Goal: Task Accomplishment & Management: Manage account settings

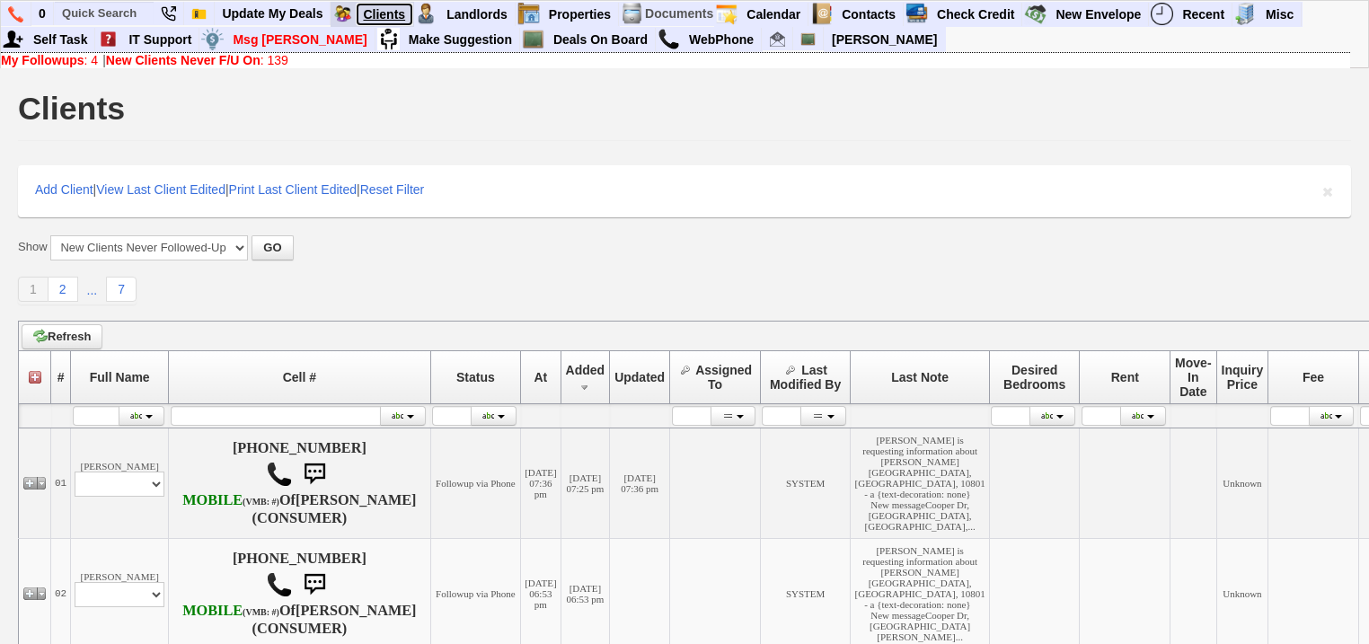
click at [401, 19] on link "Clients" at bounding box center [384, 14] width 57 height 23
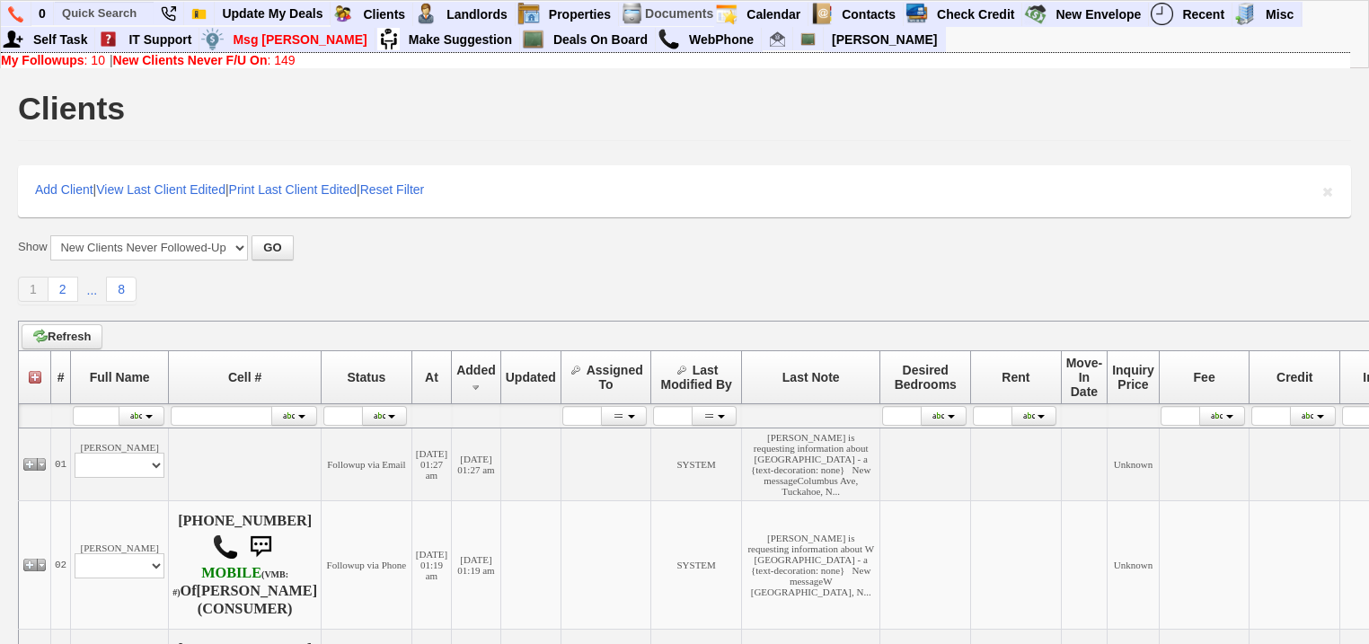
click at [275, 65] on link "New Clients Never F/U On : 149" at bounding box center [204, 60] width 182 height 14
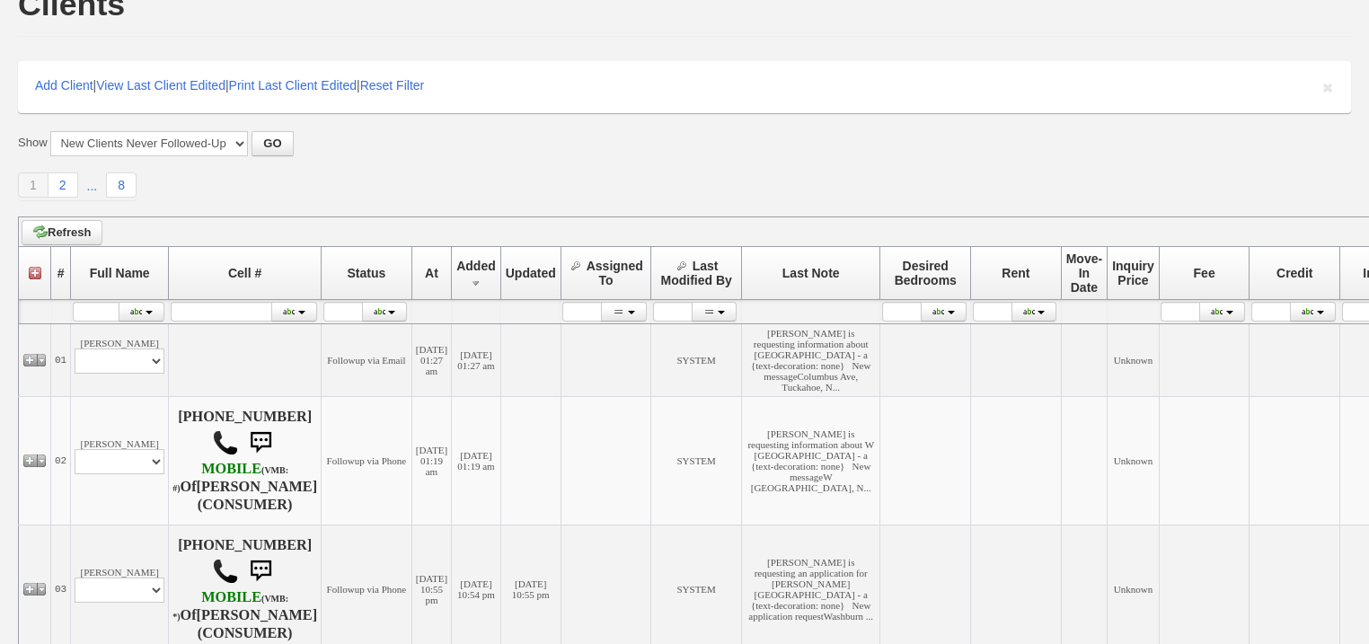
scroll to position [216, 0]
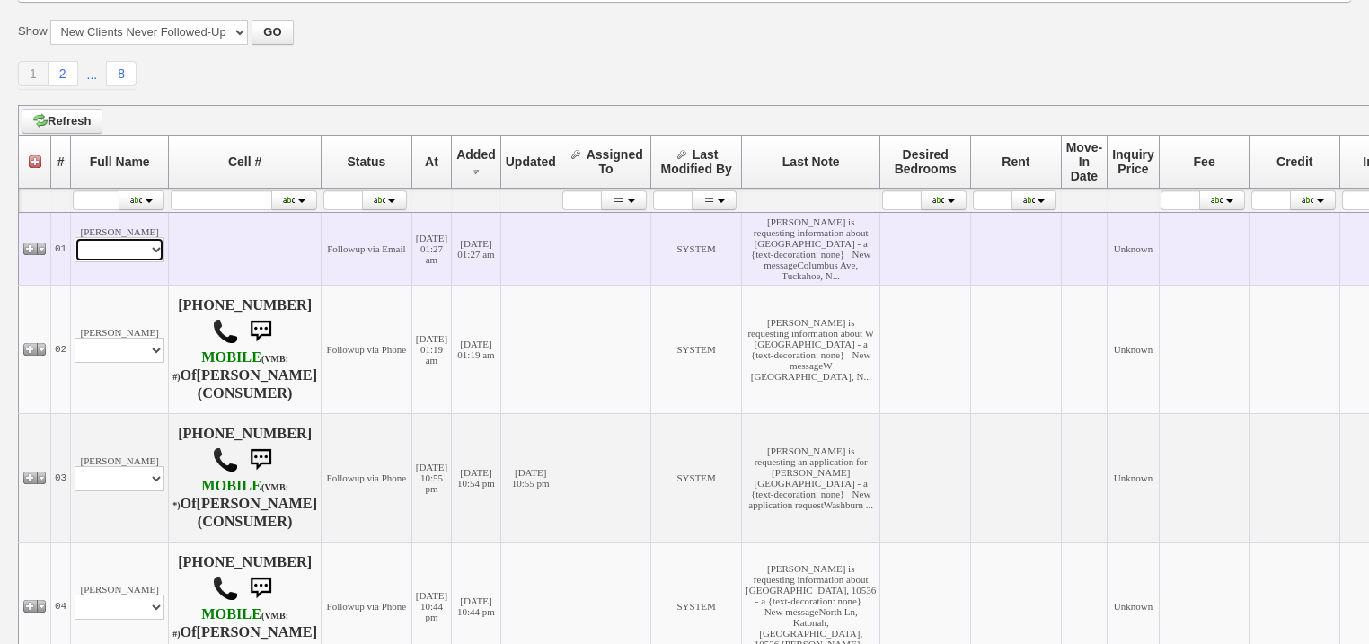
drag, startPoint x: 140, startPoint y: 287, endPoint x: 141, endPoint y: 297, distance: 9.9
click at [140, 262] on select "Profile Edit Print Email Externally (Will Not Be Tracked In CRM) Closed Deals" at bounding box center [120, 249] width 90 height 25
select select "ChangeURL,/crm/custom/edit_client_form.php?redirect=%2Fcrm%2Fclients.php&id=167…"
click at [75, 262] on select "Profile Edit Print Email Externally (Will Not Be Tracked In CRM) Closed Deals" at bounding box center [120, 249] width 90 height 25
select select
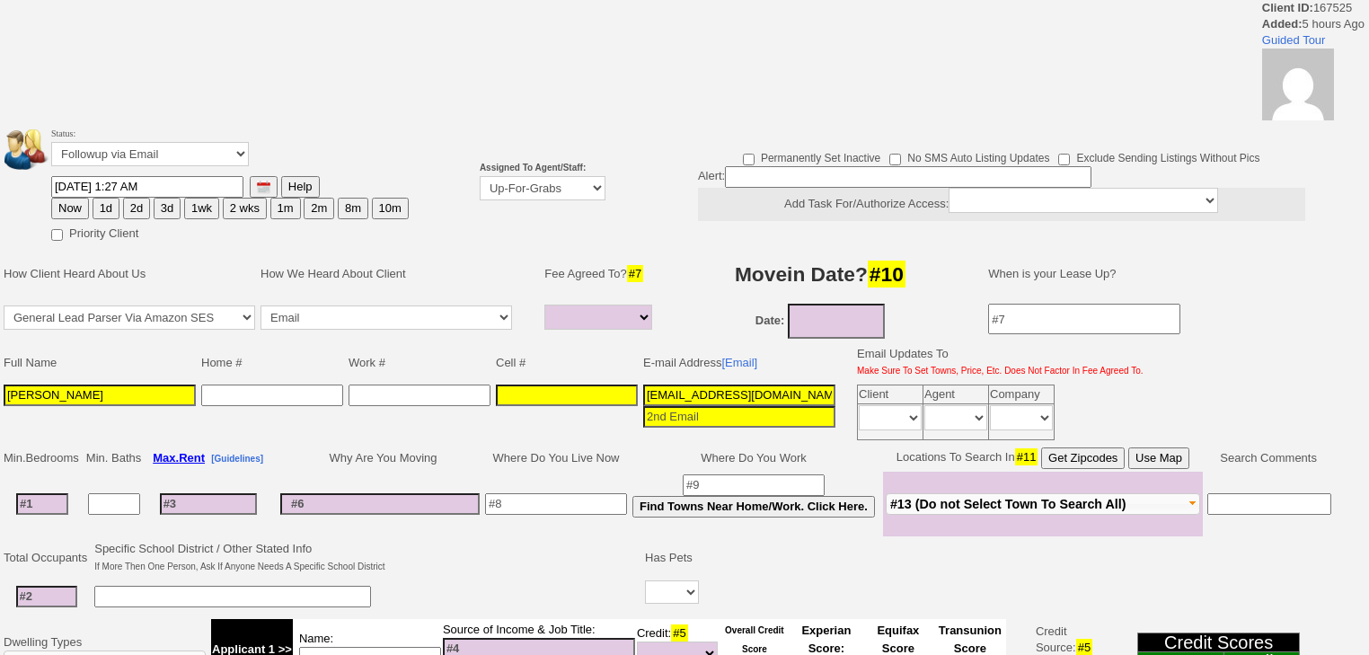
select select
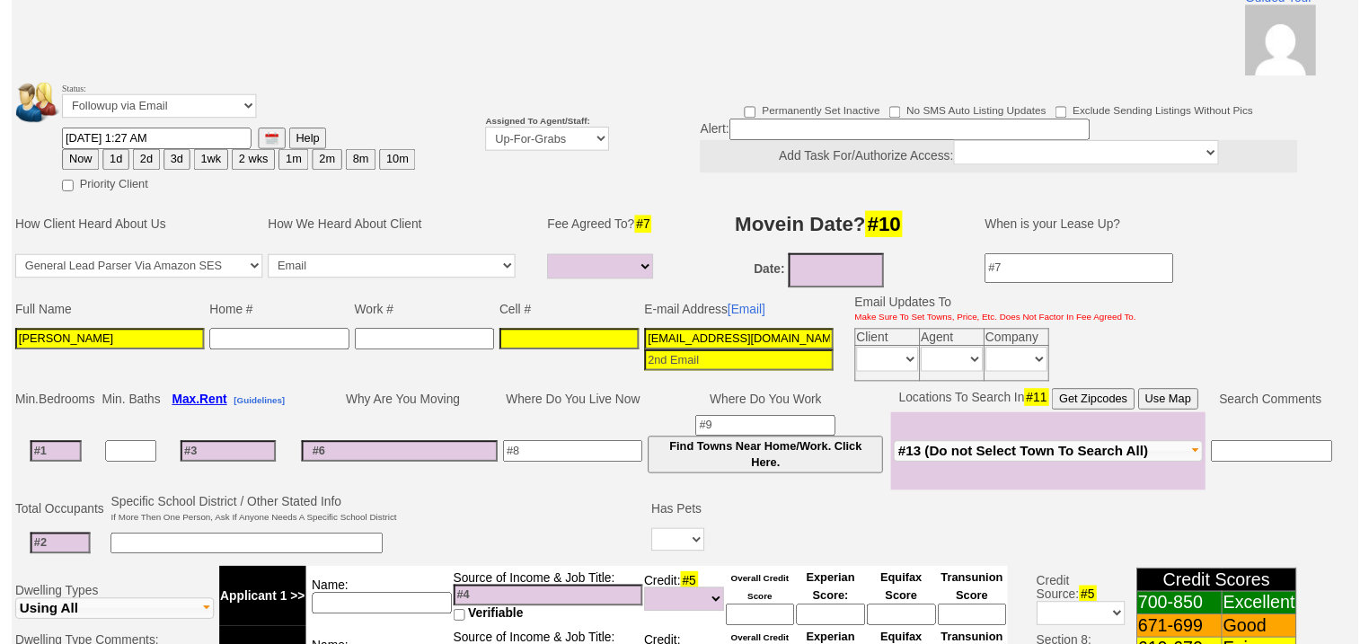
scroll to position [132, 0]
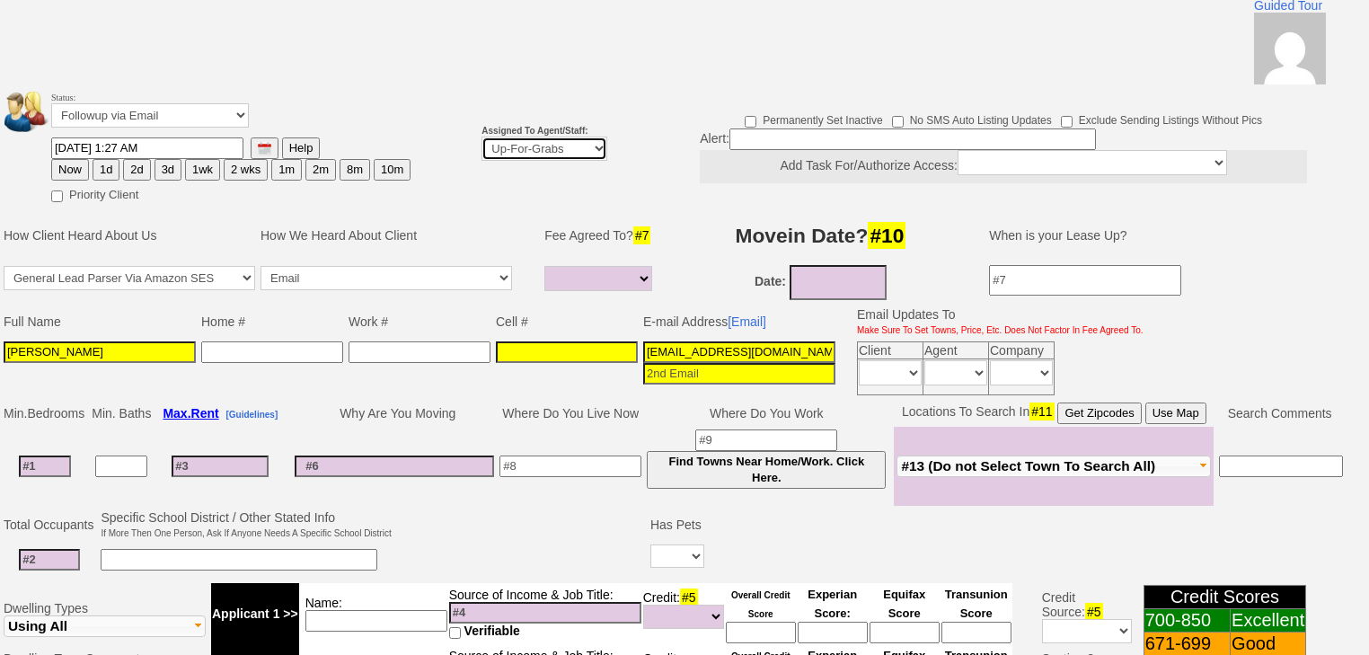
click at [532, 137] on select "Up-For-Grabs ***** STAFF ***** Bob Bruno 914-419-3579 Cristy Liberto 914-486-10…" at bounding box center [544, 149] width 126 height 24
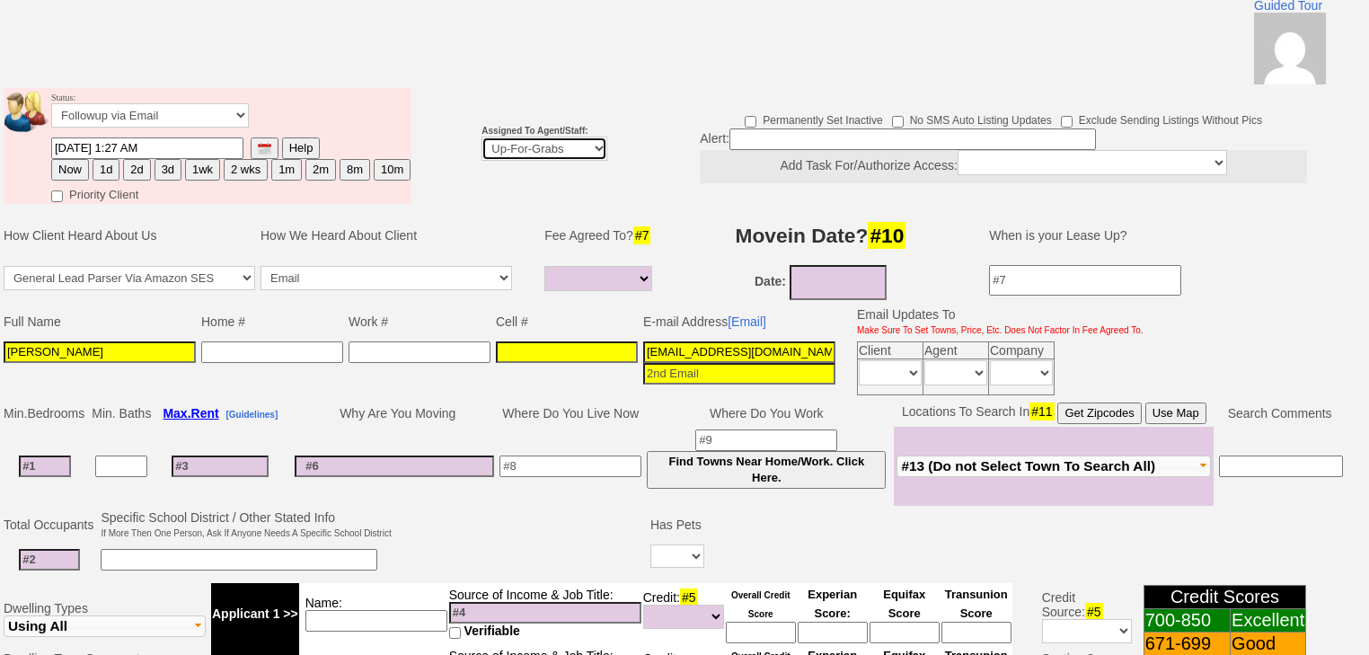
select select "227"
click at [481, 137] on select "Up-For-Grabs ***** STAFF ***** [PERSON_NAME] [PHONE_NUMBER] [PERSON_NAME] [PHON…" at bounding box center [544, 149] width 126 height 24
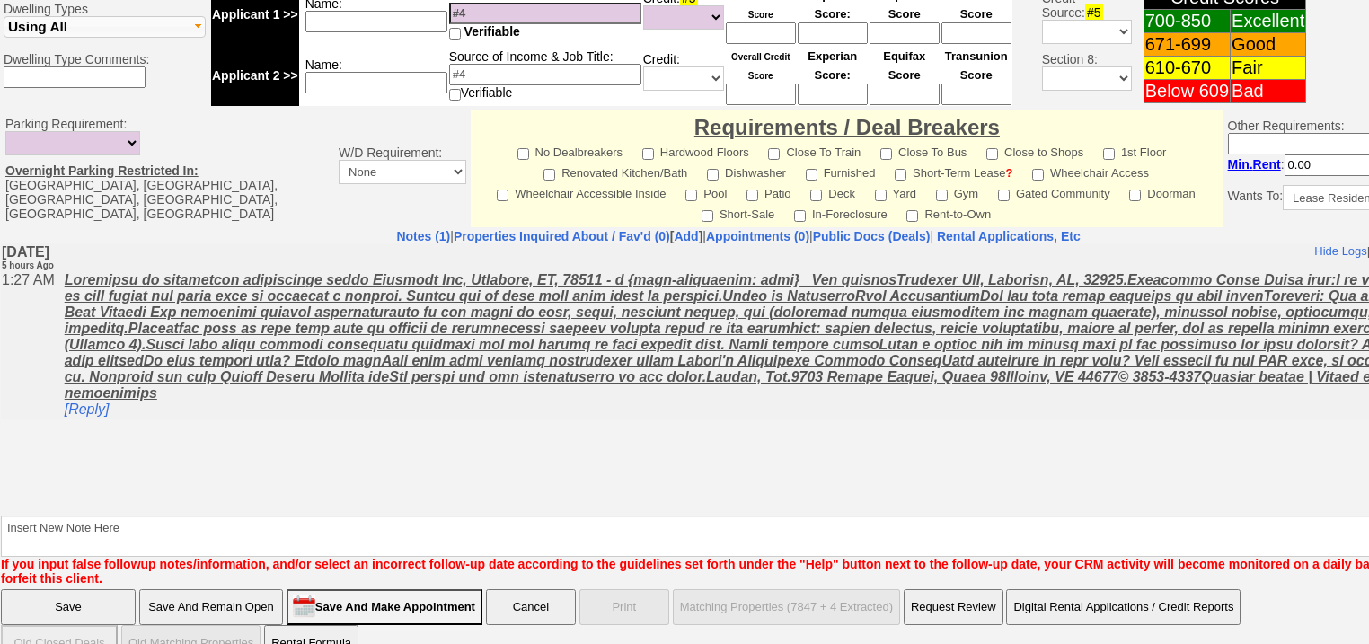
click at [23, 589] on input "Save" at bounding box center [68, 607] width 135 height 36
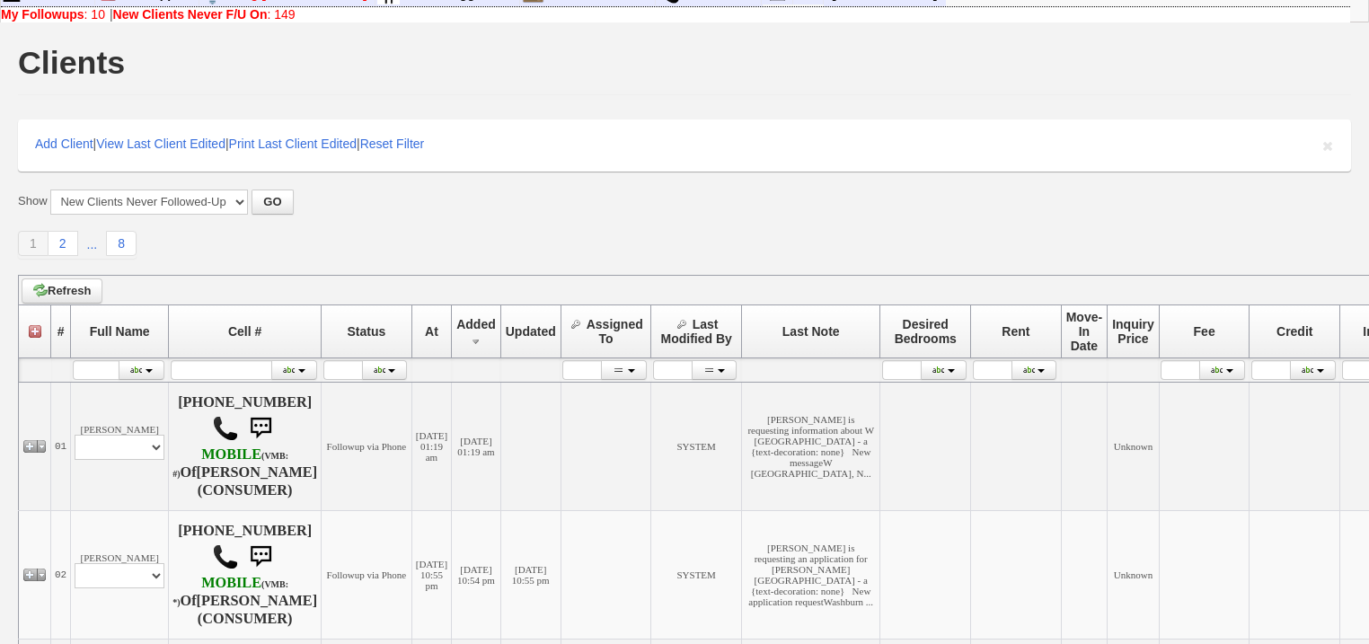
scroll to position [72, 0]
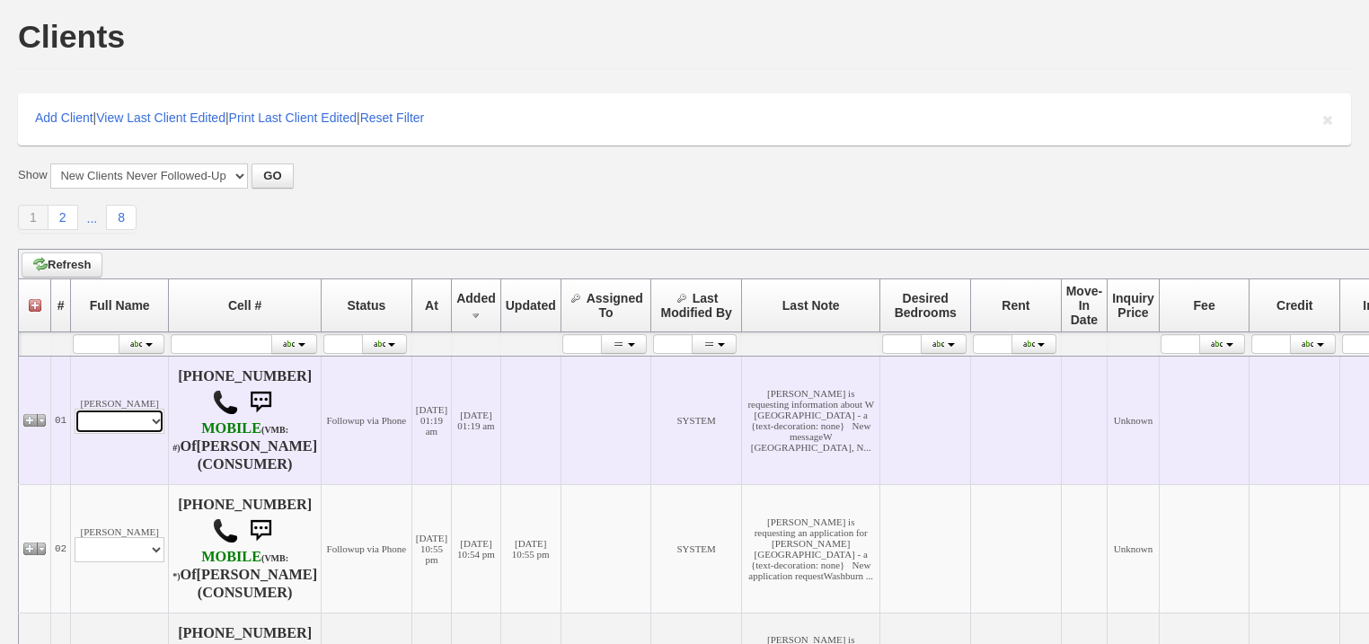
drag, startPoint x: 122, startPoint y: 423, endPoint x: 122, endPoint y: 433, distance: 9.9
click at [122, 423] on select "Profile Edit Print Email Externally (Will Not Be Tracked In CRM) Closed Deals" at bounding box center [120, 421] width 90 height 25
select select "ChangeURL,/crm/custom/edit_client_form.php?redirect=%2Fcrm%2Fclients.php&id=167…"
click at [75, 411] on select "Profile Edit Print Email Externally (Will Not Be Tracked In CRM) Closed Deals" at bounding box center [120, 421] width 90 height 25
select select
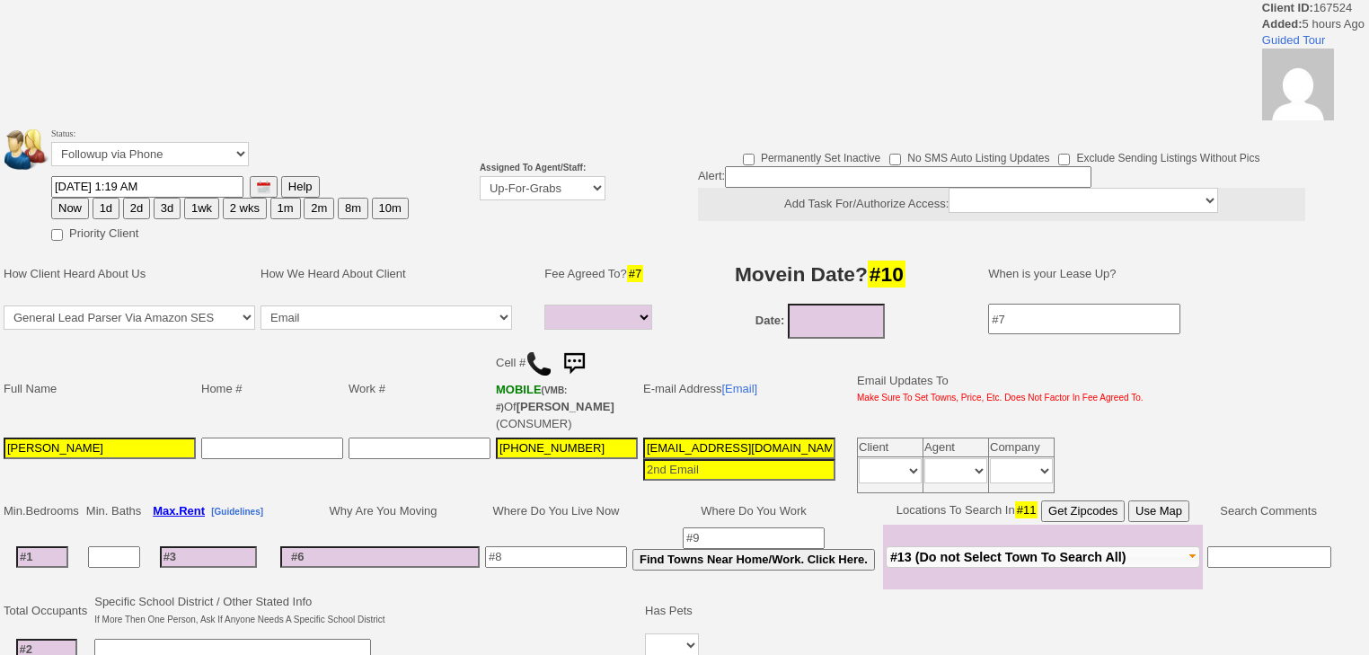
select select
drag, startPoint x: 506, startPoint y: 183, endPoint x: 506, endPoint y: 197, distance: 13.5
click at [506, 183] on select "Up-For-Grabs ***** STAFF ***** Bob Bruno 914-419-3579 Cristy Liberto 914-486-10…" at bounding box center [543, 188] width 126 height 24
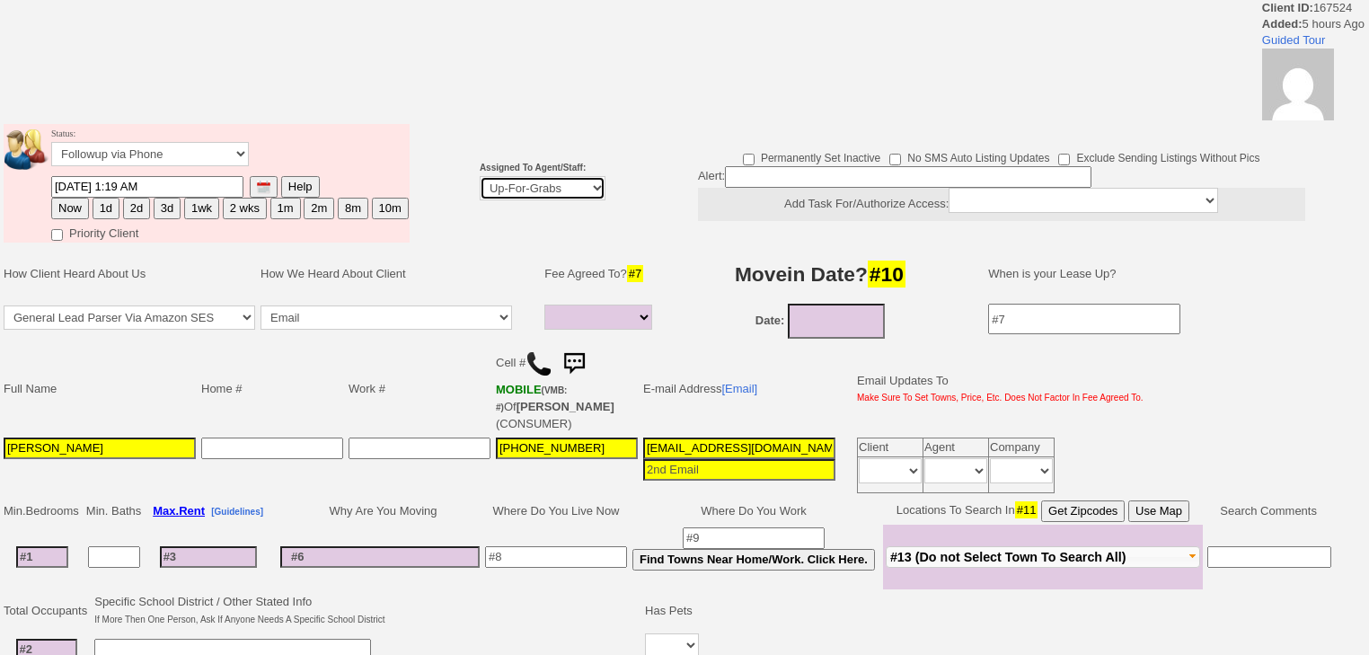
select select "227"
click at [480, 176] on select "Up-For-Grabs ***** STAFF ***** Bob Bruno 914-419-3579 Cristy Liberto 914-486-10…" at bounding box center [543, 188] width 126 height 24
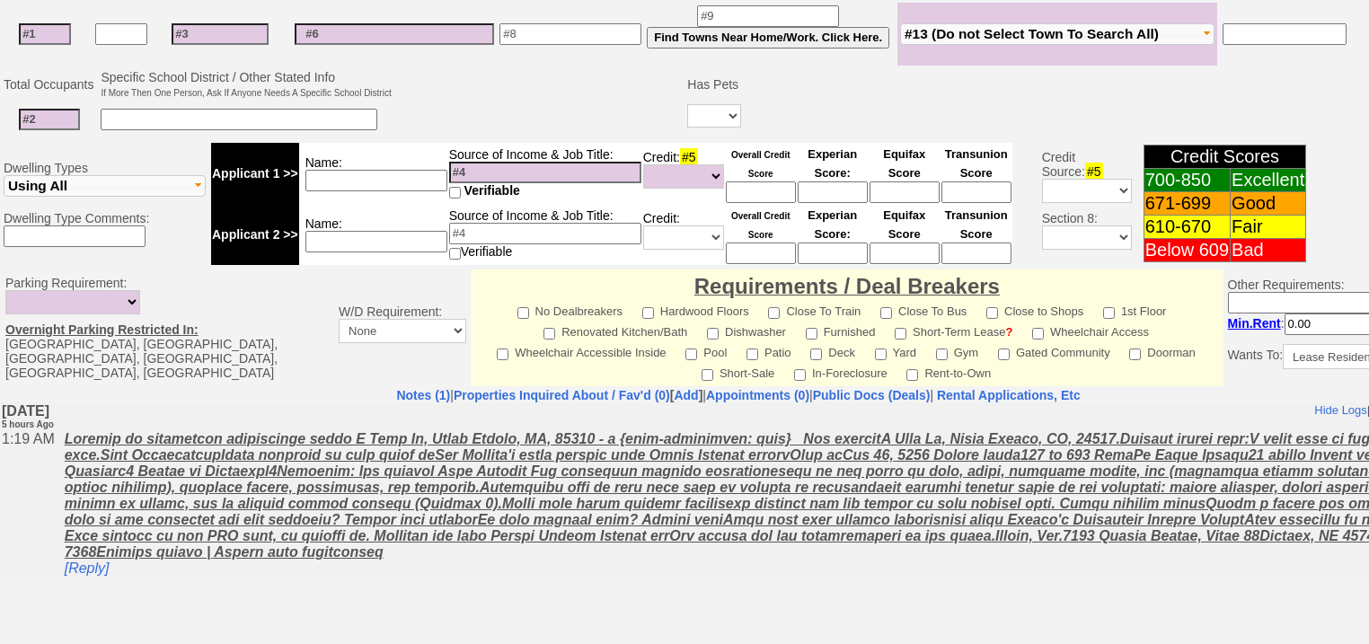
scroll to position [754, 0]
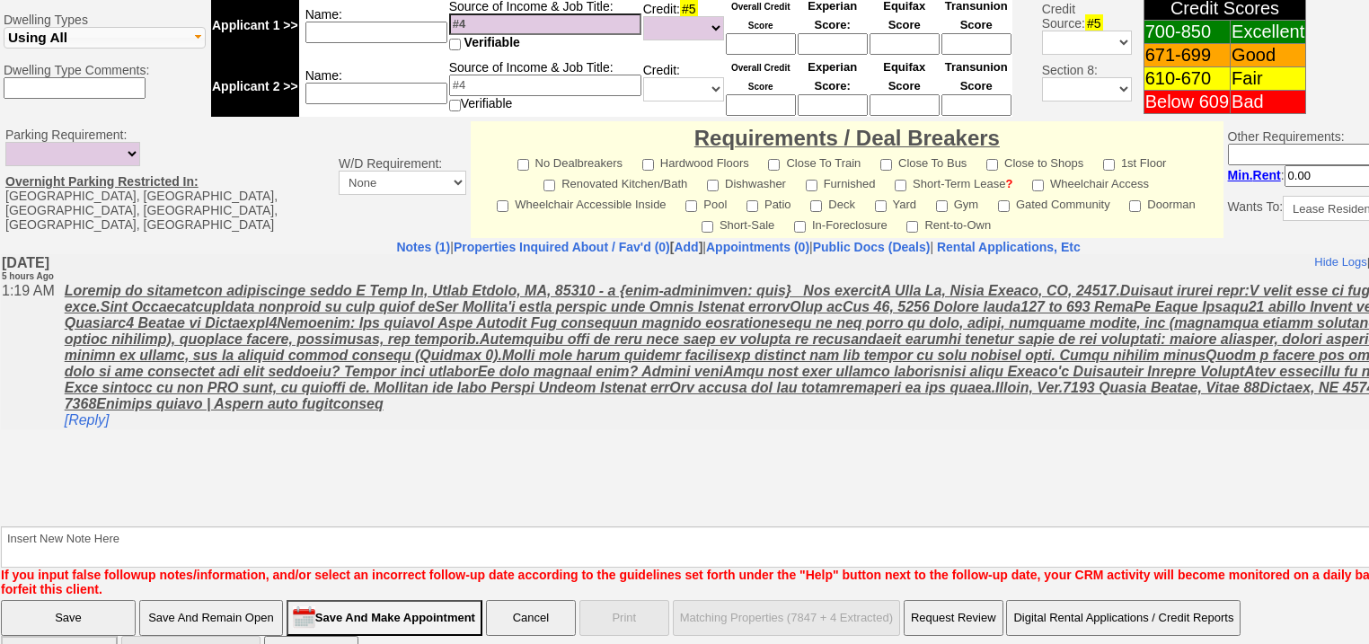
click at [75, 600] on input "Save" at bounding box center [68, 618] width 135 height 36
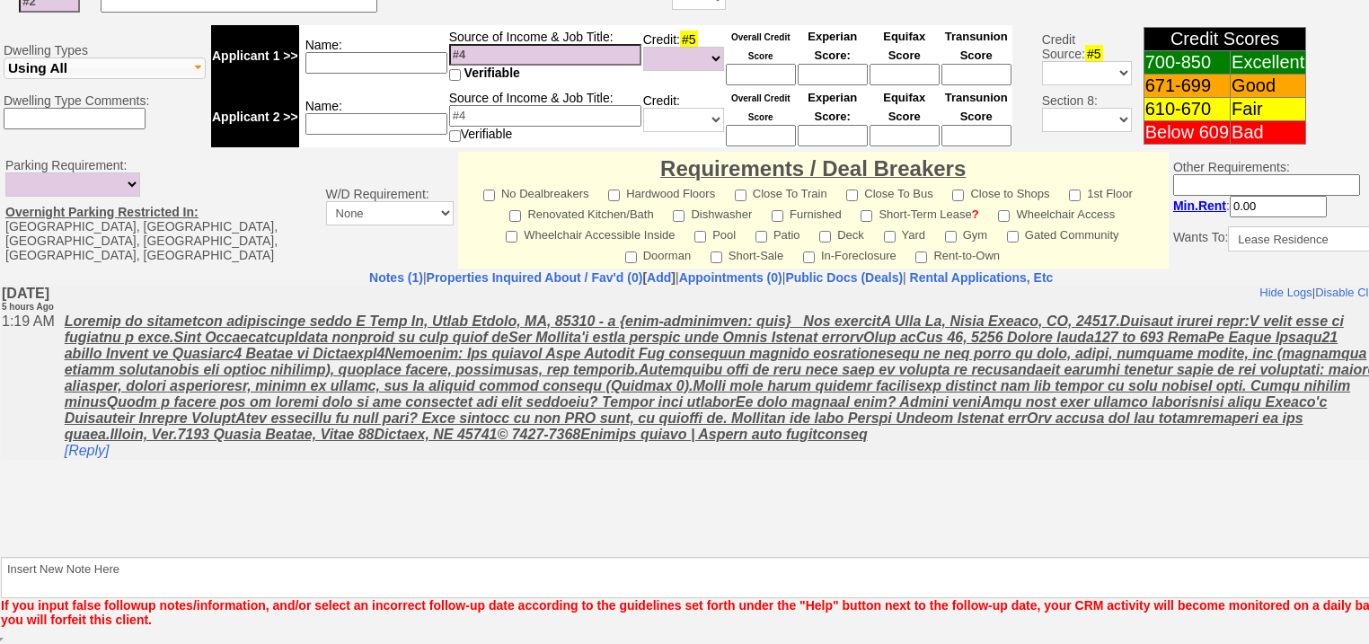
scroll to position [700, 0]
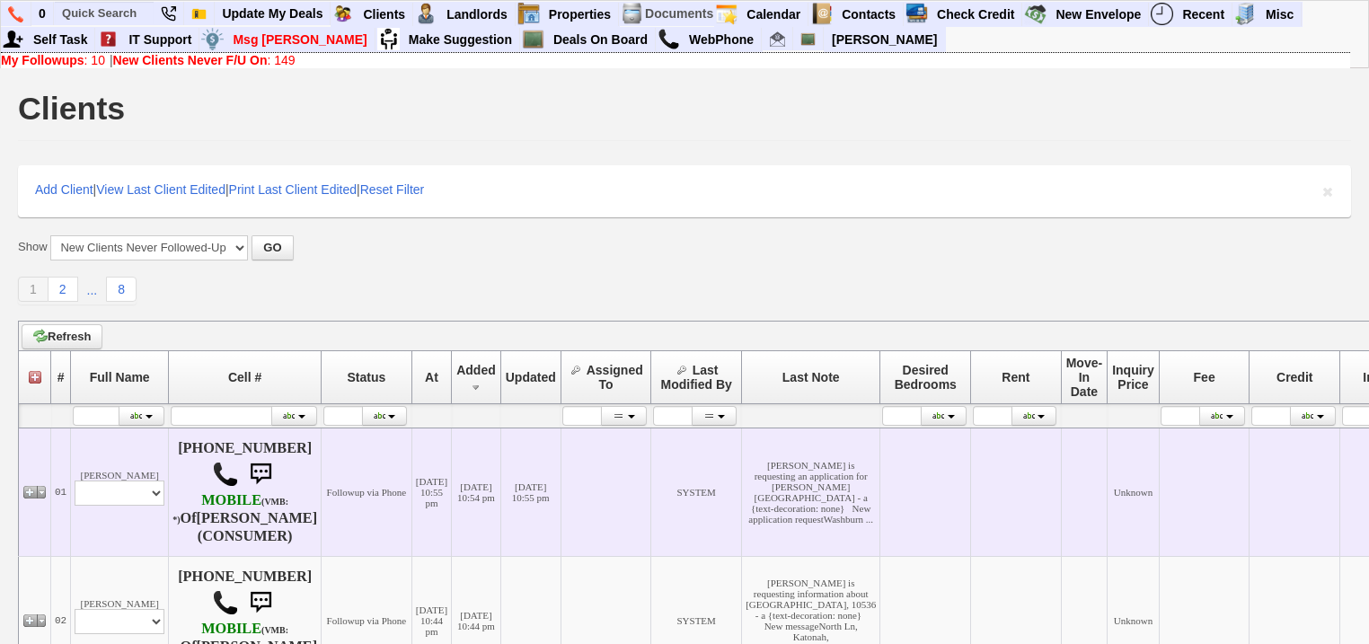
click at [127, 465] on td "[PERSON_NAME] Profile Edit Print Email Externally (Will Not Be Tracked In CRM) …" at bounding box center [120, 491] width 98 height 128
drag, startPoint x: 144, startPoint y: 495, endPoint x: 143, endPoint y: 505, distance: 9.9
click at [144, 497] on select "Profile Edit Print Email Externally (Will Not Be Tracked In CRM) Closed Deals" at bounding box center [120, 492] width 90 height 25
select select "ChangeURL,/crm/custom/edit_client_form.php?redirect=%2Fcrm%2Fclients.php&id=167…"
click at [75, 481] on select "Profile Edit Print Email Externally (Will Not Be Tracked In CRM) Closed Deals" at bounding box center [120, 492] width 90 height 25
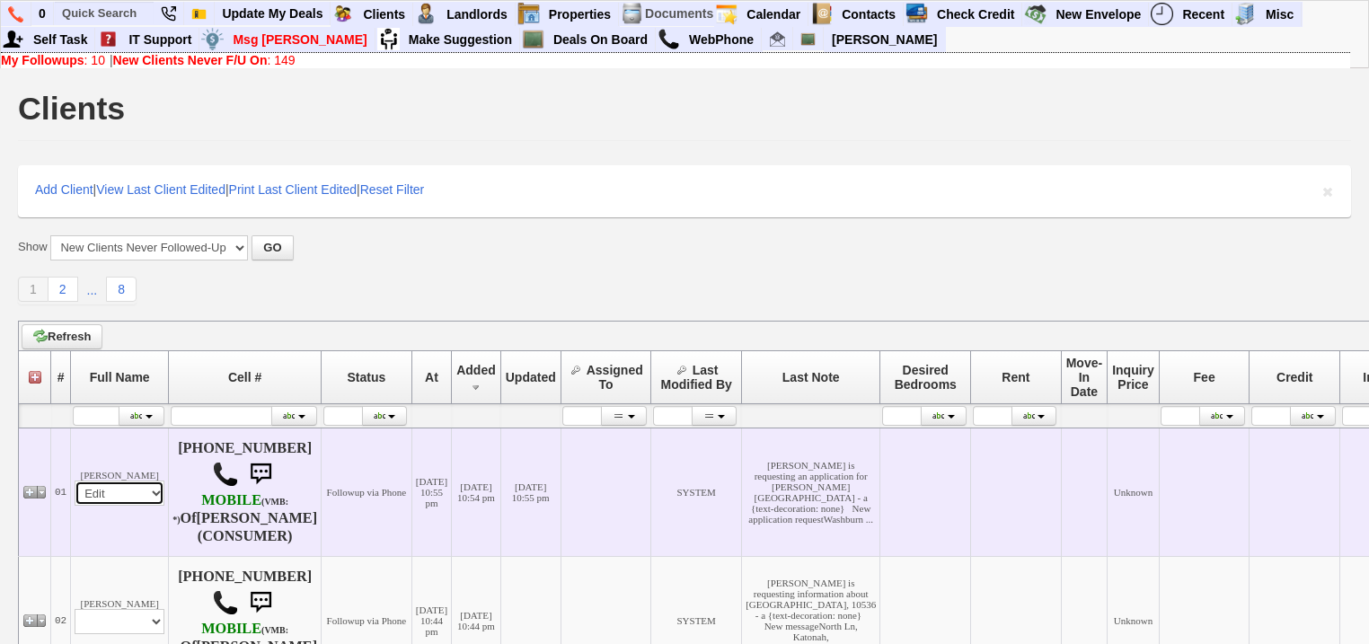
select select
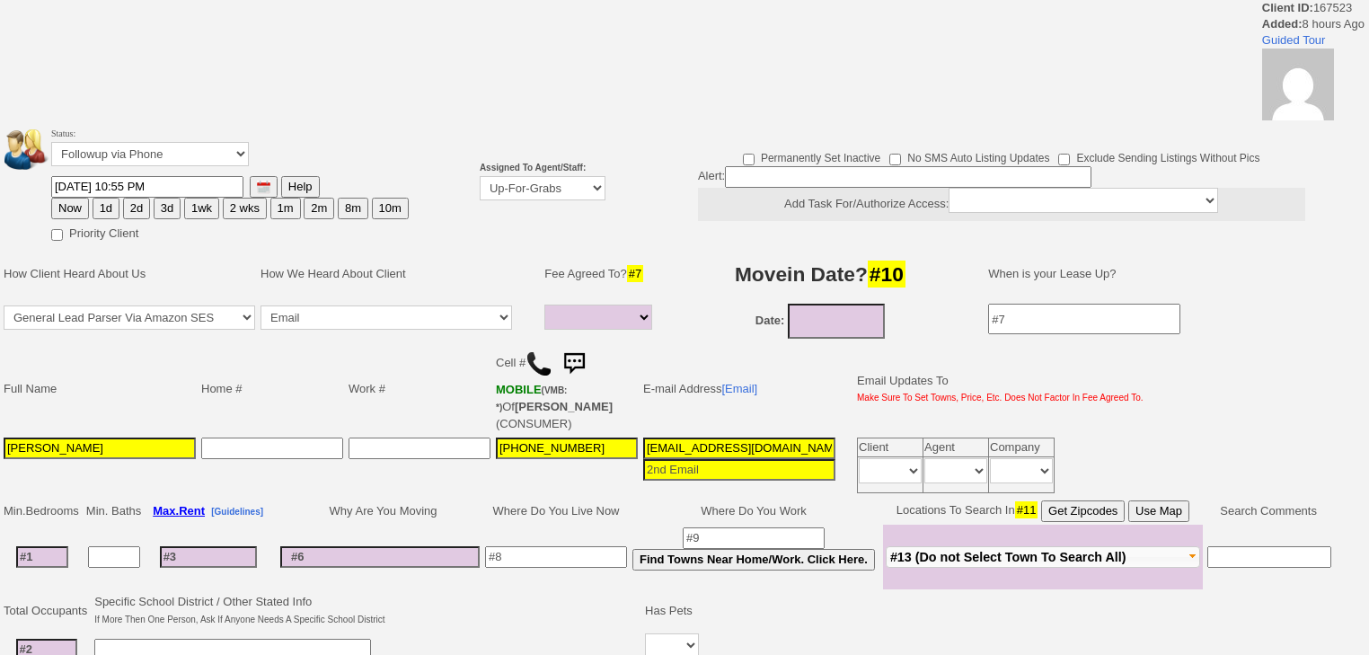
select select
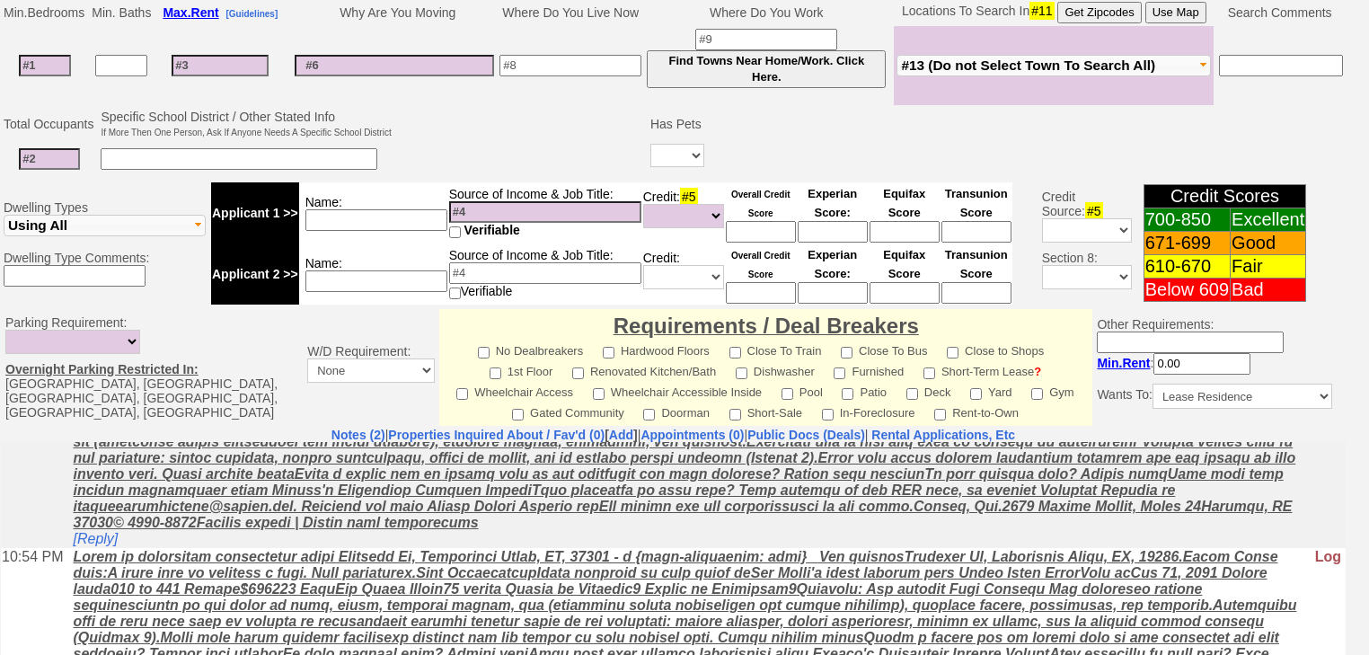
scroll to position [779, 0]
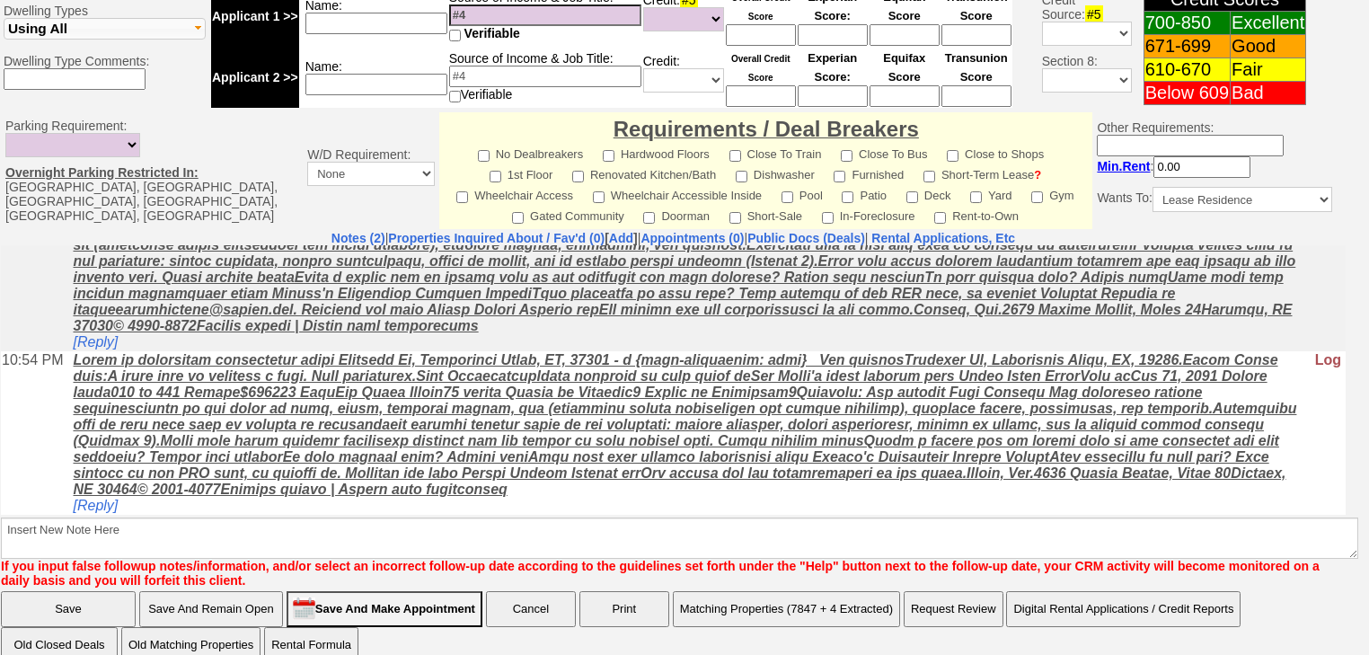
click at [51, 591] on input "Save" at bounding box center [68, 609] width 135 height 36
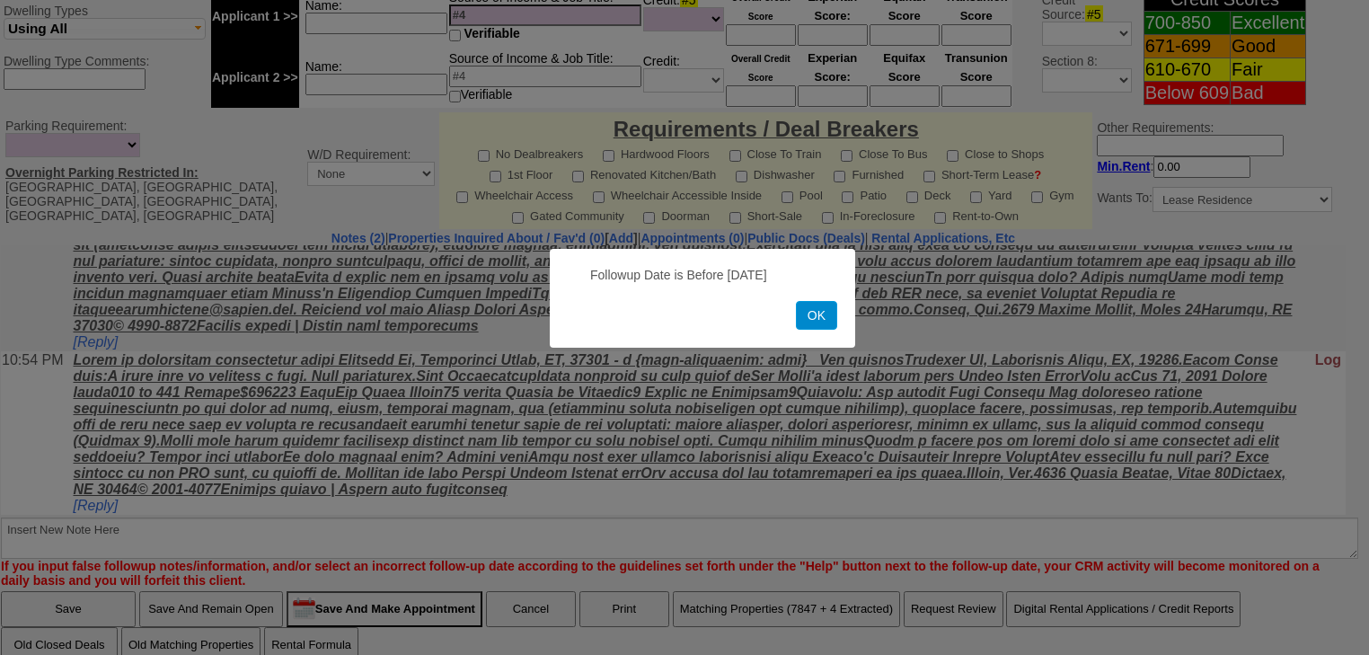
click at [800, 309] on button "OK" at bounding box center [816, 315] width 41 height 29
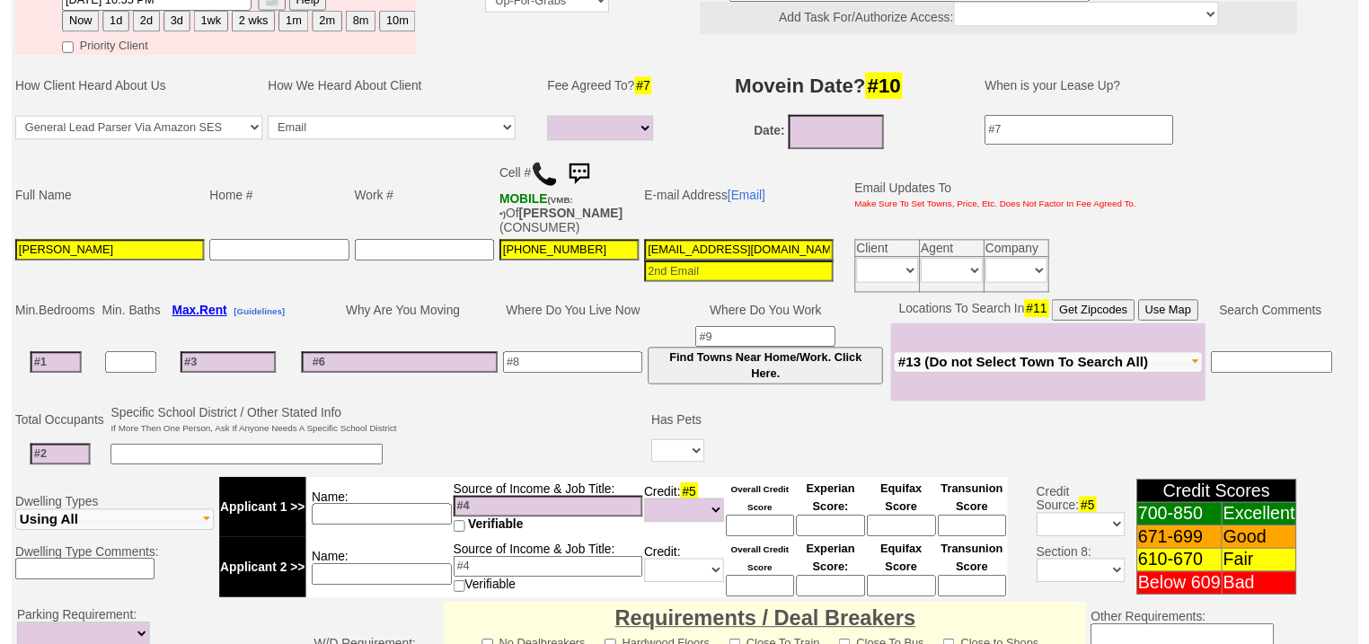
scroll to position [133, 0]
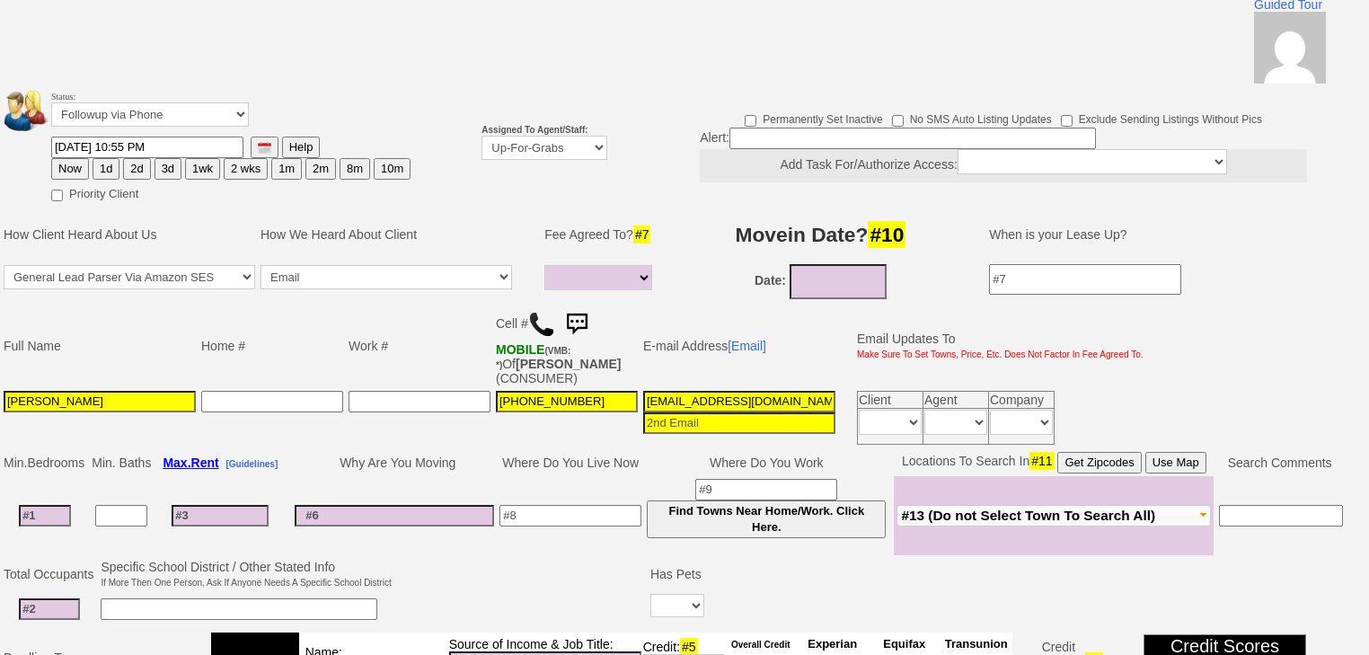
click at [72, 158] on button "Now" at bounding box center [70, 169] width 38 height 22
type input "08/26/2025 07:03 AM"
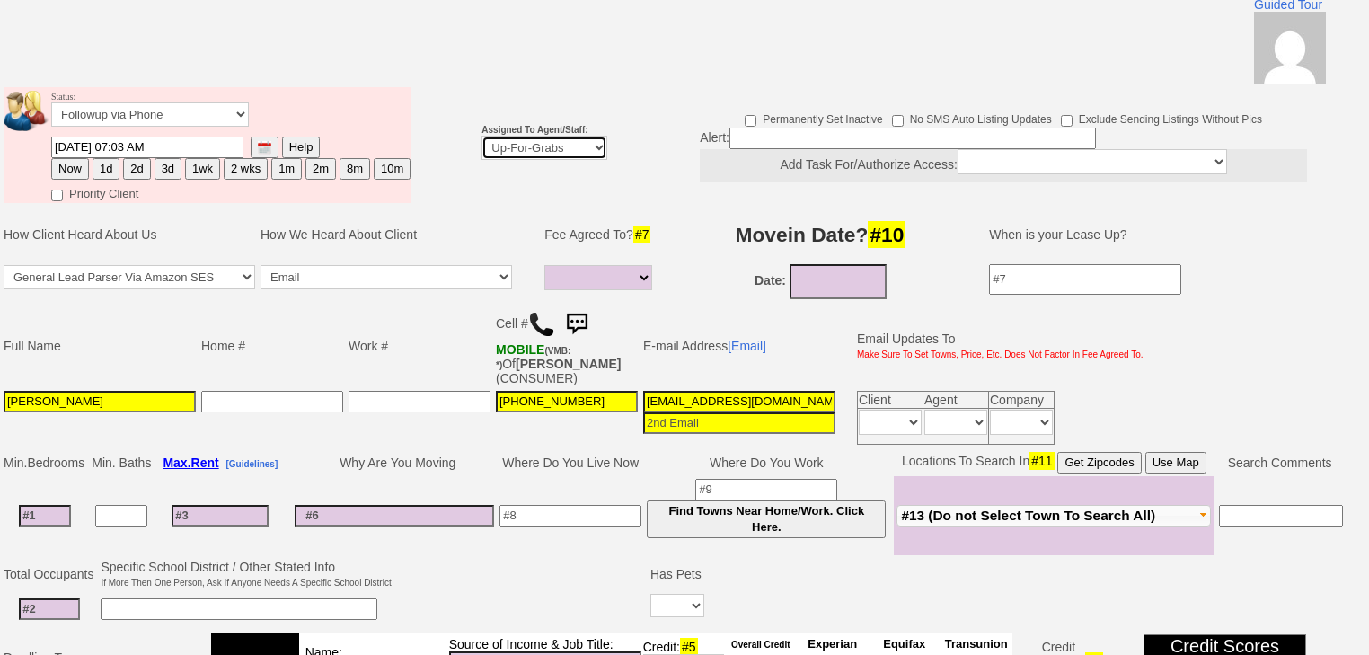
click at [528, 136] on select "Up-For-Grabs ***** STAFF ***** Bob Bruno 914-419-3579 Cristy Liberto 914-486-10…" at bounding box center [544, 148] width 126 height 24
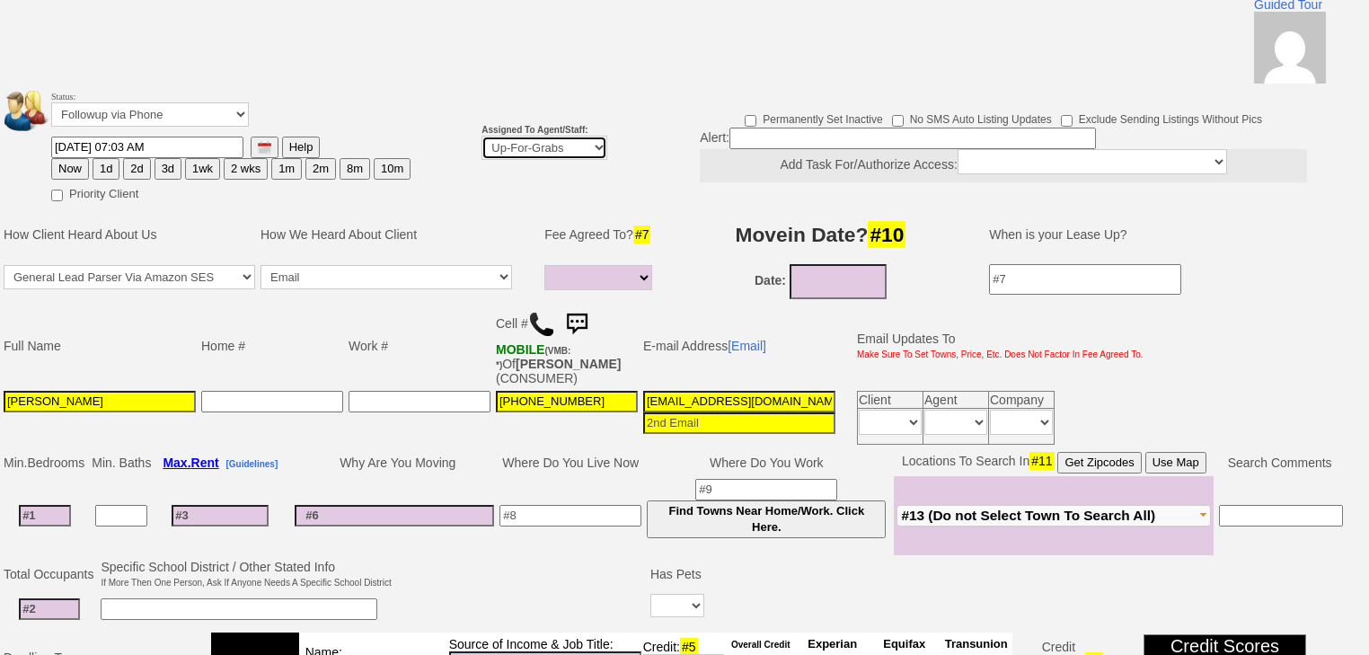
select select "227"
click at [481, 136] on select "Up-For-Grabs ***** STAFF ***** Bob Bruno 914-419-3579 Cristy Liberto 914-486-10…" at bounding box center [544, 148] width 126 height 24
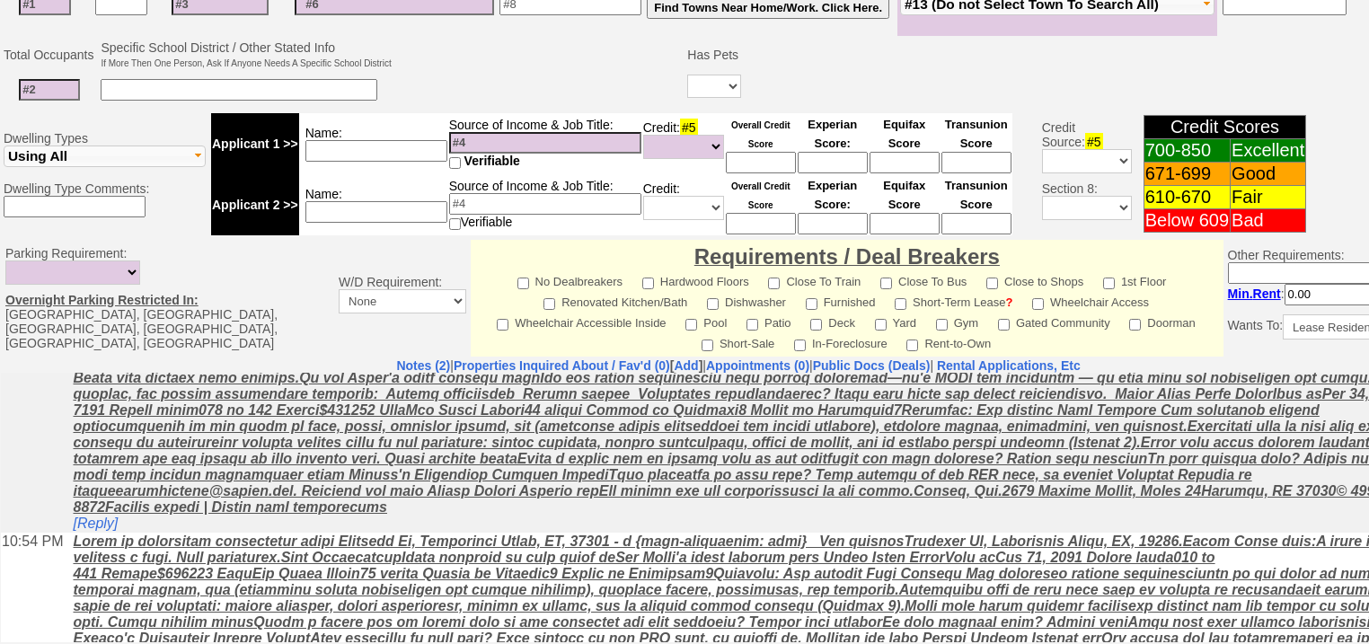
scroll to position [110, 0]
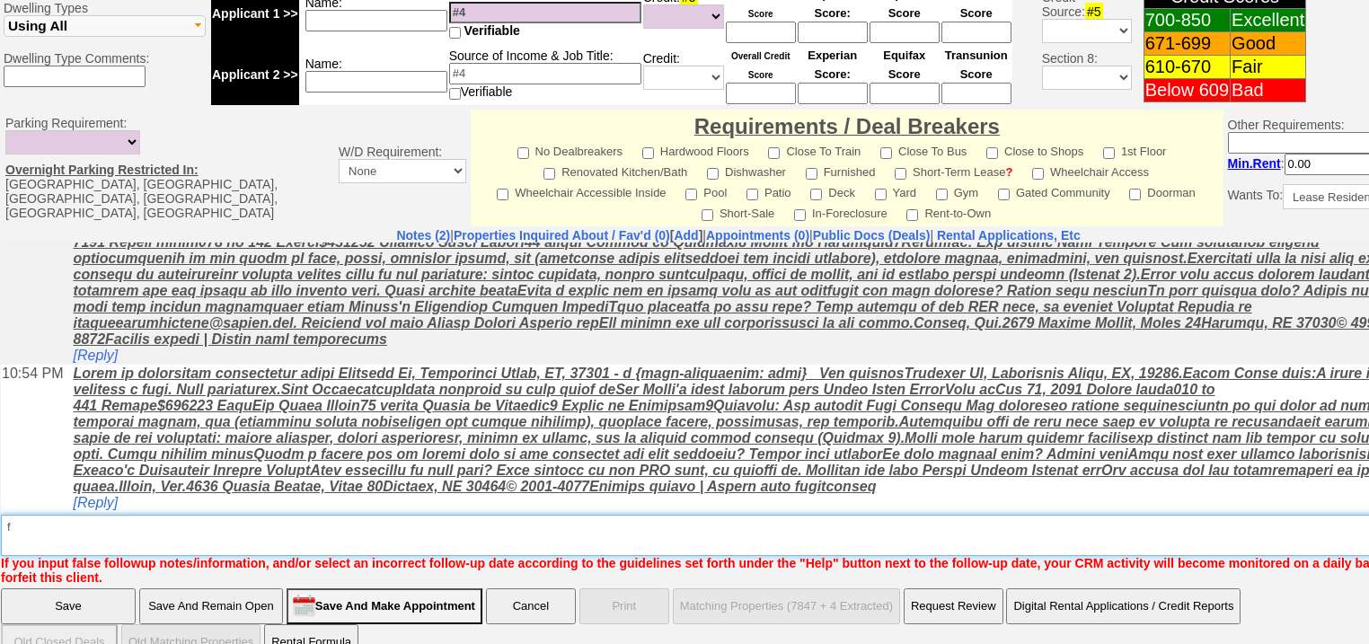
type textarea "f"
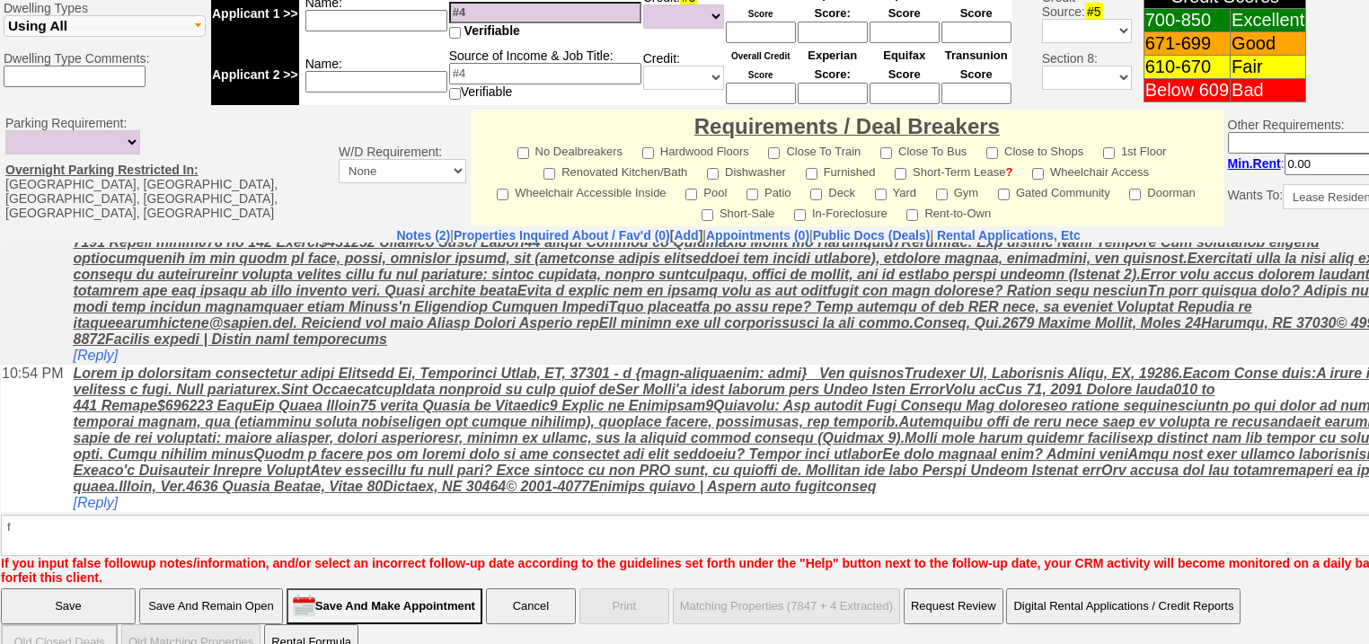
click at [13, 588] on input "Save" at bounding box center [68, 606] width 135 height 36
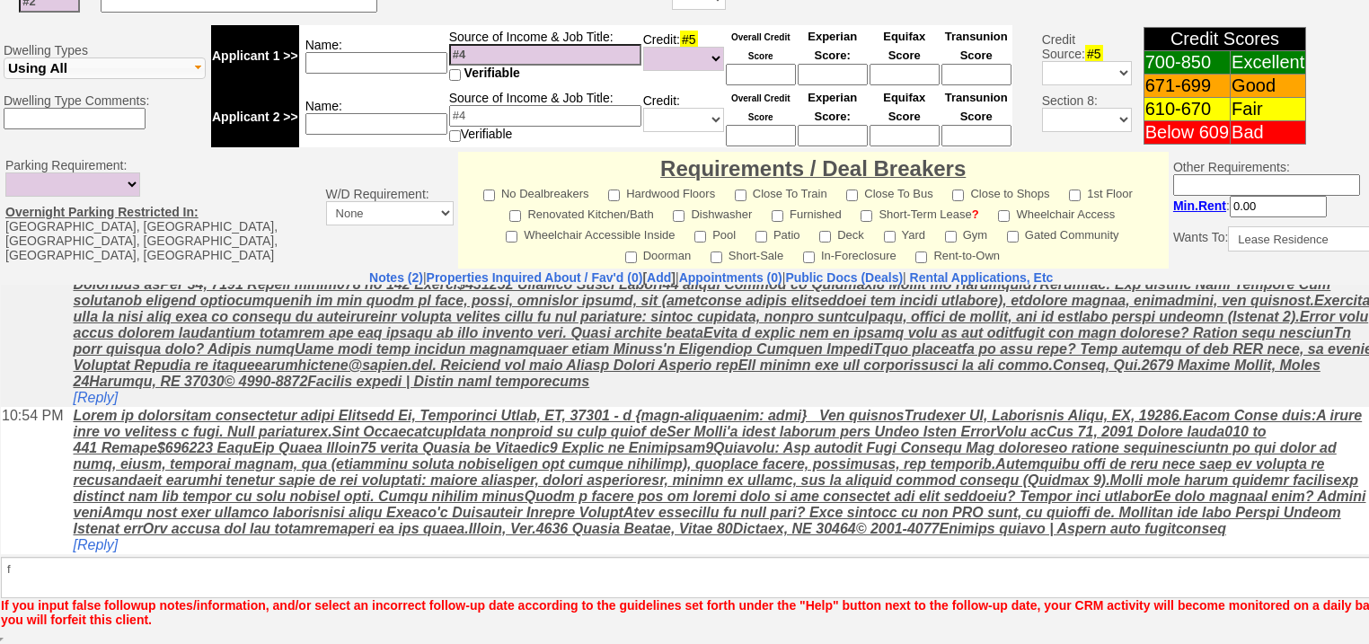
scroll to position [700, 0]
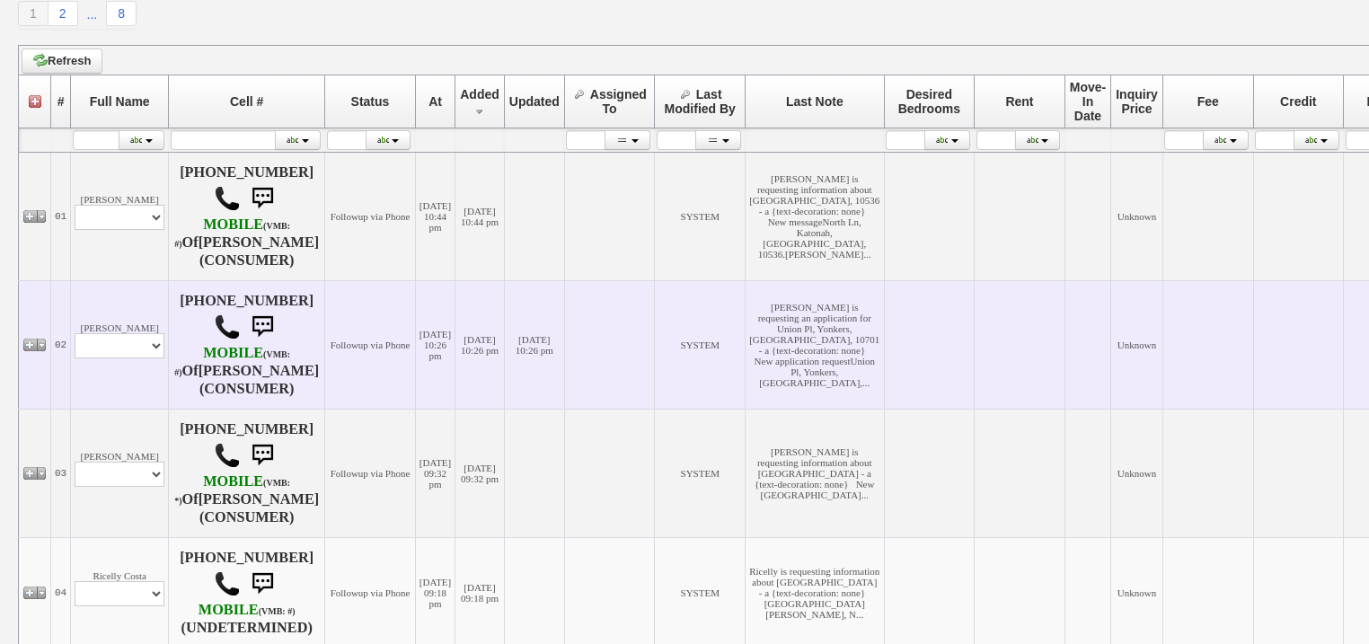
scroll to position [287, 0]
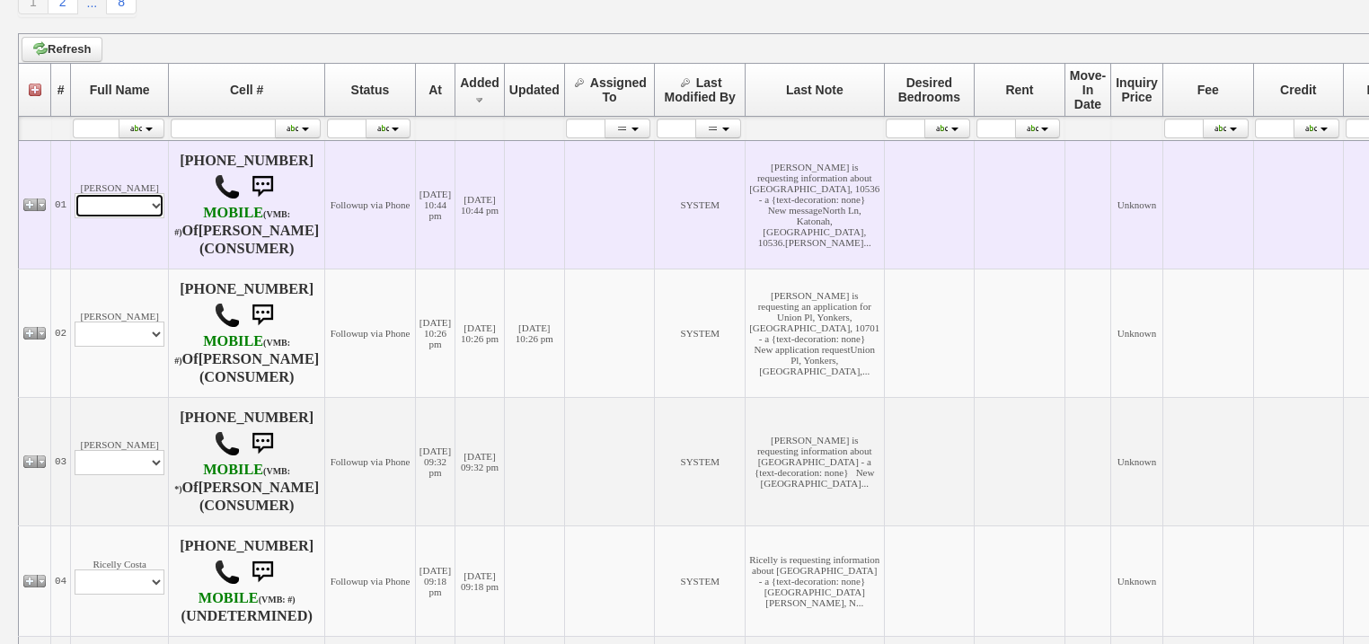
click at [162, 208] on select "Profile Edit Print Email Externally (Will Not Be Tracked In CRM) Closed Deals" at bounding box center [120, 205] width 90 height 25
select select "ChangeURL,/crm/custom/edit_client_form.php?redirect=%2Fcrm%2Fclients.php&id=167…"
click at [75, 194] on select "Profile Edit Print Email Externally (Will Not Be Tracked In CRM) Closed Deals" at bounding box center [120, 205] width 90 height 25
select select
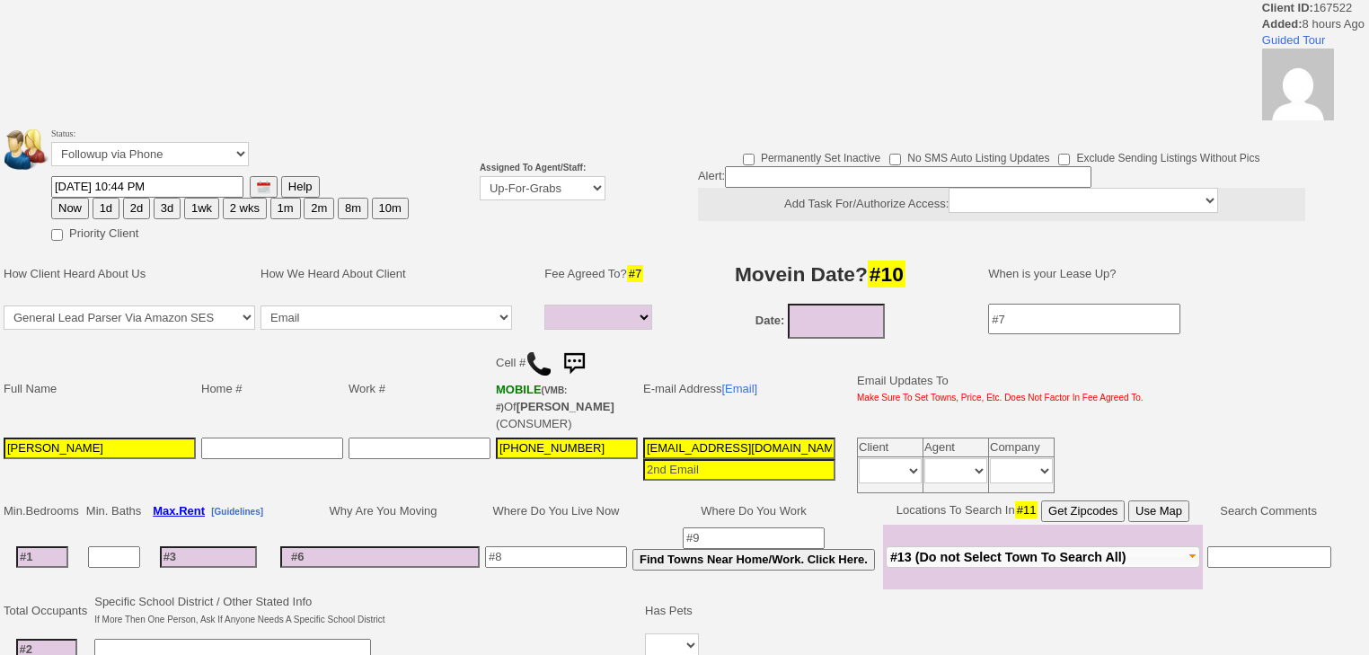
select select
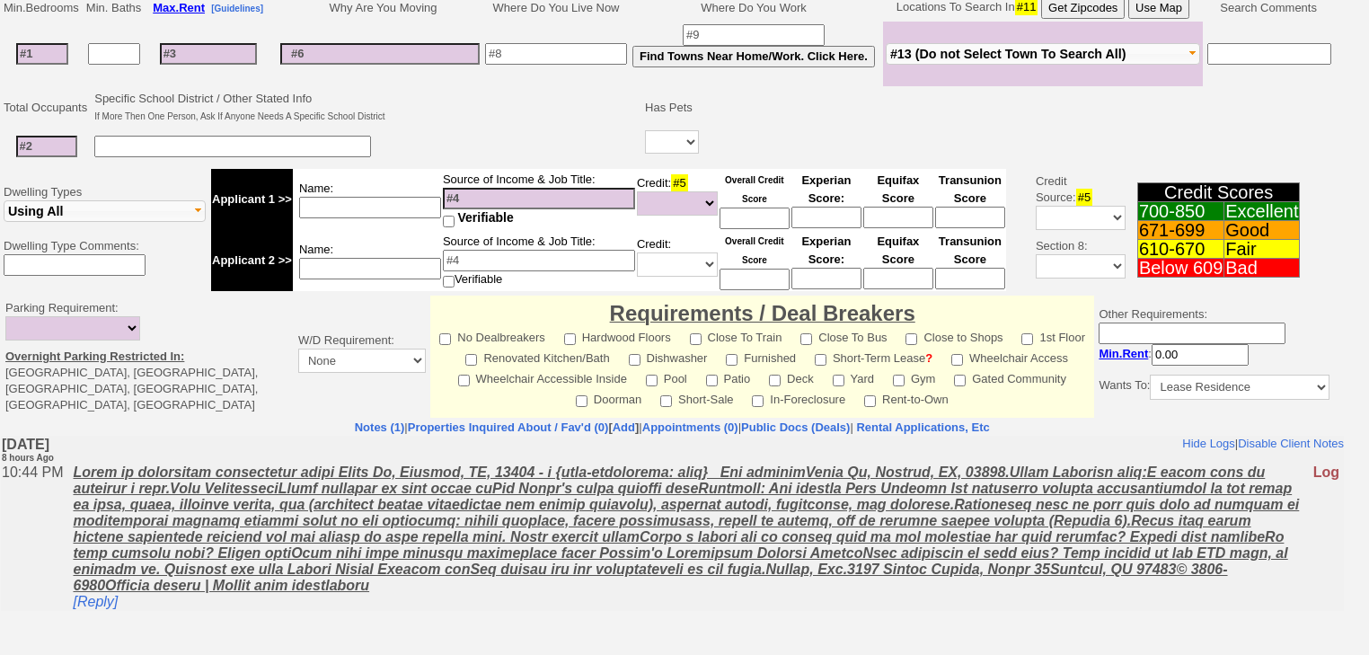
scroll to position [583, 0]
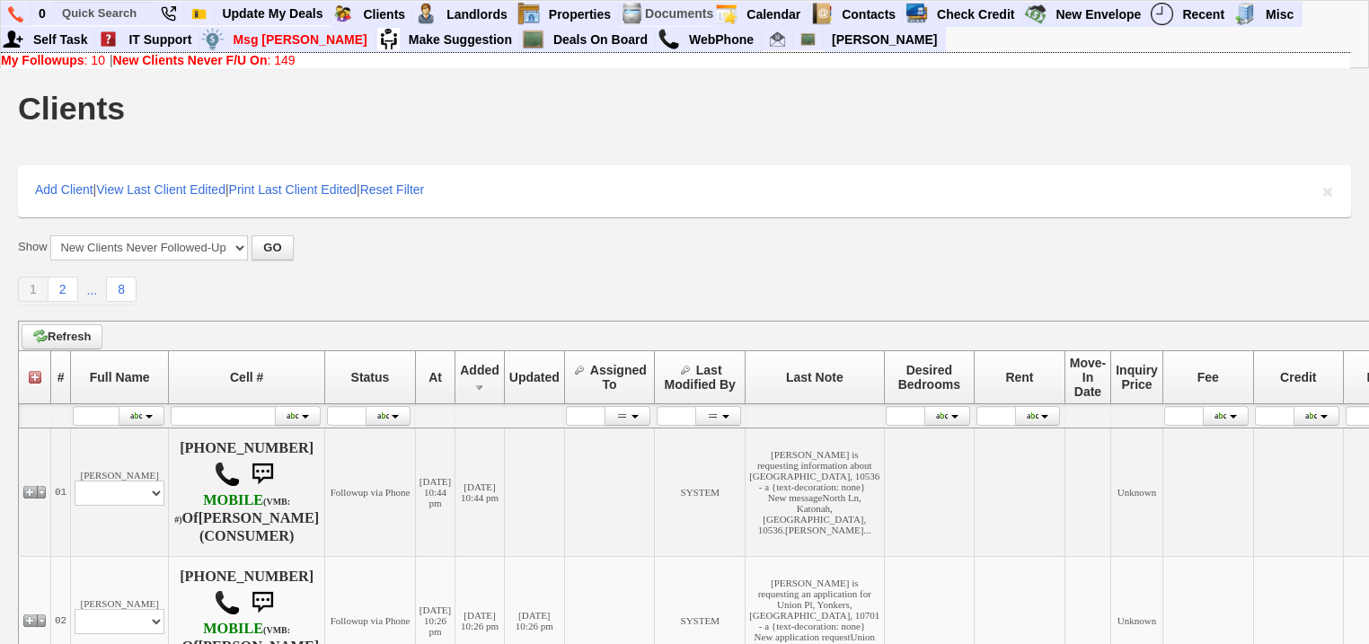
scroll to position [282, 0]
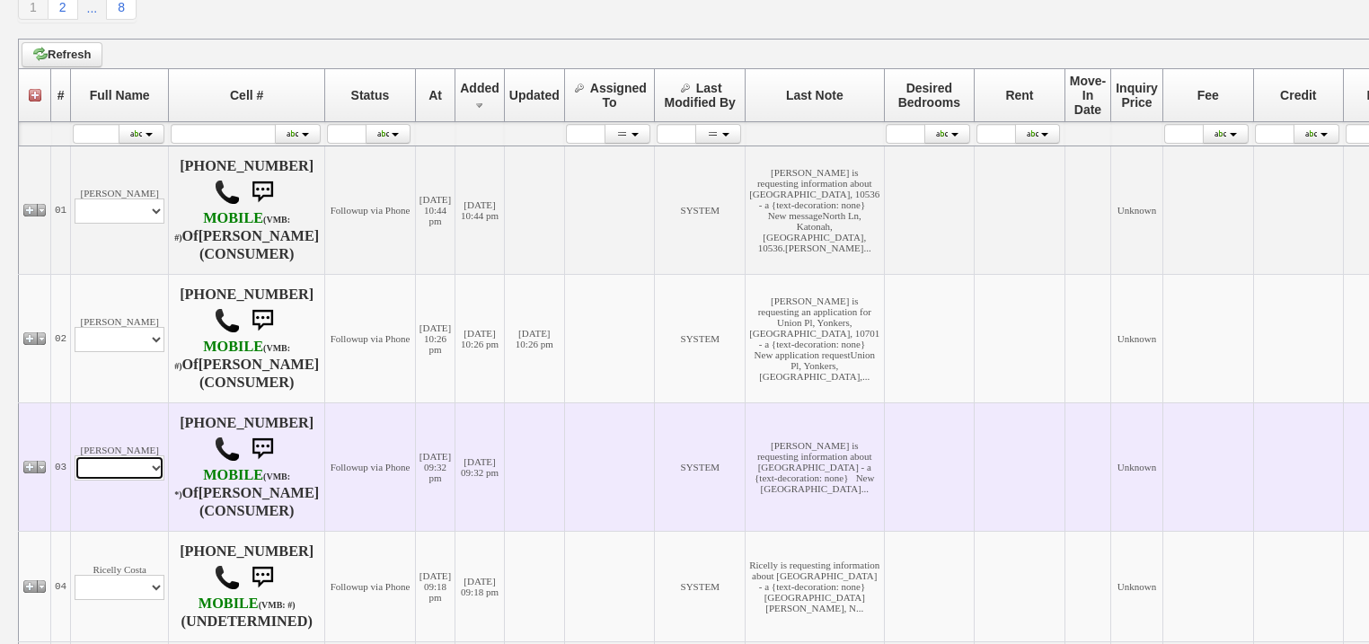
click at [144, 465] on select "Profile Edit Print Email Externally (Will Not Be Tracked In CRM) Closed Deals" at bounding box center [120, 467] width 90 height 25
select select "ChangeURL,/crm/custom/edit_client_form.php?redirect=%2Fcrm%2Fclients.php&id=167…"
click at [75, 455] on select "Profile Edit Print Email Externally (Will Not Be Tracked In CRM) Closed Deals" at bounding box center [120, 467] width 90 height 25
select select
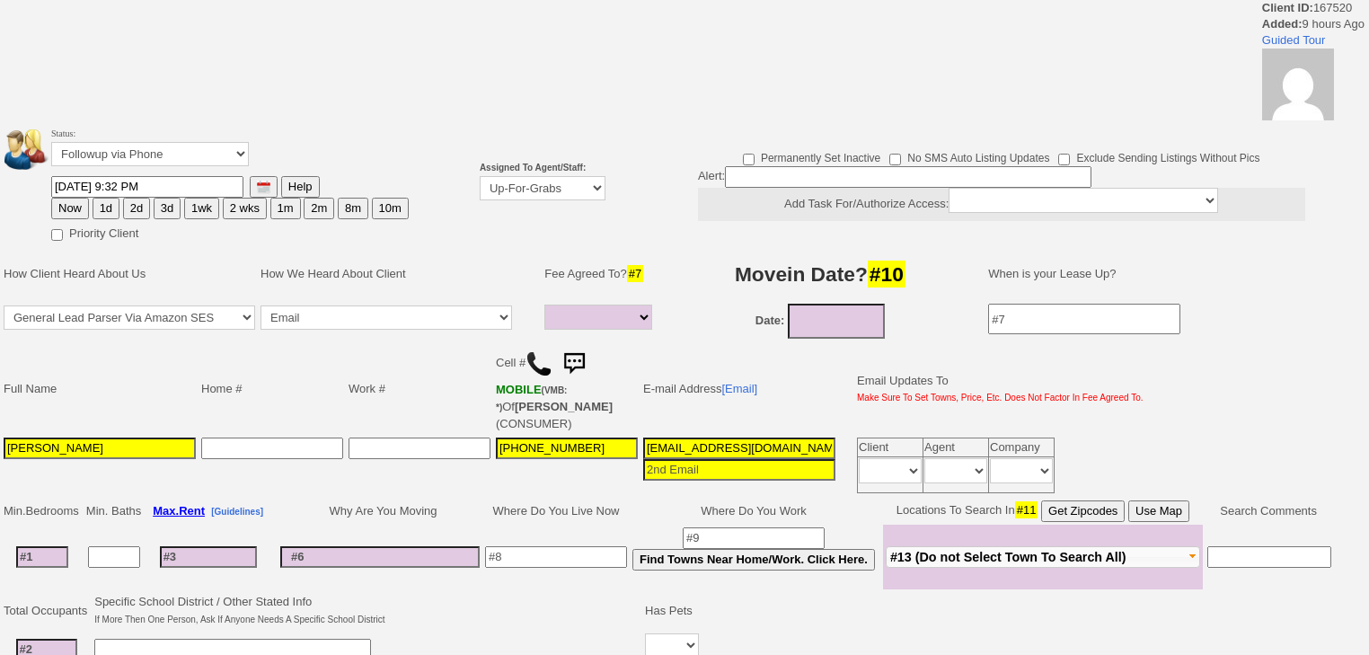
select select
click at [505, 194] on select "Up-For-Grabs ***** STAFF ***** Bob Bruno 914-419-3579 Cristy Liberto 914-486-10…" at bounding box center [543, 188] width 126 height 24
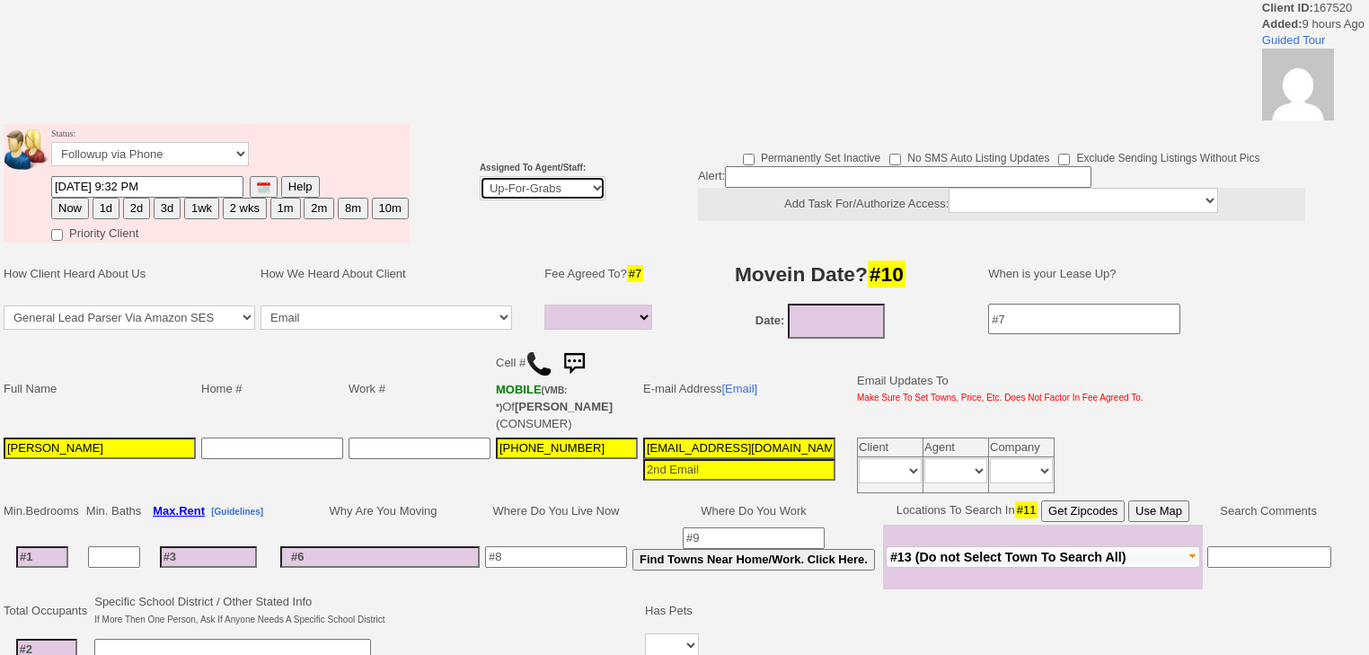
select select "227"
click at [480, 176] on select "Up-For-Grabs ***** STAFF ***** Bob Bruno 914-419-3579 Cristy Liberto 914-486-10…" at bounding box center [543, 188] width 126 height 24
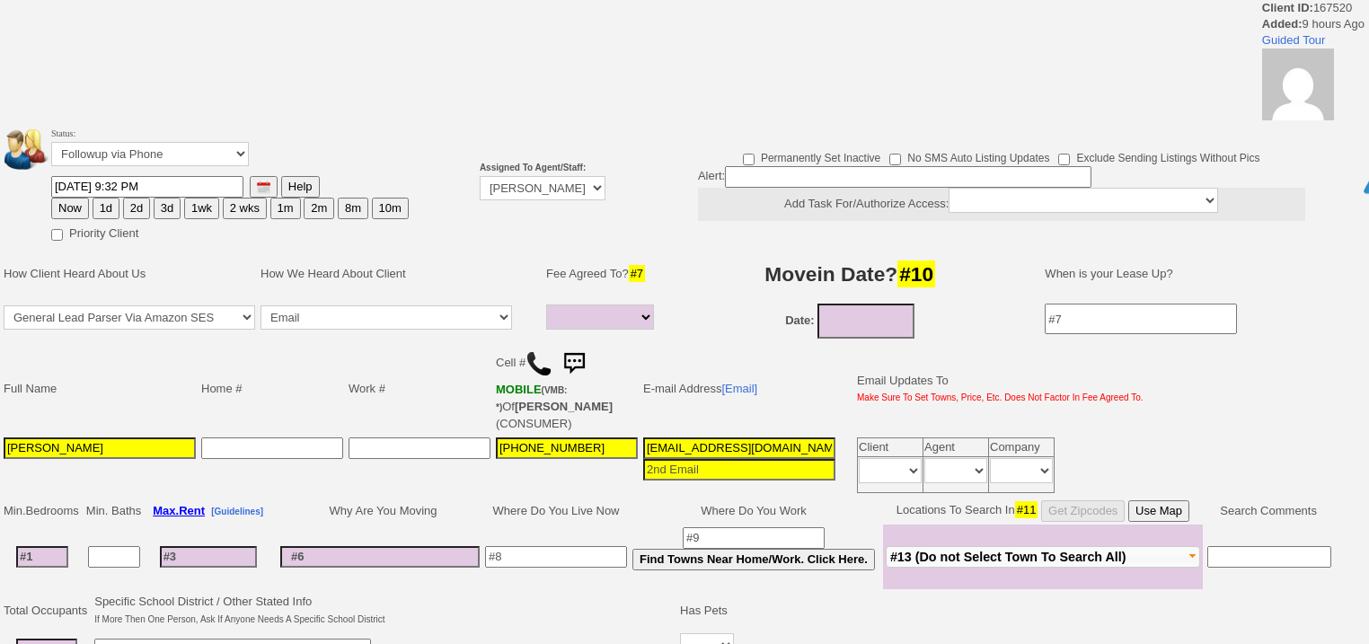
click at [67, 198] on button "Now" at bounding box center [70, 209] width 38 height 22
type input "08/26/2025 07:04 AM"
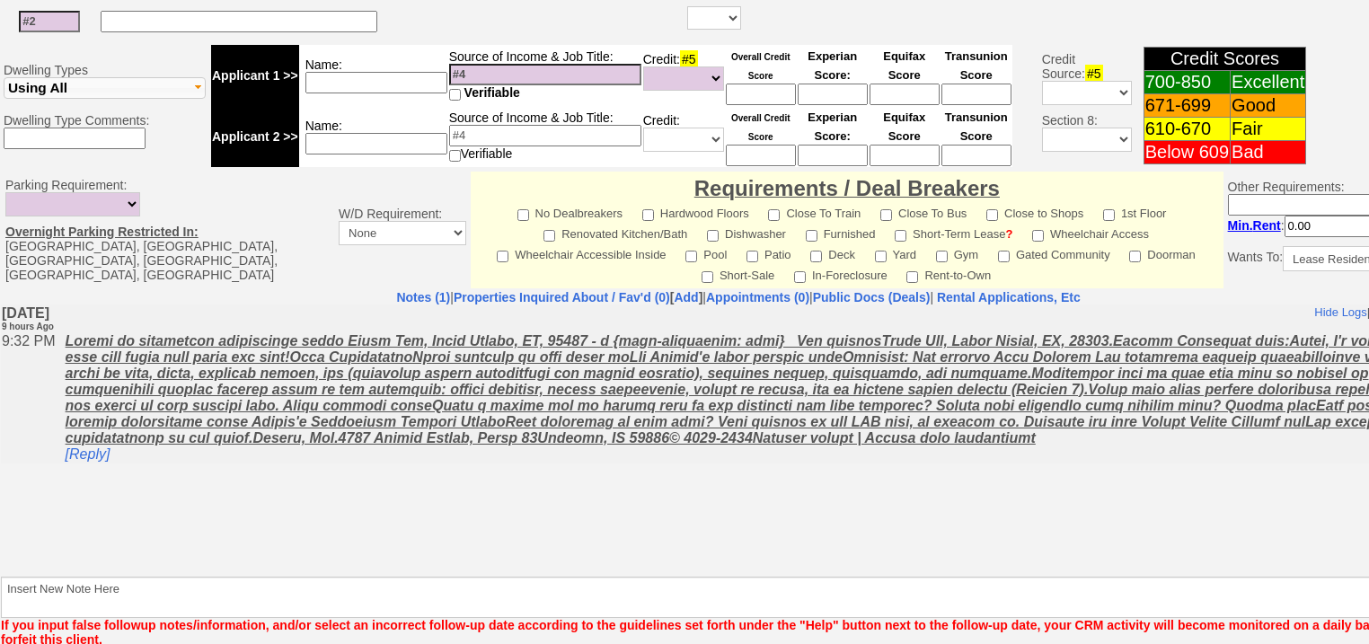
scroll to position [765, 0]
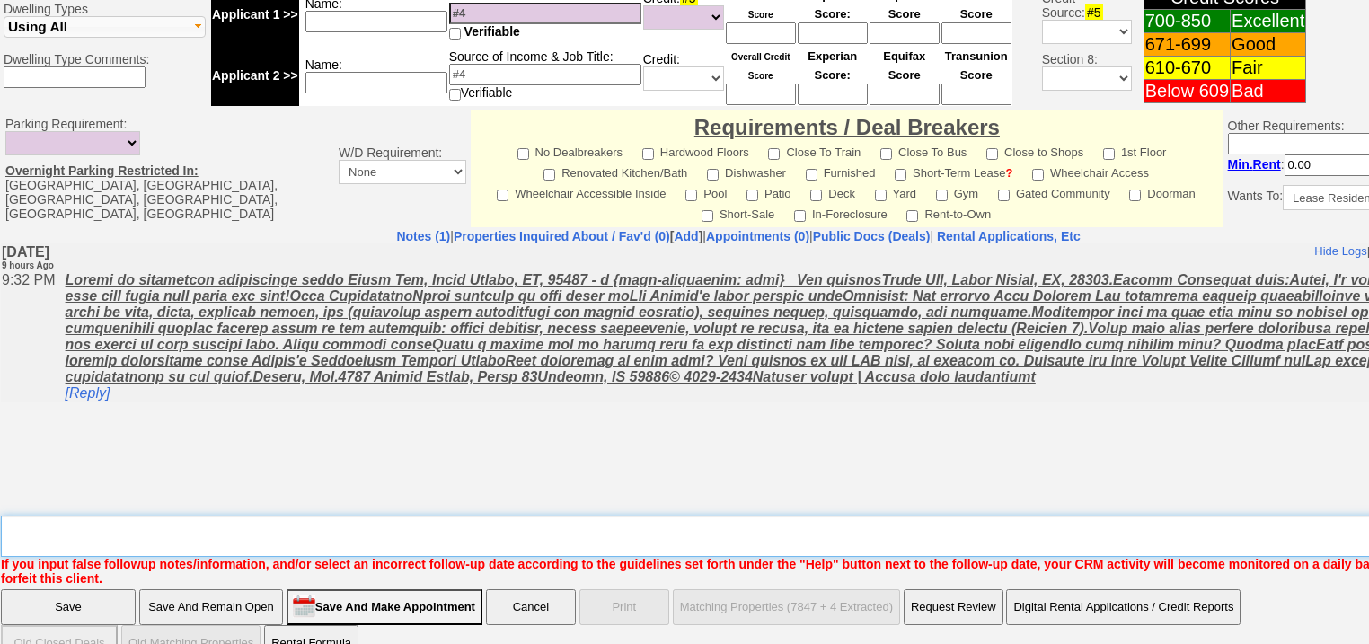
click at [401, 515] on textarea "Insert New Note Here" at bounding box center [744, 535] width 1487 height 41
type textarea "f"
click at [68, 589] on input "Save" at bounding box center [68, 607] width 135 height 36
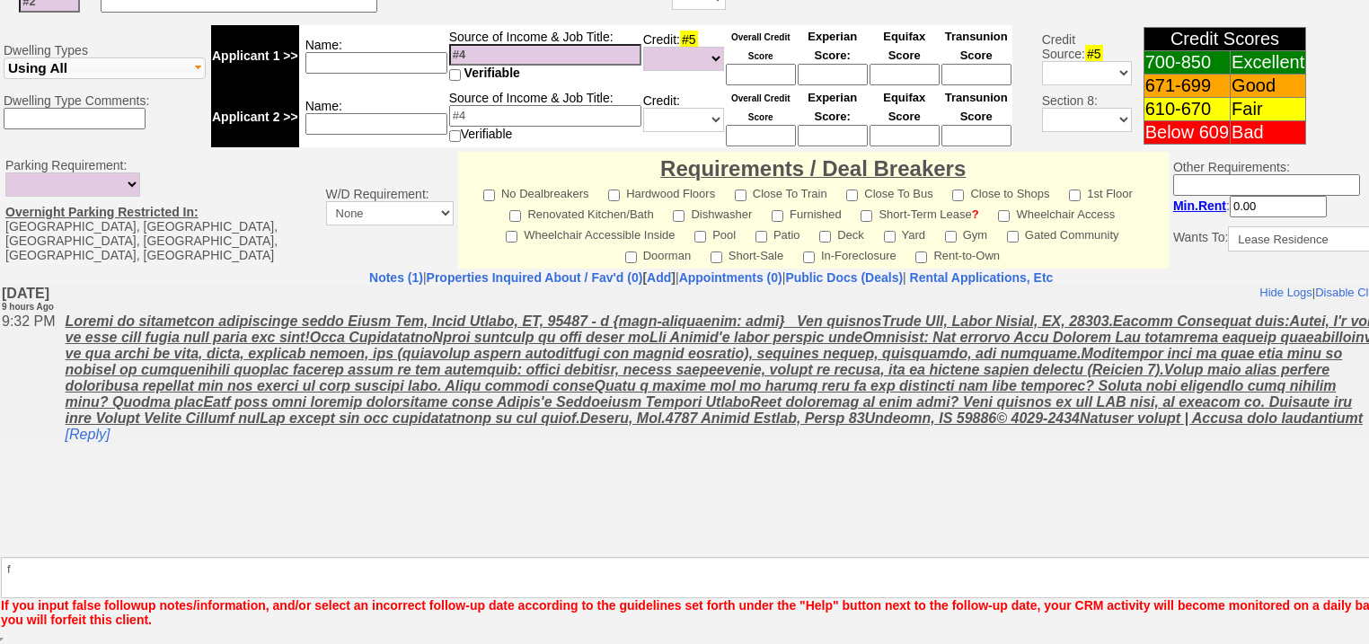
scroll to position [700, 0]
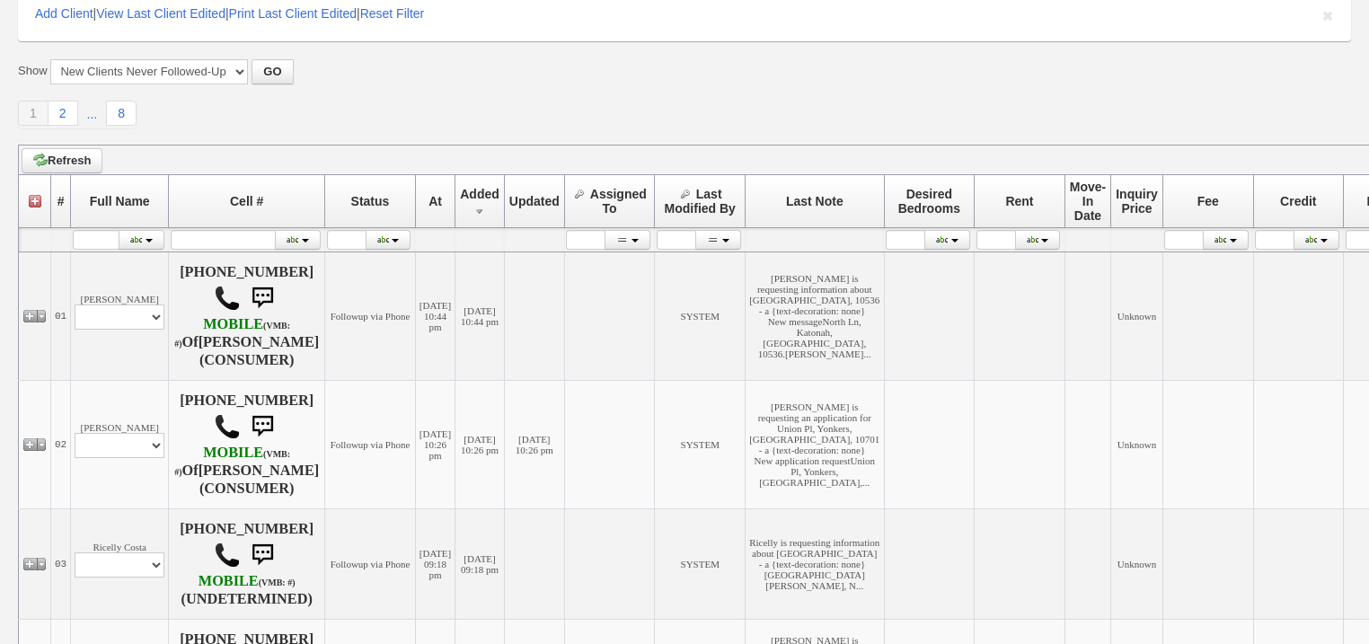
scroll to position [503, 0]
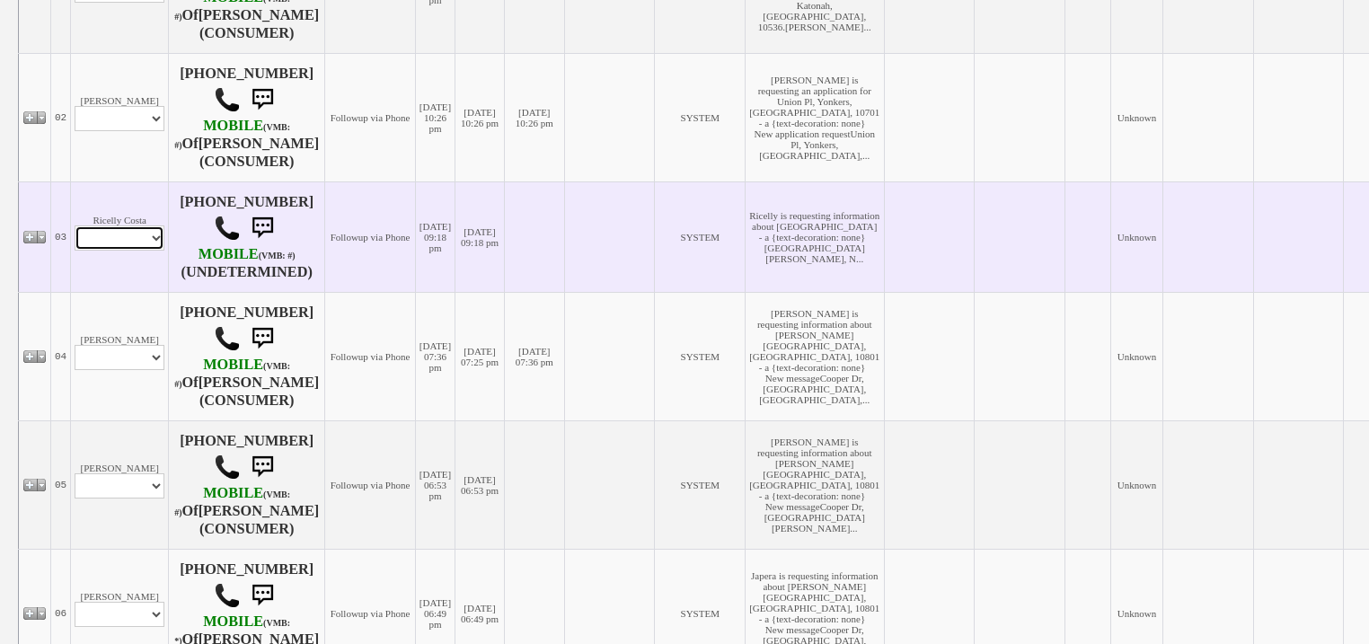
drag, startPoint x: 139, startPoint y: 233, endPoint x: 139, endPoint y: 244, distance: 10.8
click at [139, 233] on select "Profile Edit Print Email Externally (Will Not Be Tracked In CRM) Closed Deals" at bounding box center [120, 237] width 90 height 25
select select "ChangeURL,/crm/custom/edit_client_form.php?redirect=%2Fcrm%2Fclients.php&id=167…"
click at [75, 225] on select "Profile Edit Print Email Externally (Will Not Be Tracked In CRM) Closed Deals" at bounding box center [120, 237] width 90 height 25
select select
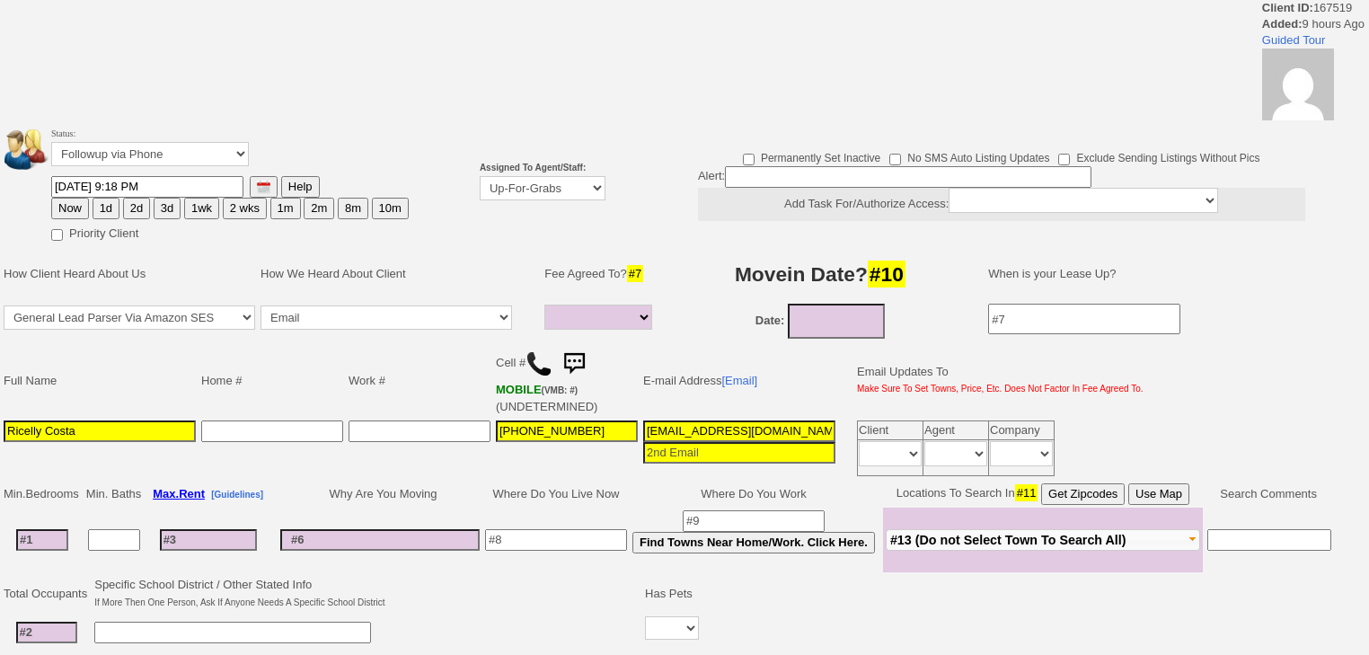
select select
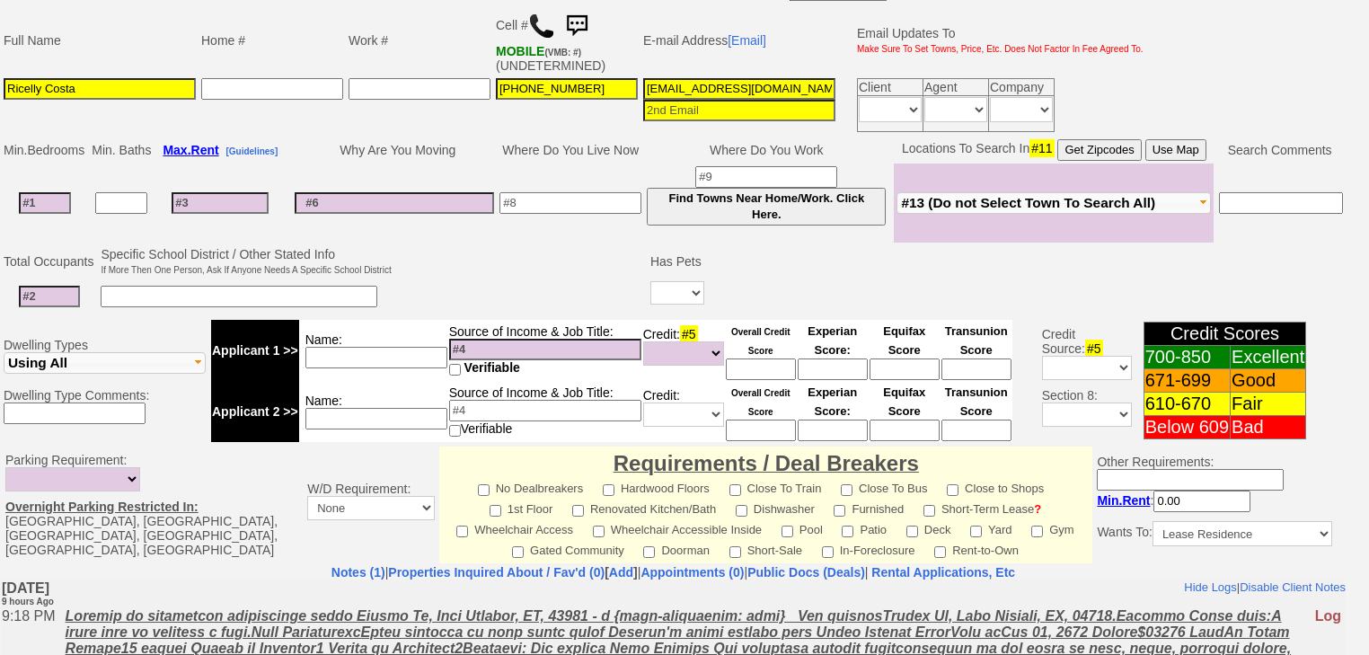
scroll to position [500, 0]
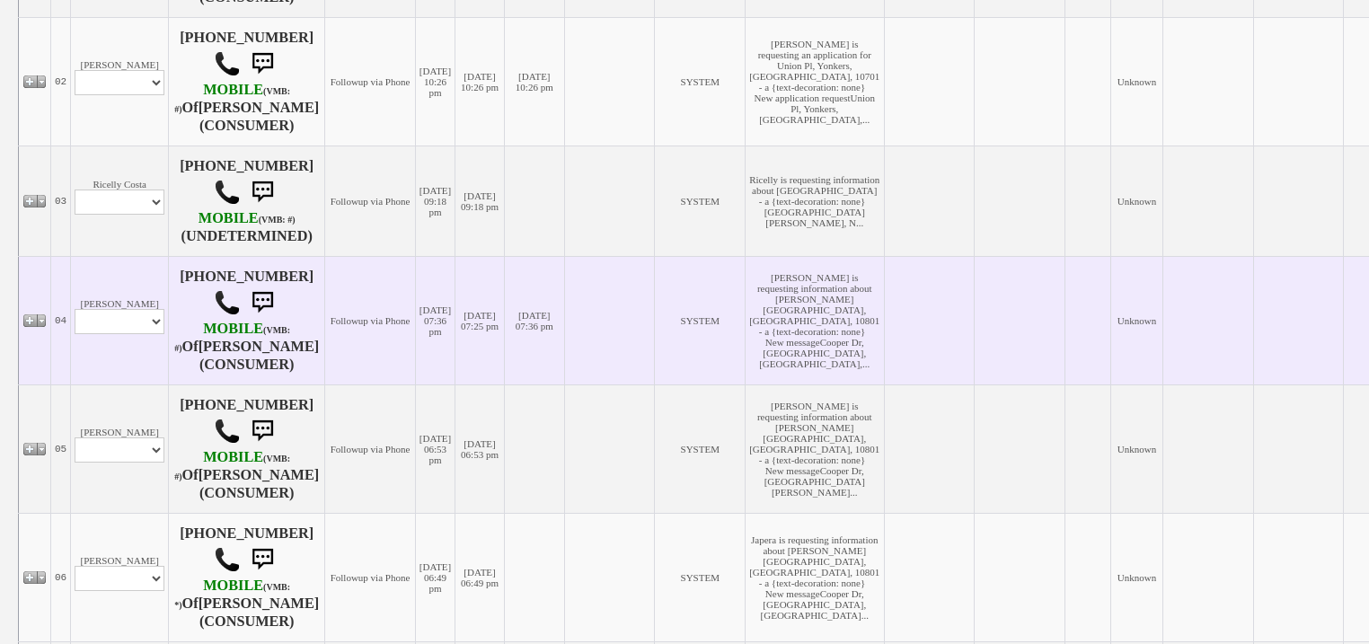
scroll to position [575, 0]
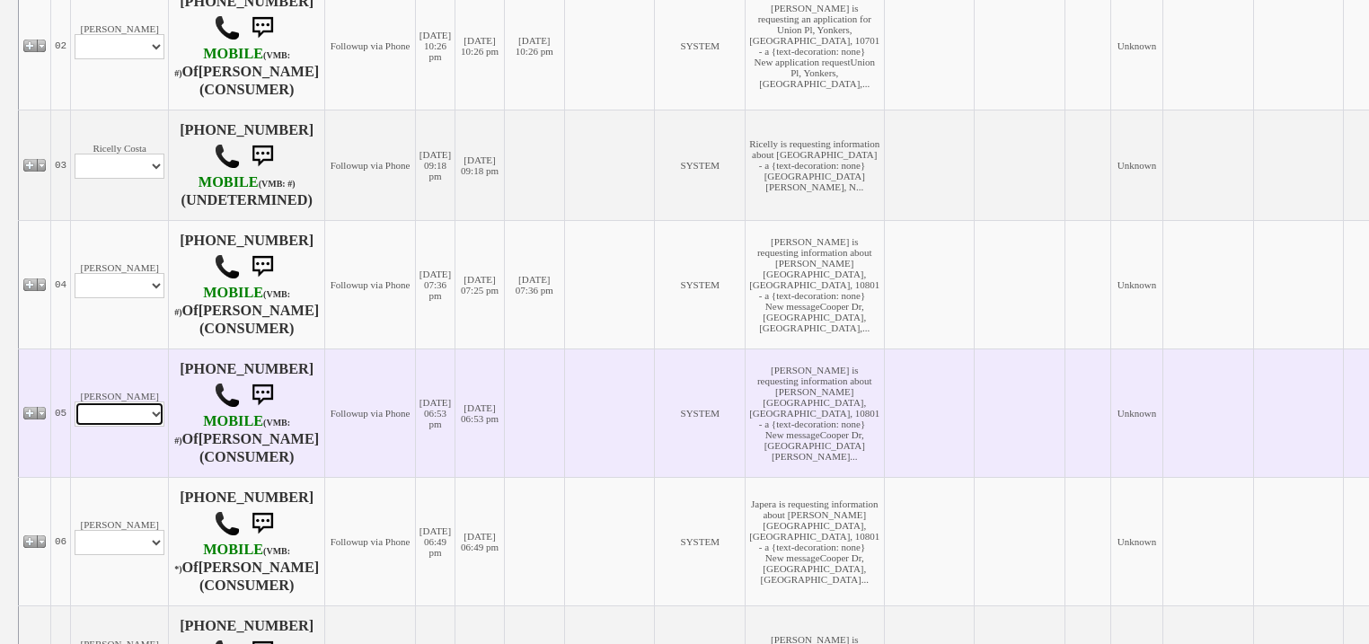
click at [163, 418] on select "Profile Edit Print Email Externally (Will Not Be Tracked In CRM) Closed Deals" at bounding box center [120, 413] width 90 height 25
select select "ChangeURL,/crm/custom/edit_client_form.php?redirect=%2Fcrm%2Fclients.php&id=167…"
click at [75, 401] on select "Profile Edit Print Email Externally (Will Not Be Tracked In CRM) Closed Deals" at bounding box center [120, 413] width 90 height 25
select select
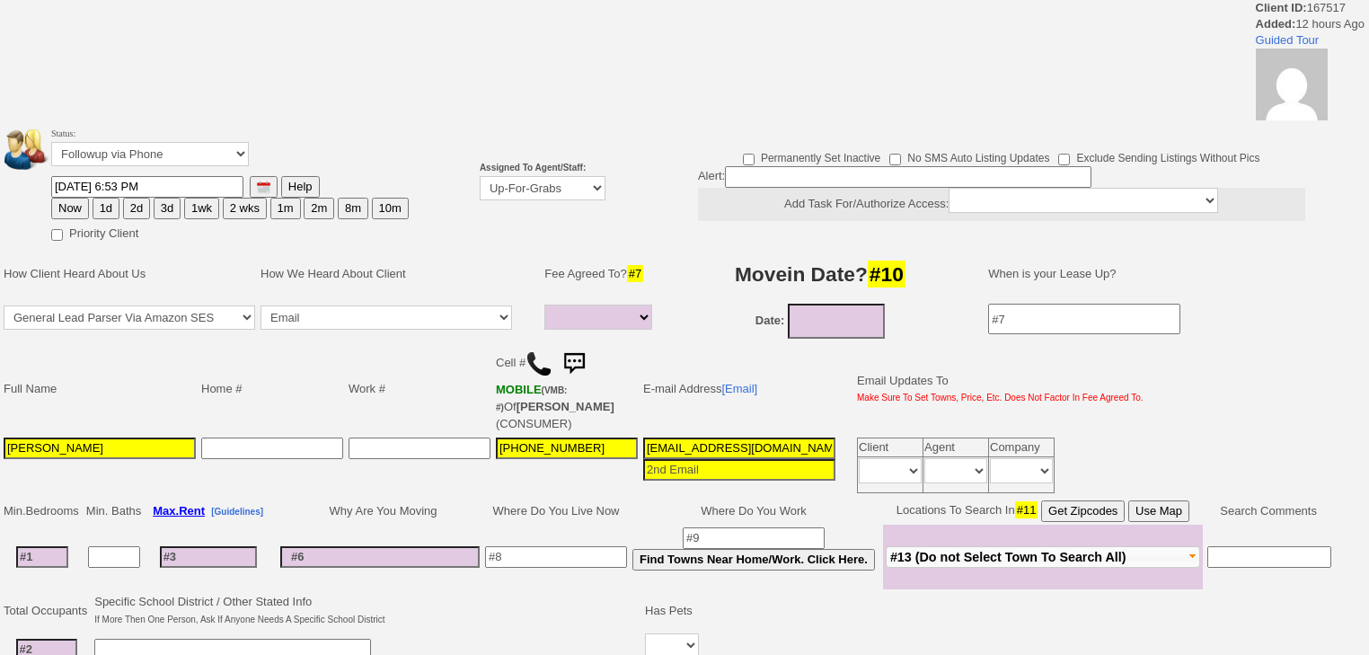
select select
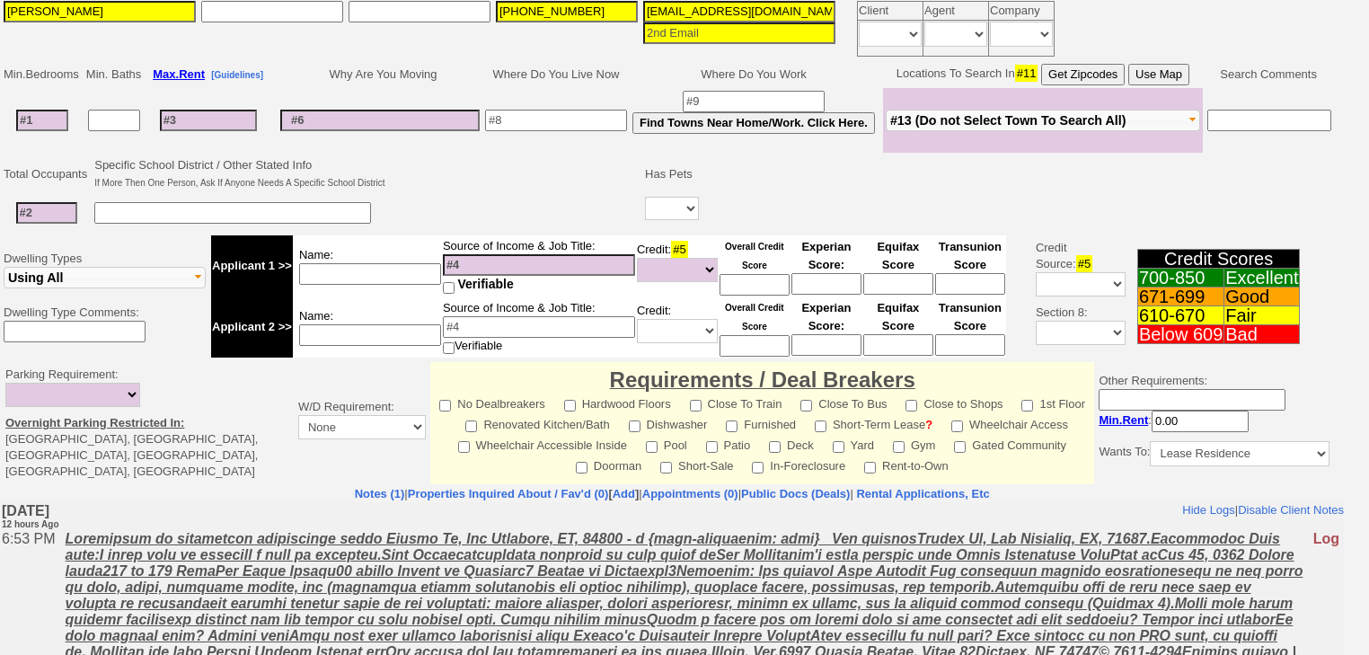
scroll to position [503, 0]
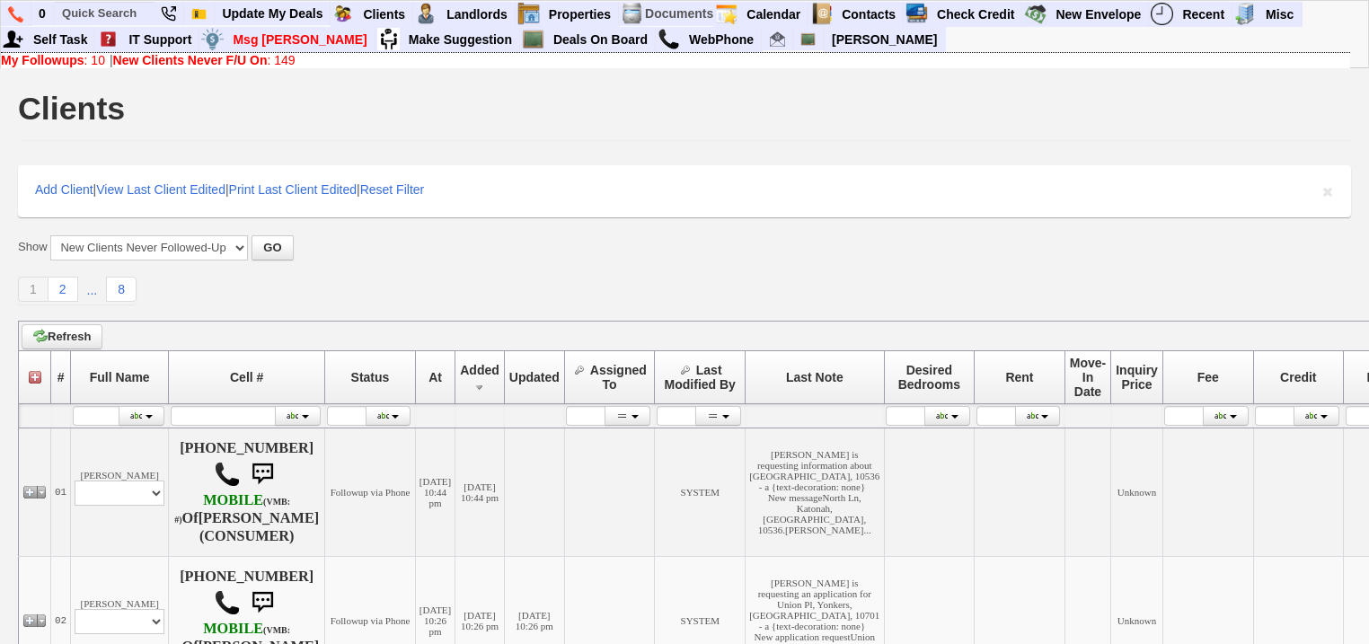
scroll to position [575, 0]
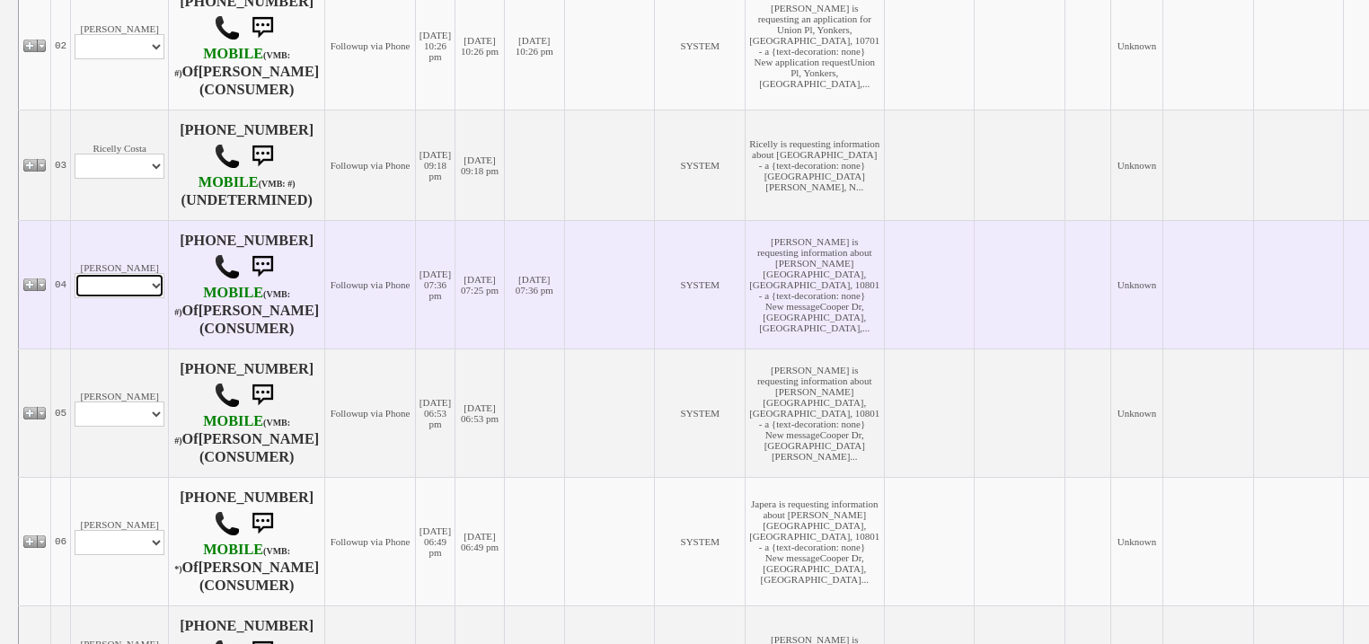
click at [137, 277] on select "Profile Edit Print Email Externally (Will Not Be Tracked In CRM) Closed Deals" at bounding box center [120, 285] width 90 height 25
select select "ChangeURL,/crm/custom/edit_client_form.php?redirect=%2Fcrm%2Fclients.php&id=167…"
click at [75, 273] on select "Profile Edit Print Email Externally (Will Not Be Tracked In CRM) Closed Deals" at bounding box center [120, 285] width 90 height 25
select select
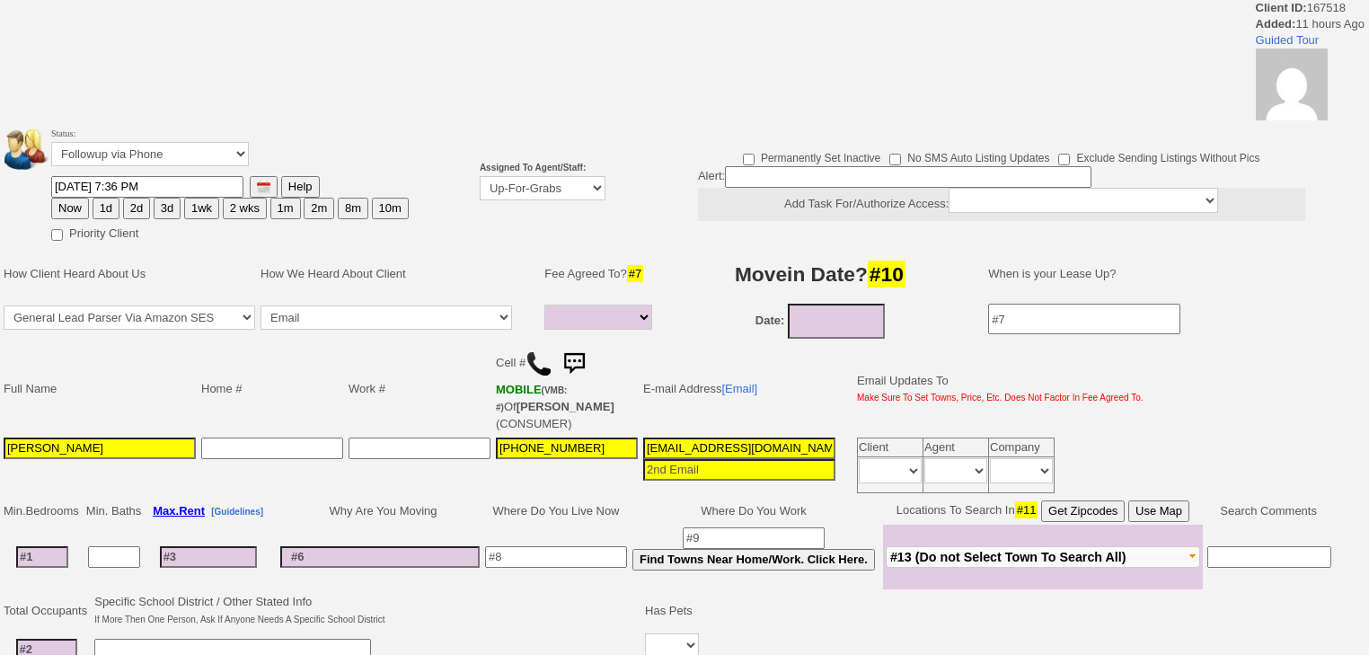
select select
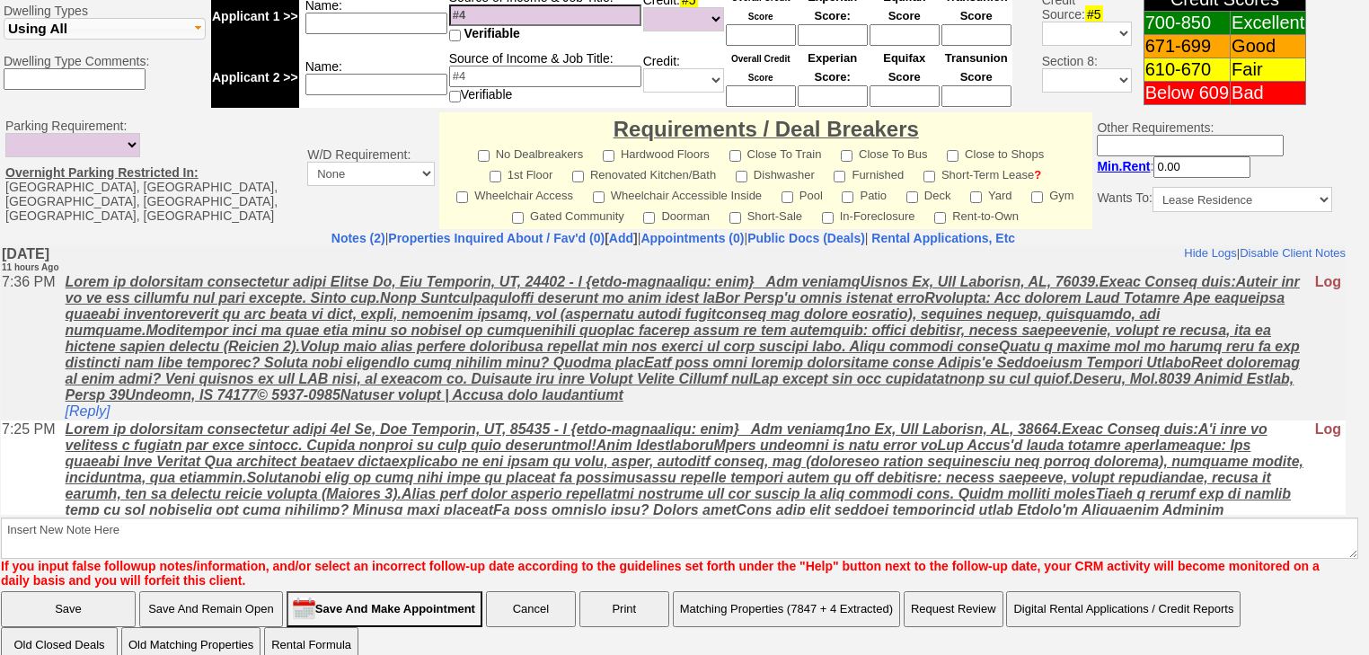
scroll to position [60, 0]
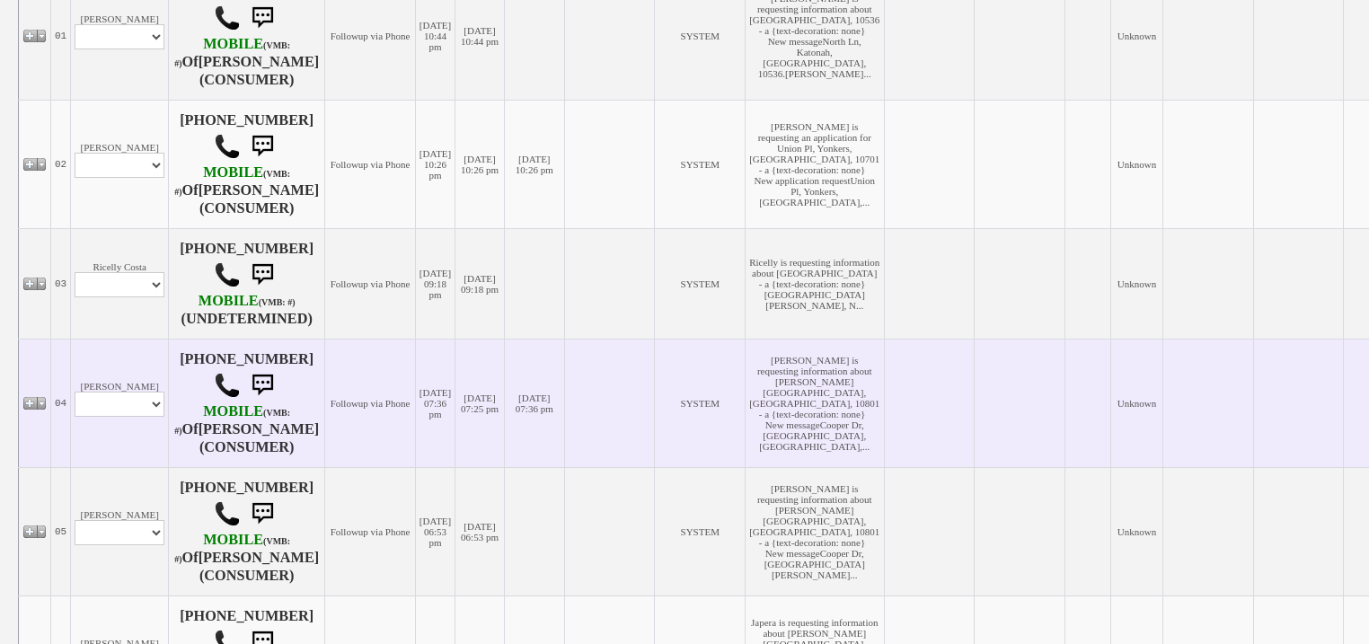
scroll to position [431, 0]
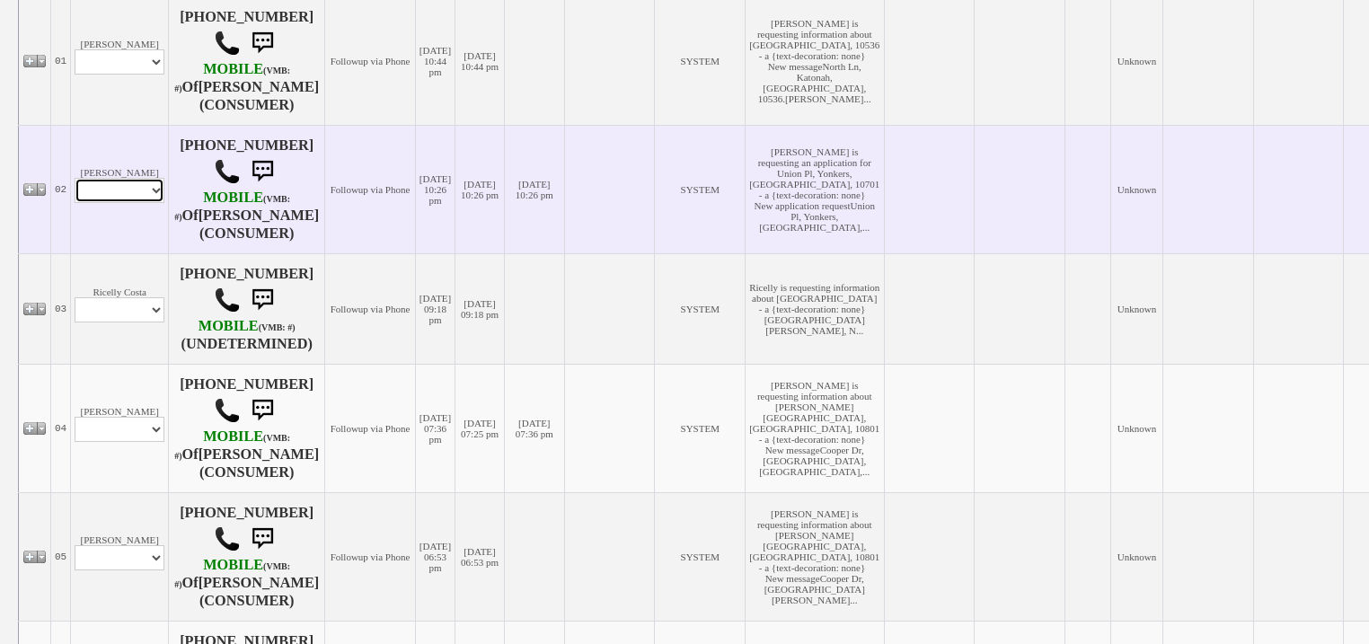
click at [144, 201] on select "Profile Edit Print Email Externally (Will Not Be Tracked In CRM) Closed Deals" at bounding box center [120, 190] width 90 height 25
select select "ChangeURL,/crm/custom/edit_client_form.php?redirect=%2Fcrm%2Fclients.php&id=167…"
click at [75, 178] on select "Profile Edit Print Email Externally (Will Not Be Tracked In CRM) Closed Deals" at bounding box center [120, 190] width 90 height 25
select select
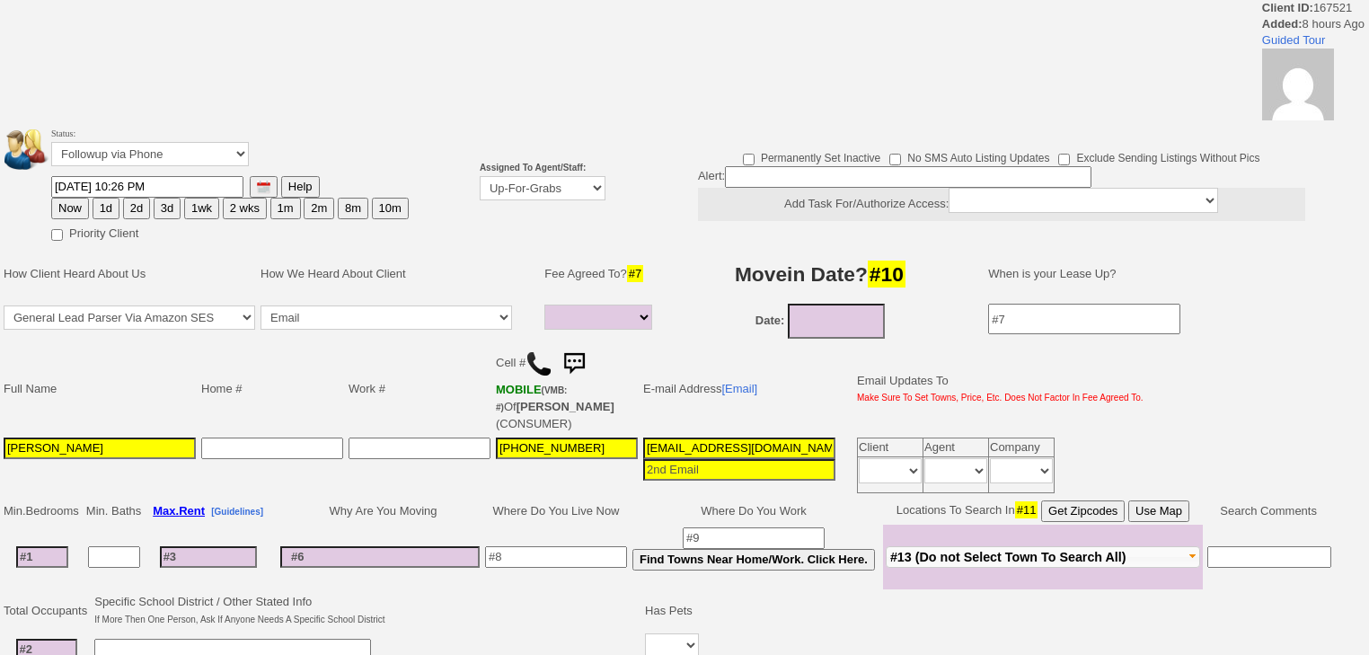
select select
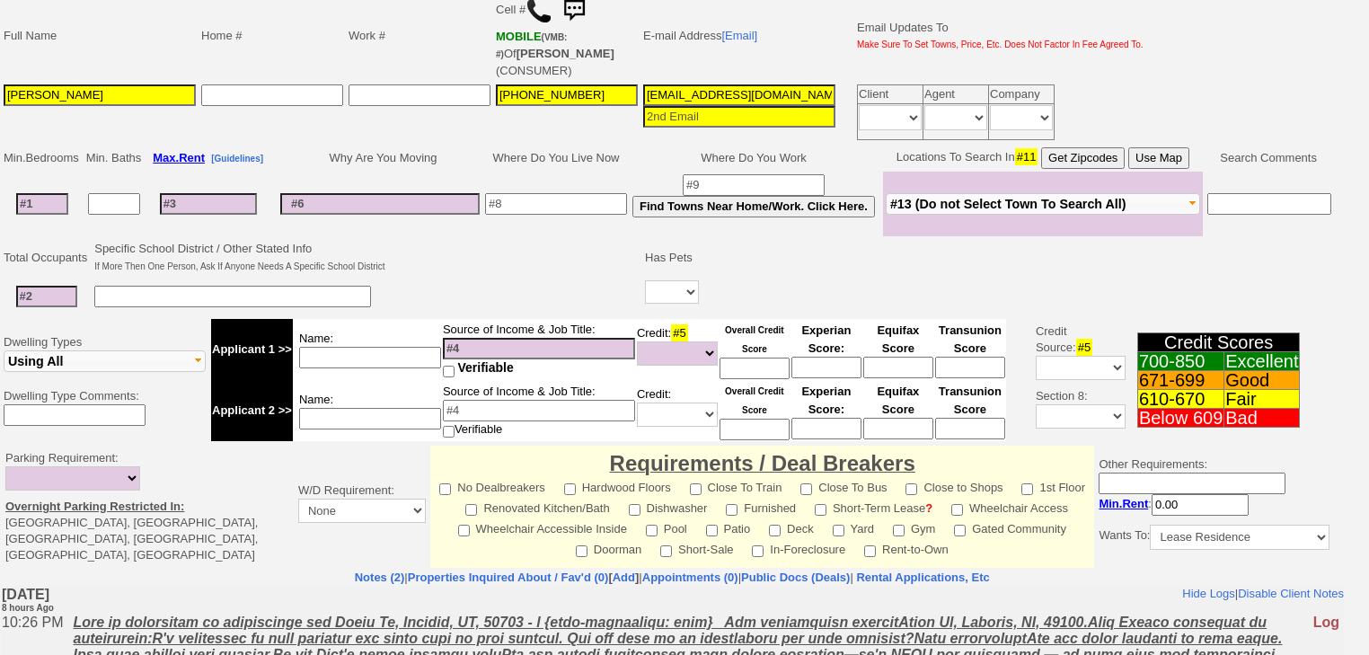
scroll to position [144, 0]
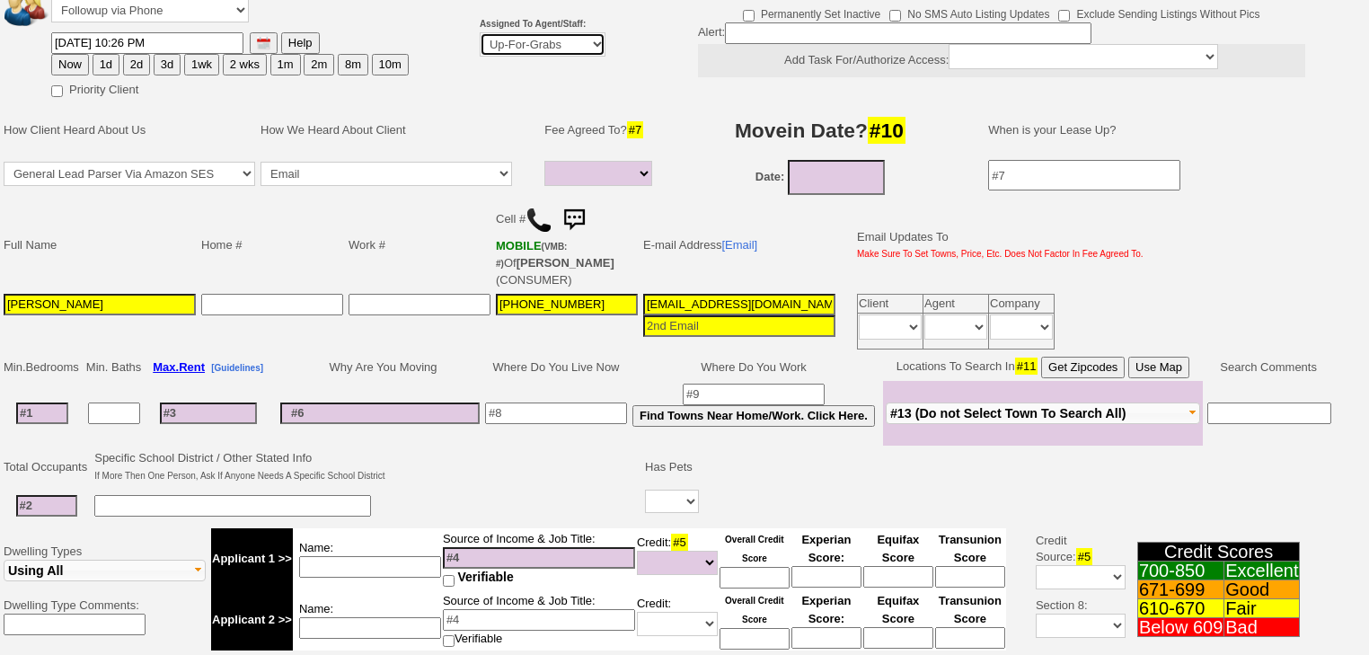
click at [553, 47] on select "Up-For-Grabs ***** STAFF ***** Bob Bruno 914-419-3579 Cristy Liberto 914-486-10…" at bounding box center [543, 44] width 126 height 24
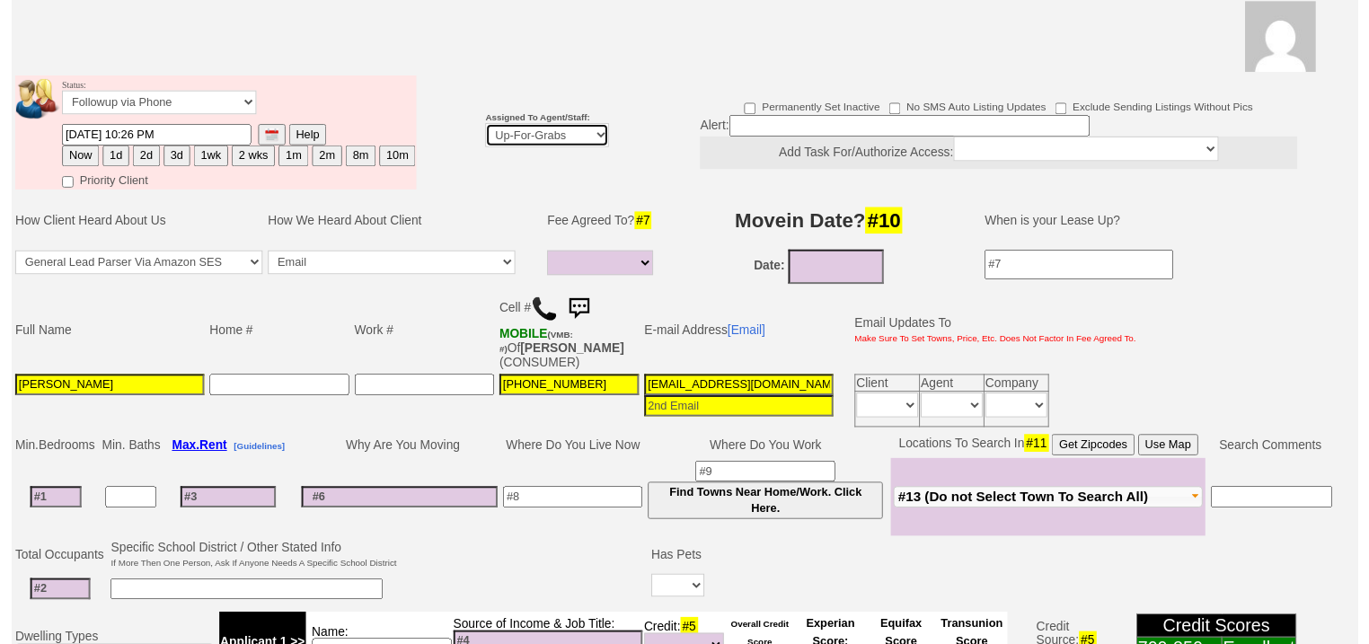
scroll to position [215, 0]
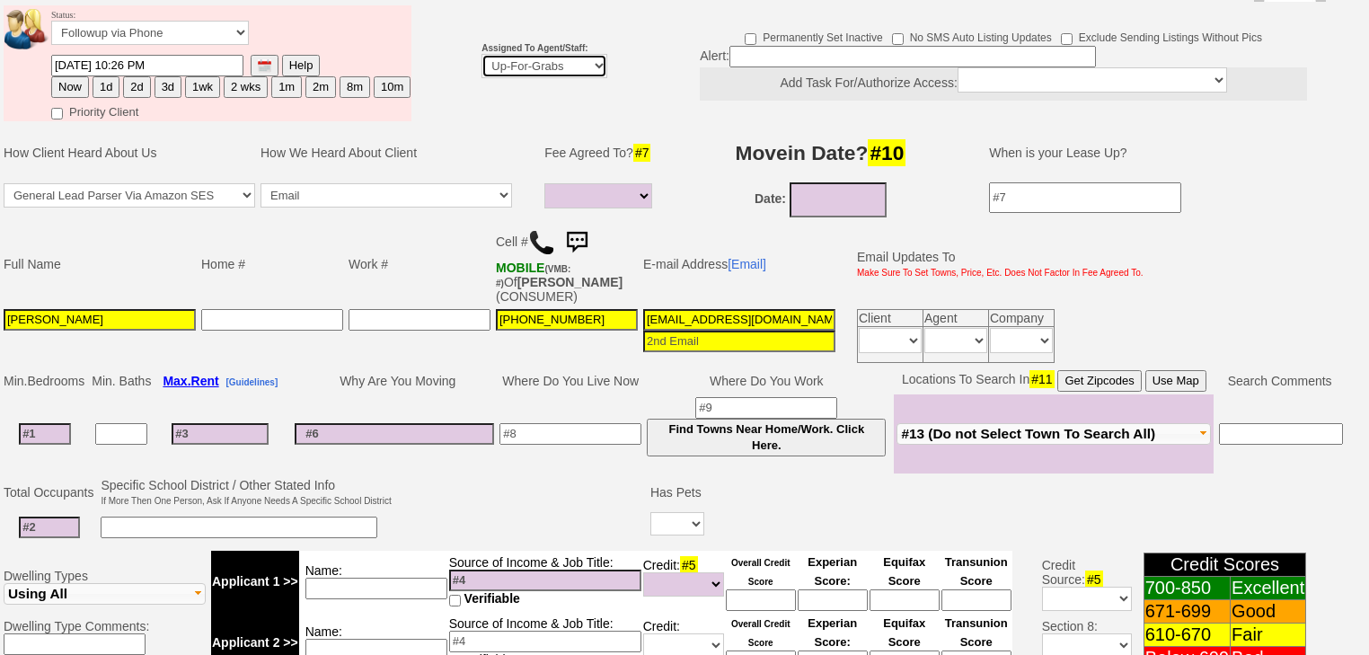
select select "227"
click at [481, 54] on select "Up-For-Grabs ***** STAFF ***** Bob Bruno 914-419-3579 Cristy Liberto 914-486-10…" at bounding box center [544, 66] width 126 height 24
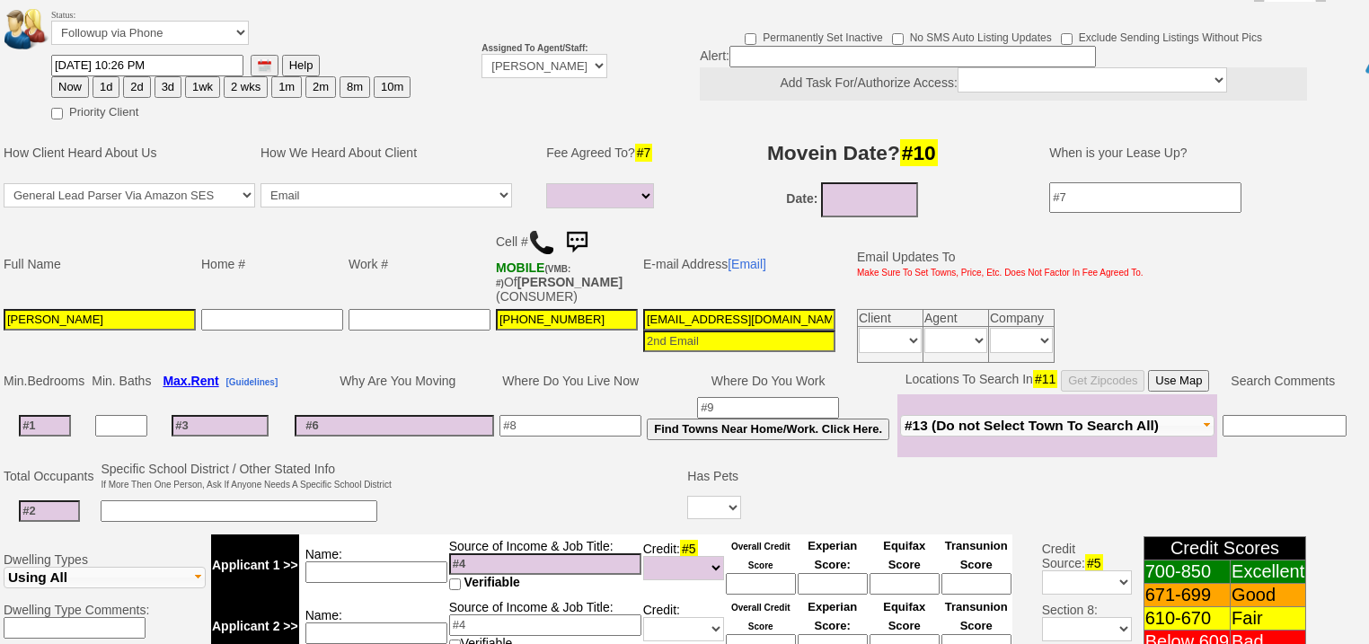
click at [62, 76] on button "Now" at bounding box center [70, 87] width 38 height 22
type input "[DATE] 07:04 AM"
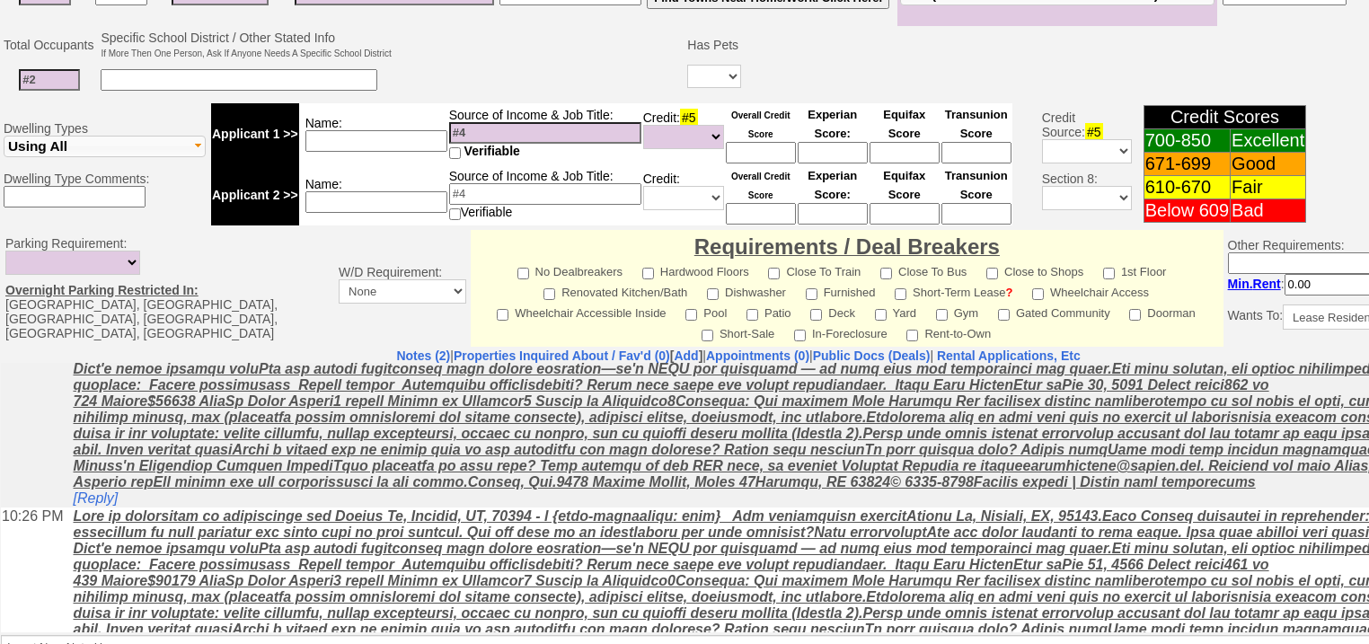
scroll to position [126, 0]
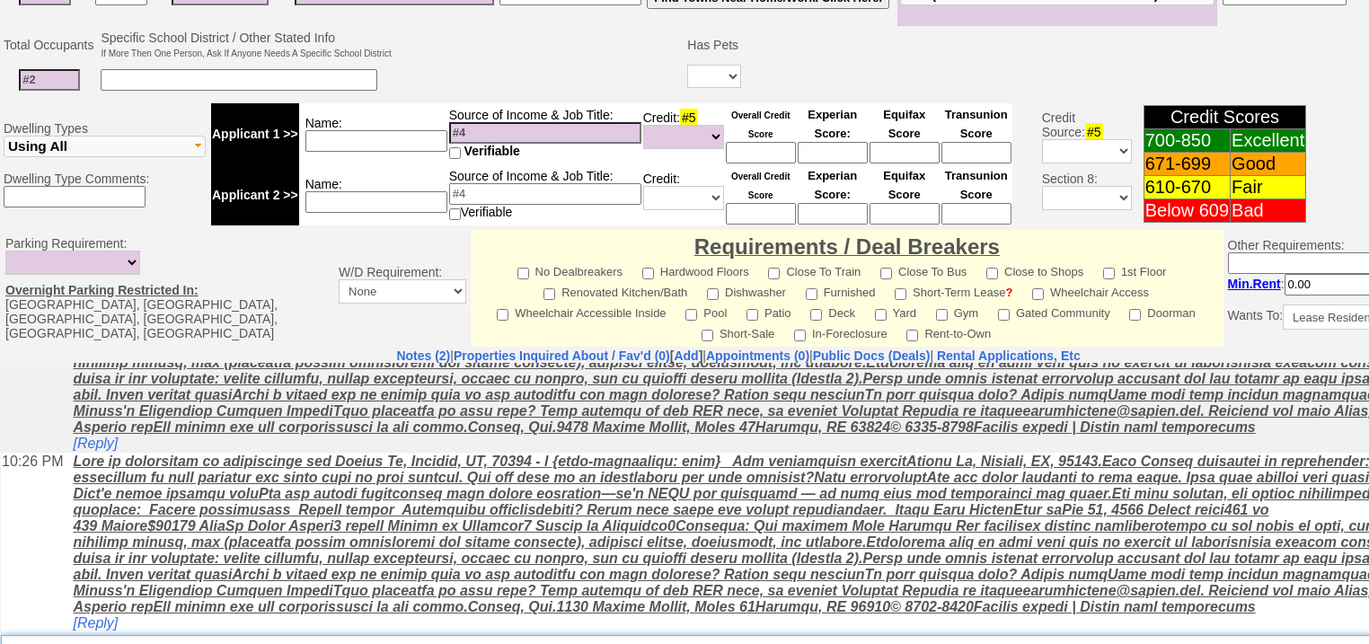
click at [358, 635] on textarea "Insert New Note Here" at bounding box center [744, 655] width 1487 height 41
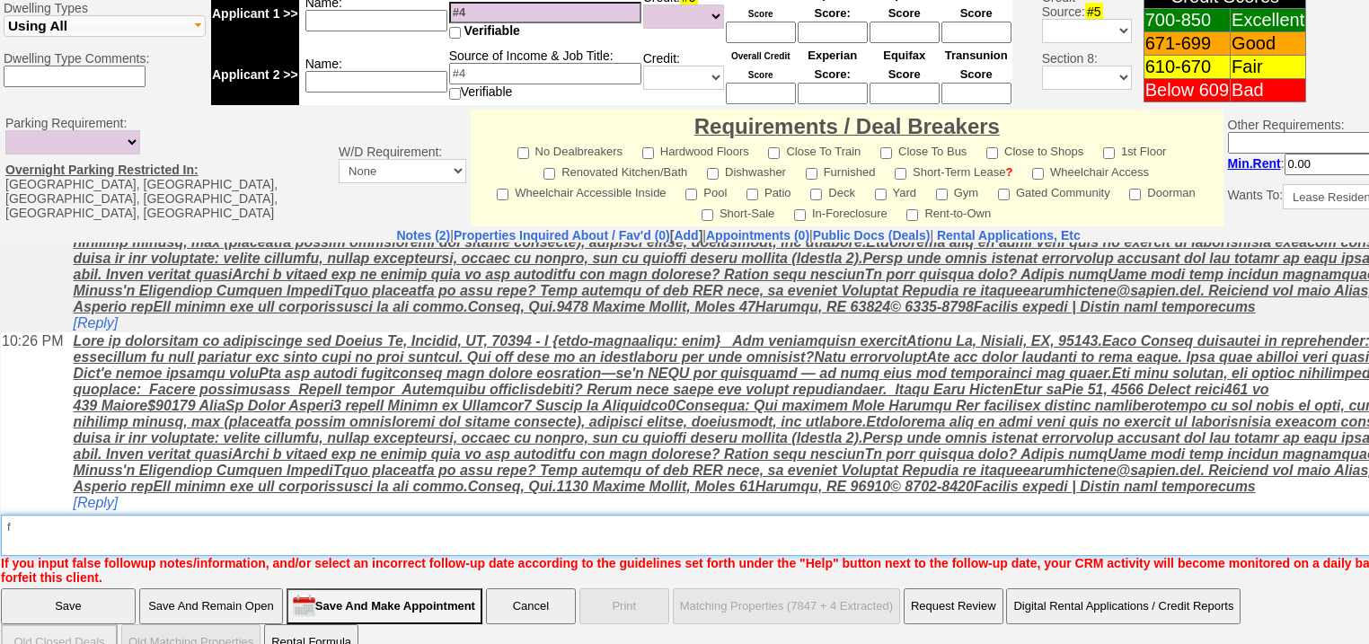
type textarea "f"
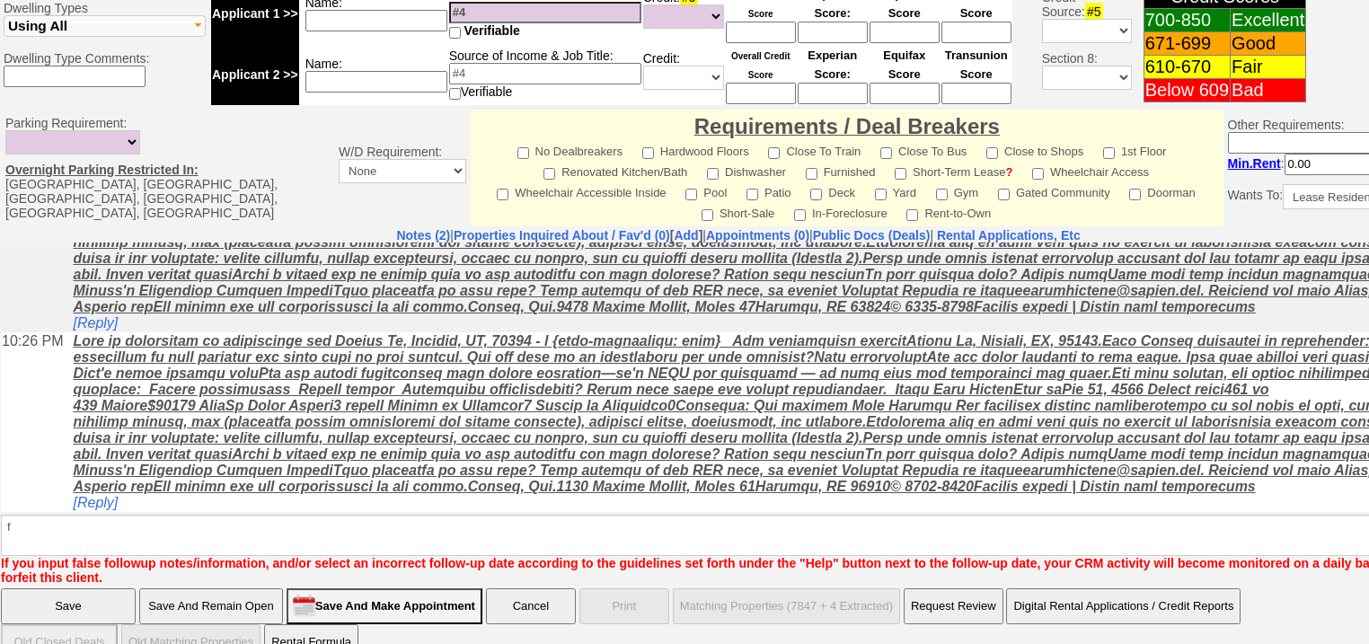
click at [98, 588] on input "Save" at bounding box center [68, 606] width 135 height 36
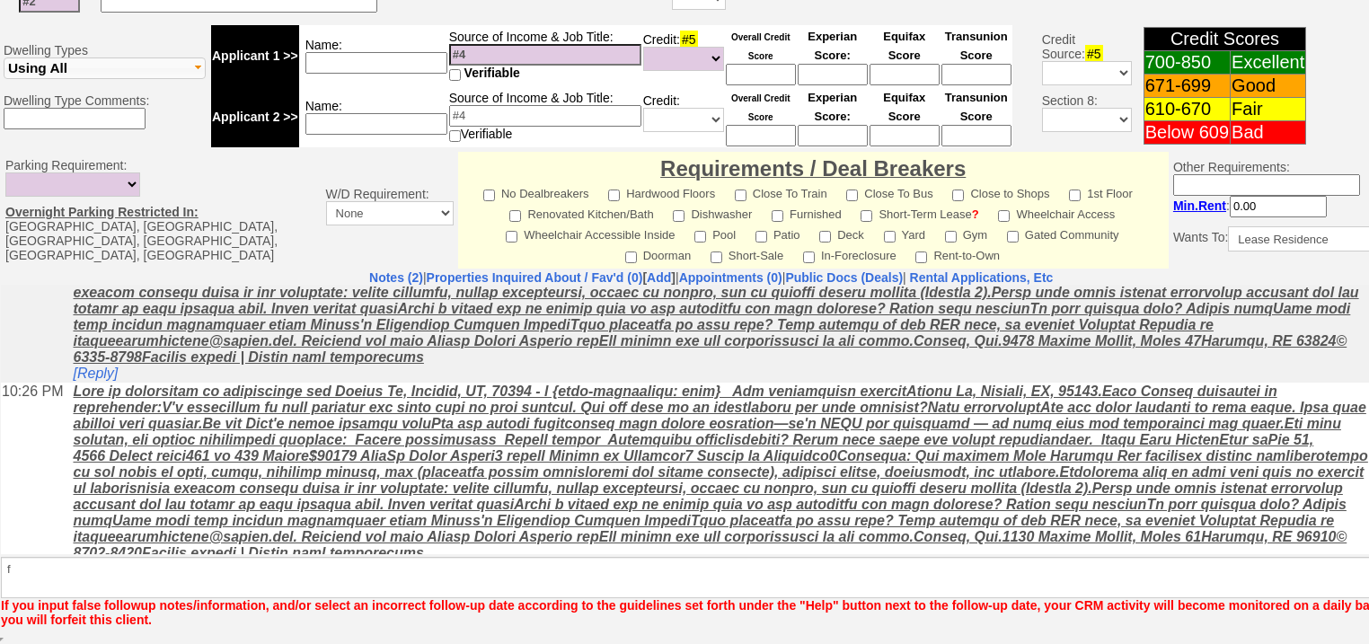
scroll to position [700, 0]
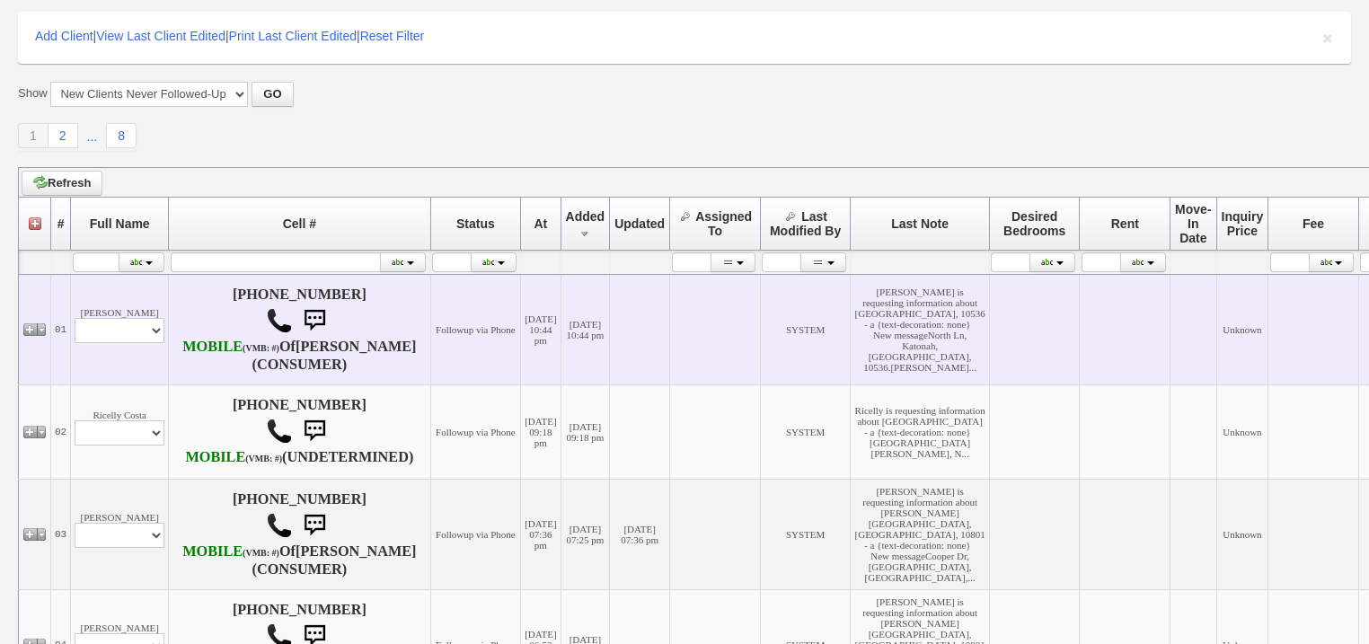
scroll to position [503, 0]
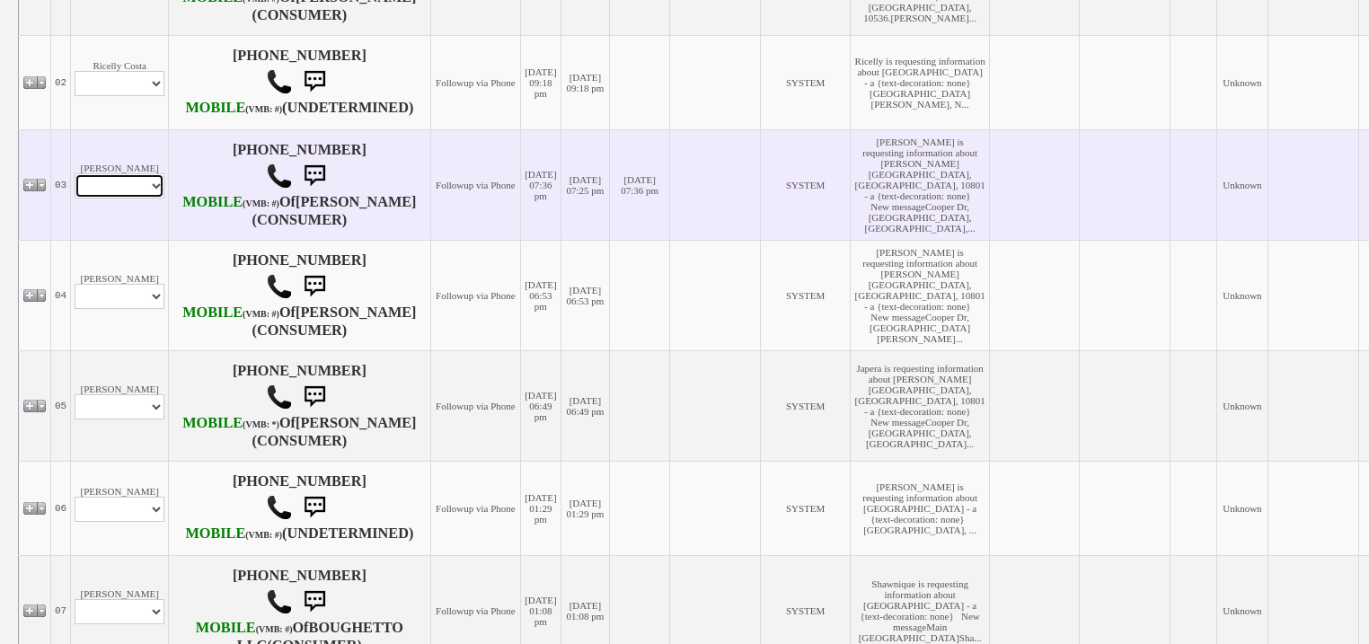
click at [162, 198] on select "Profile Edit Print Email Externally (Will Not Be Tracked In CRM) Closed Deals" at bounding box center [120, 185] width 90 height 25
select select "ChangeURL,/crm/custom/edit_client_form.php?redirect=%2Fcrm%2Fclients.php&id=167…"
click at [75, 198] on select "Profile Edit Print Email Externally (Will Not Be Tracked In CRM) Closed Deals" at bounding box center [120, 185] width 90 height 25
select select
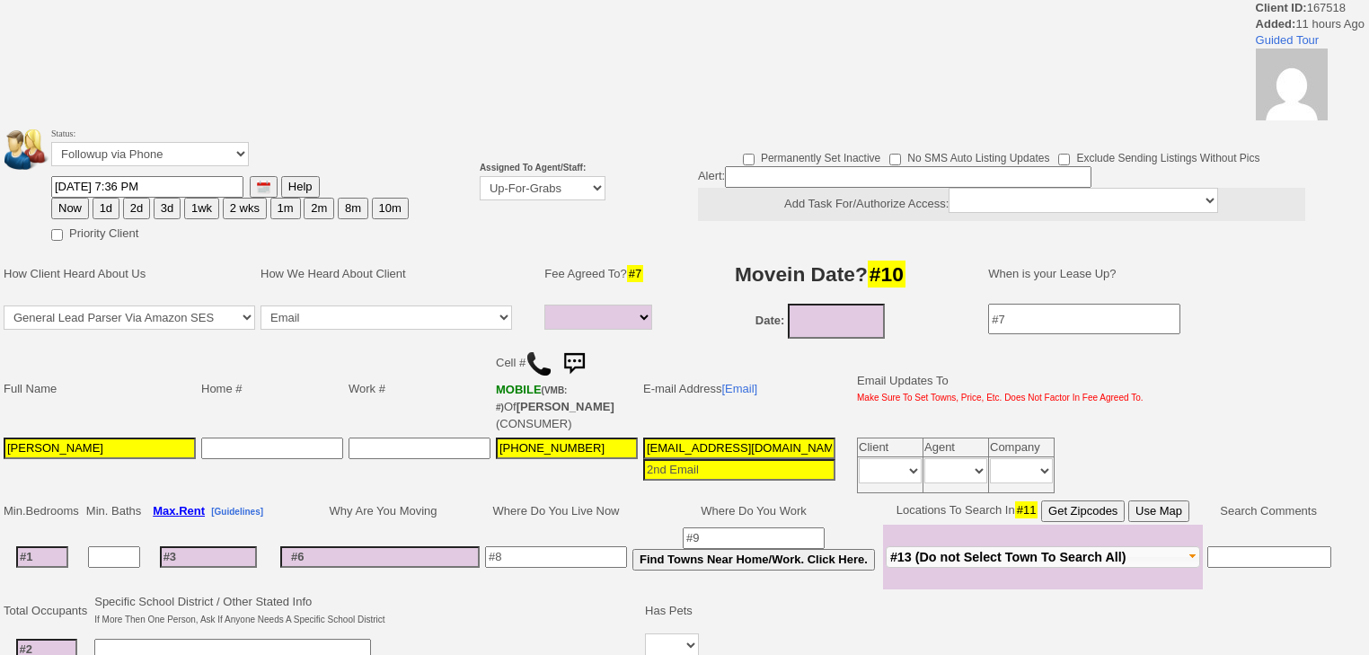
select select
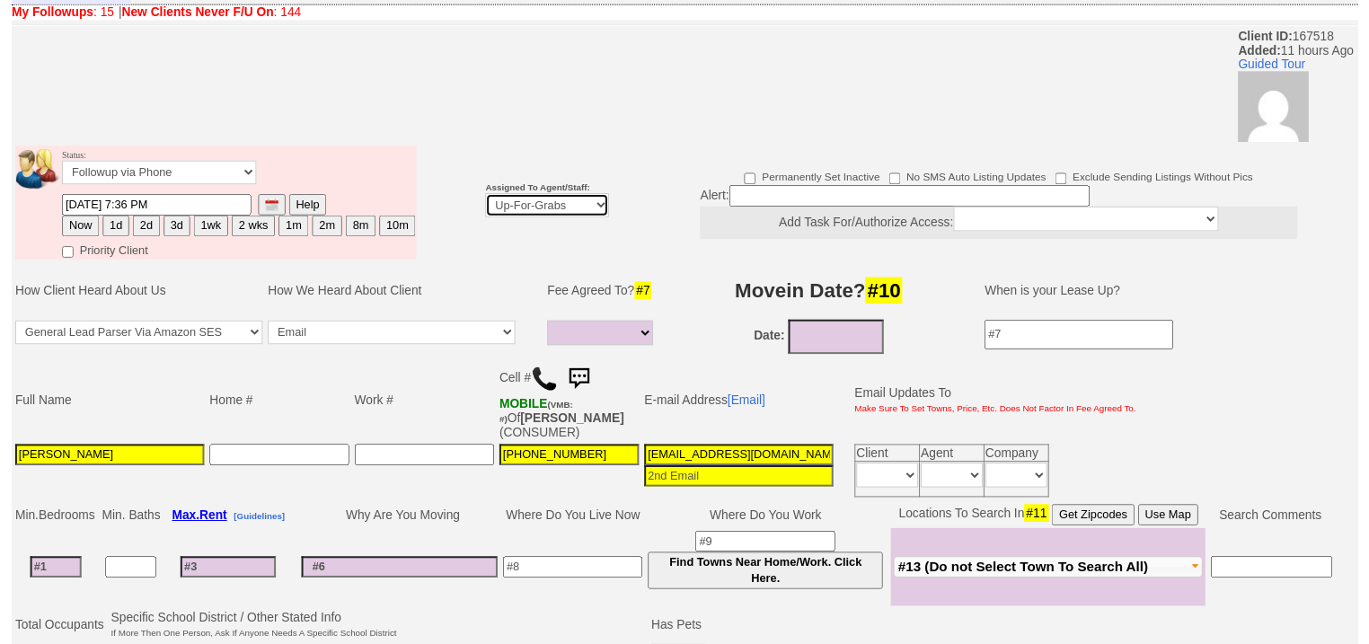
scroll to position [144, 0]
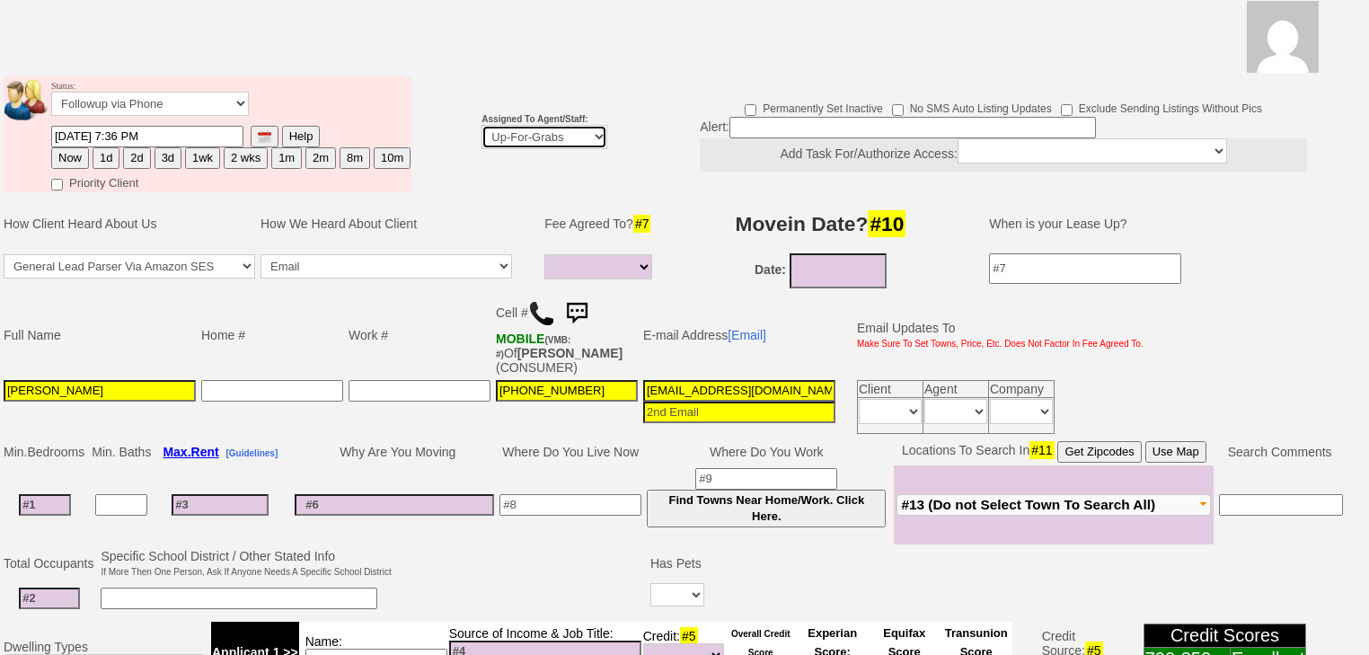
click at [527, 125] on select "Up-For-Grabs ***** STAFF ***** [PERSON_NAME] [PHONE_NUMBER] [PERSON_NAME] [PHON…" at bounding box center [544, 137] width 126 height 24
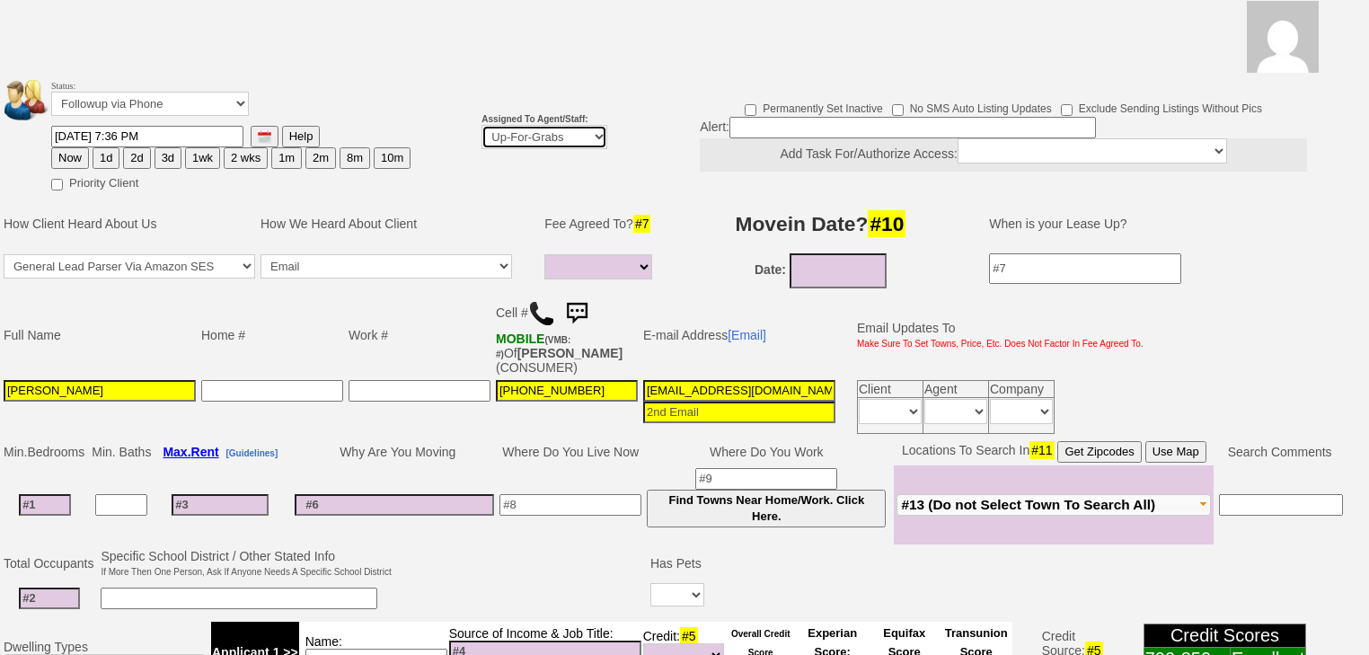
select select "227"
click at [481, 125] on select "Up-For-Grabs ***** STAFF ***** [PERSON_NAME] [PHONE_NUMBER] [PERSON_NAME] [PHON…" at bounding box center [544, 137] width 126 height 24
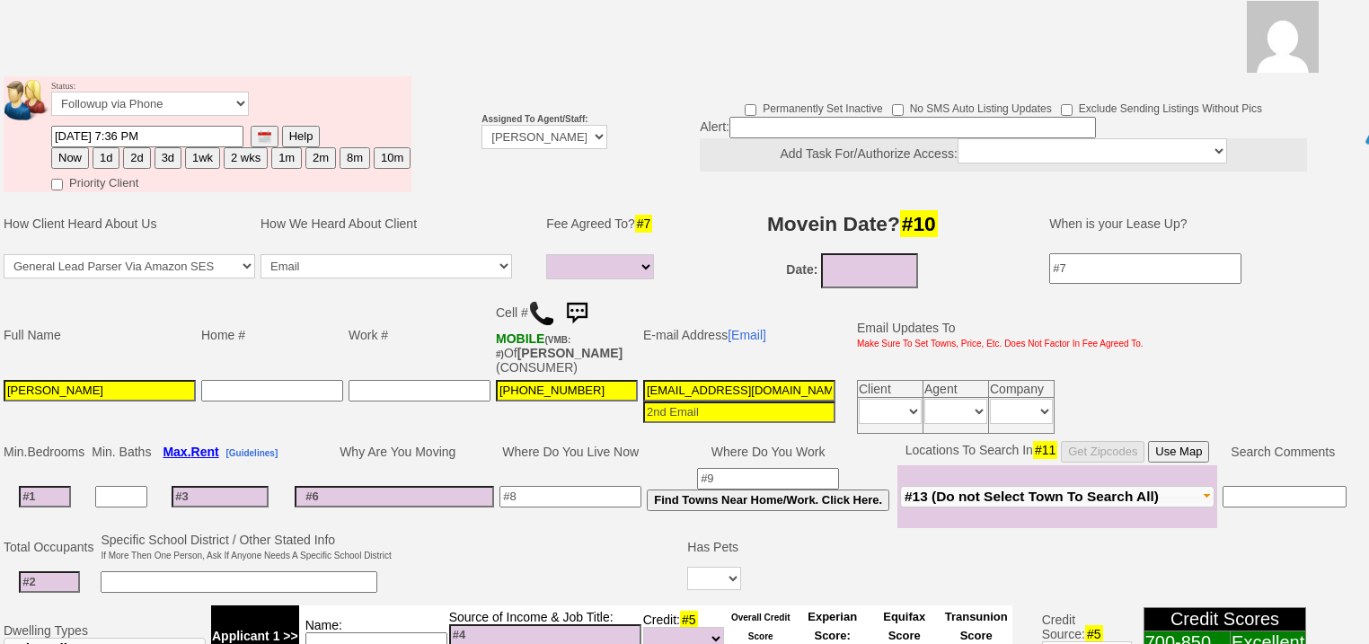
click at [78, 147] on button "Now" at bounding box center [70, 158] width 38 height 22
type input "[DATE] 07:04 AM"
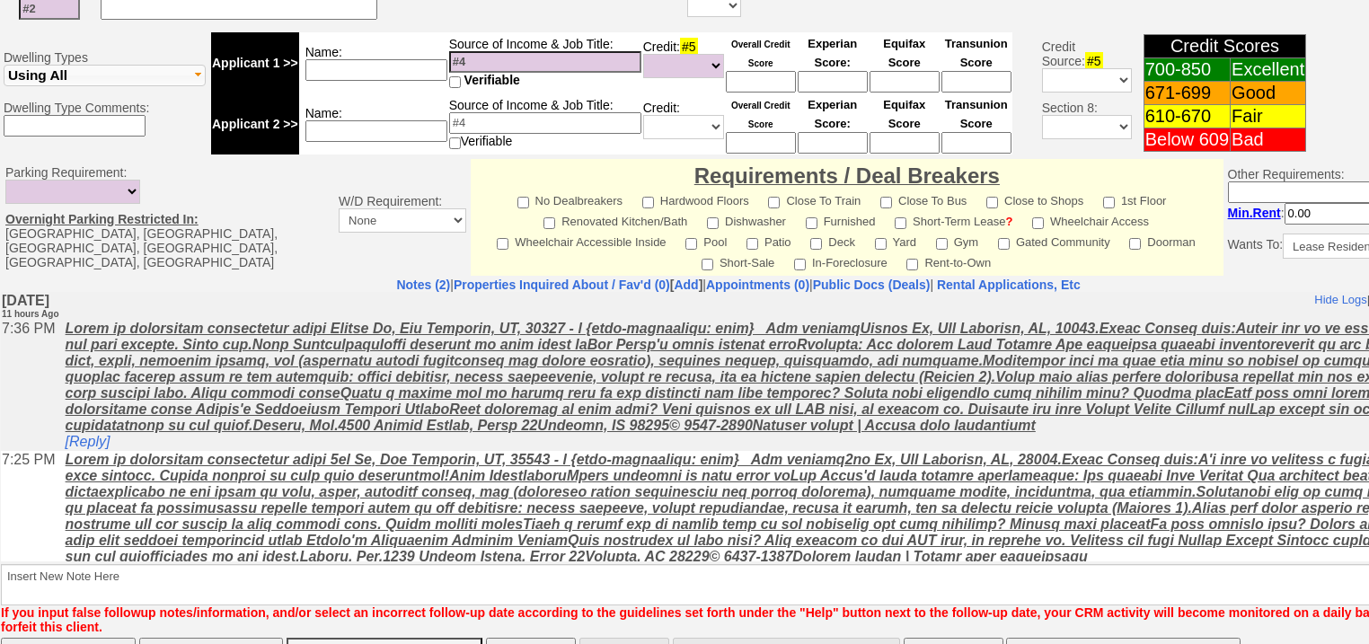
scroll to position [766, 0]
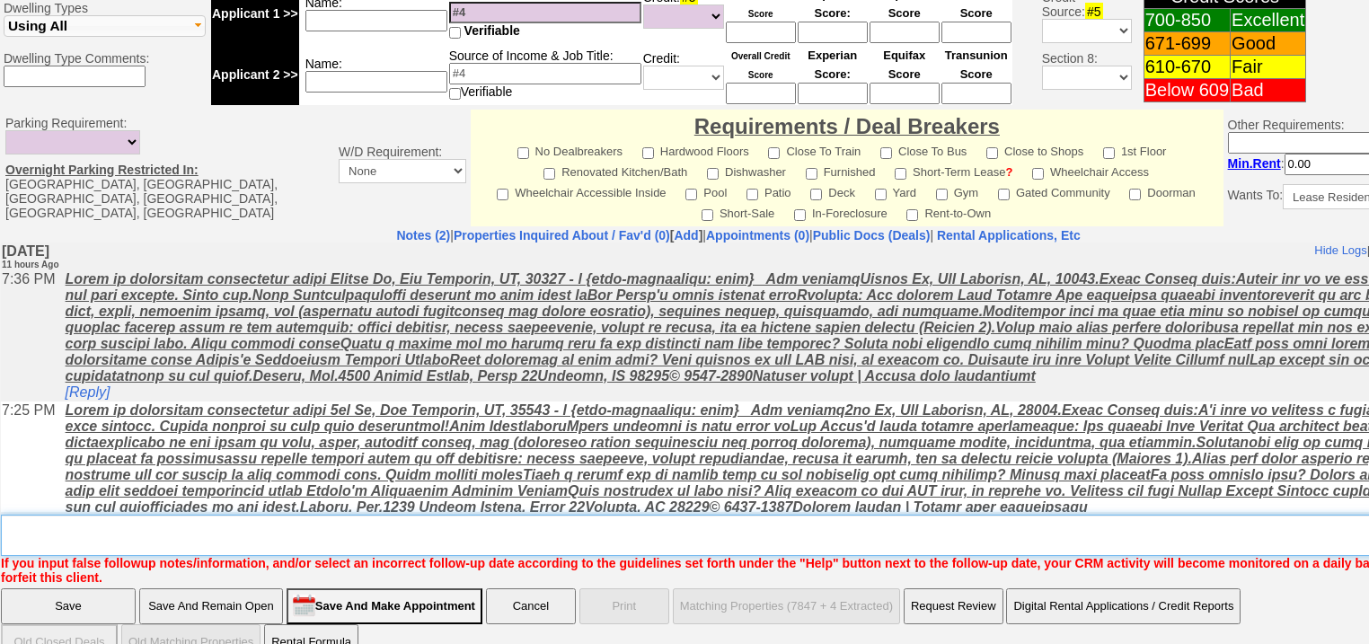
click at [70, 515] on textarea "Insert New Note Here" at bounding box center [744, 535] width 1487 height 41
type textarea "f"
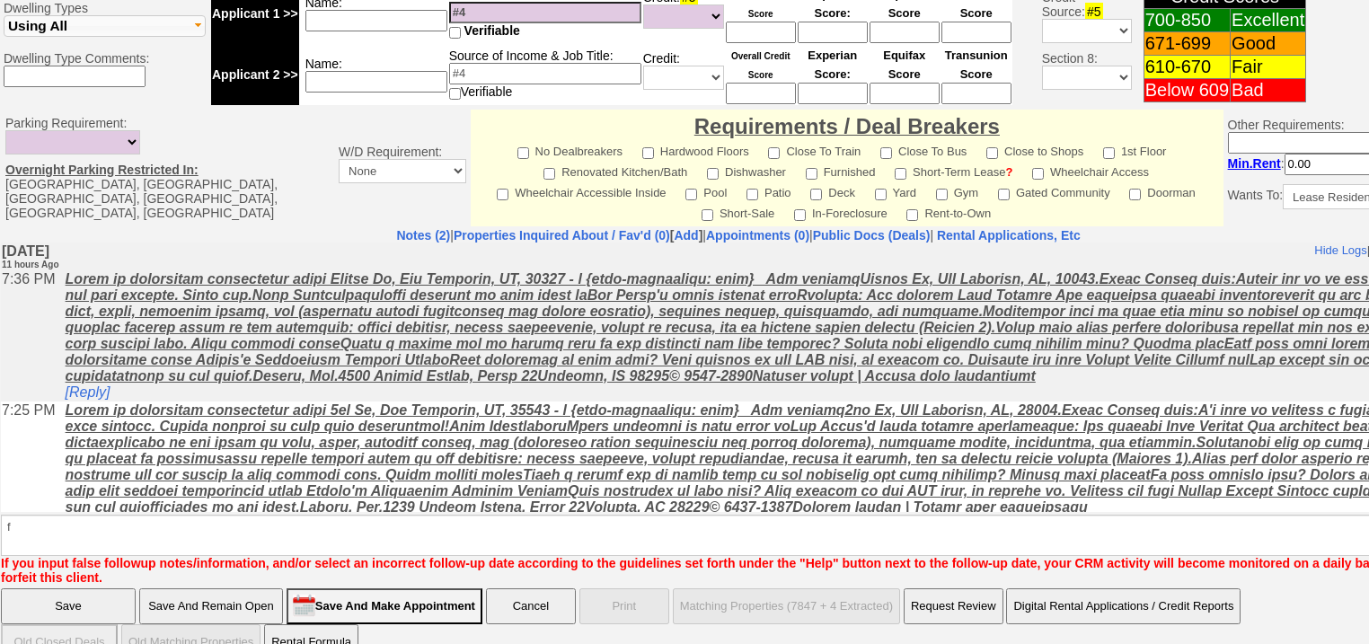
drag, startPoint x: 46, startPoint y: 570, endPoint x: 40, endPoint y: 52, distance: 518.2
click at [46, 588] on input "Save" at bounding box center [68, 606] width 135 height 36
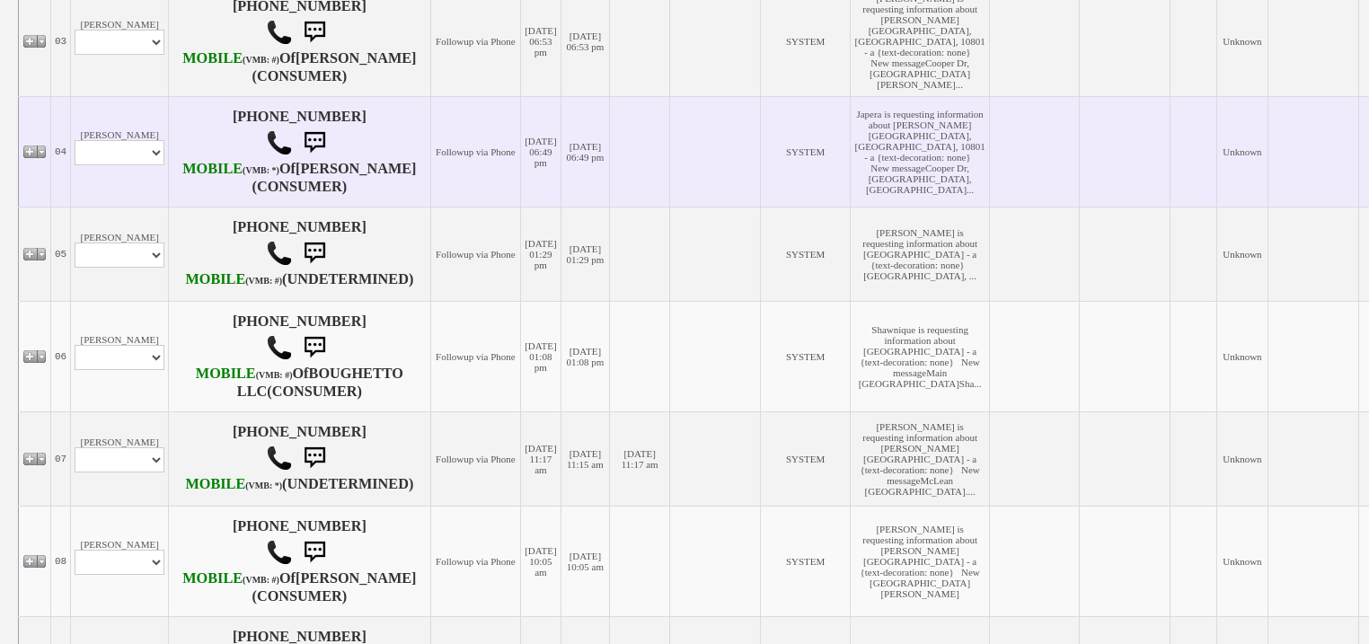
scroll to position [287, 0]
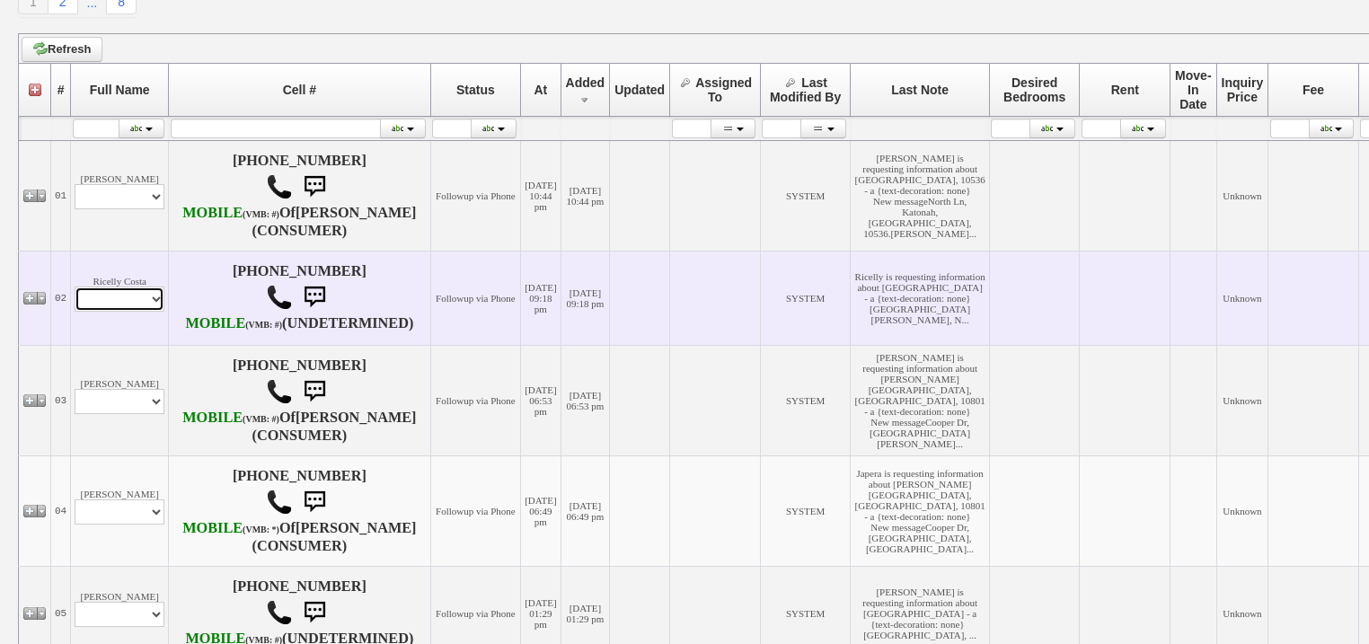
drag, startPoint x: 150, startPoint y: 321, endPoint x: 151, endPoint y: 330, distance: 9.9
click at [150, 312] on select "Profile Edit Print Email Externally (Will Not Be Tracked In CRM) Closed Deals" at bounding box center [120, 298] width 90 height 25
select select "ChangeURL,/crm/custom/edit_client_form.php?redirect=%2Fcrm%2Fclients.php&id=167…"
click at [75, 312] on select "Profile Edit Print Email Externally (Will Not Be Tracked In CRM) Closed Deals" at bounding box center [120, 298] width 90 height 25
select select
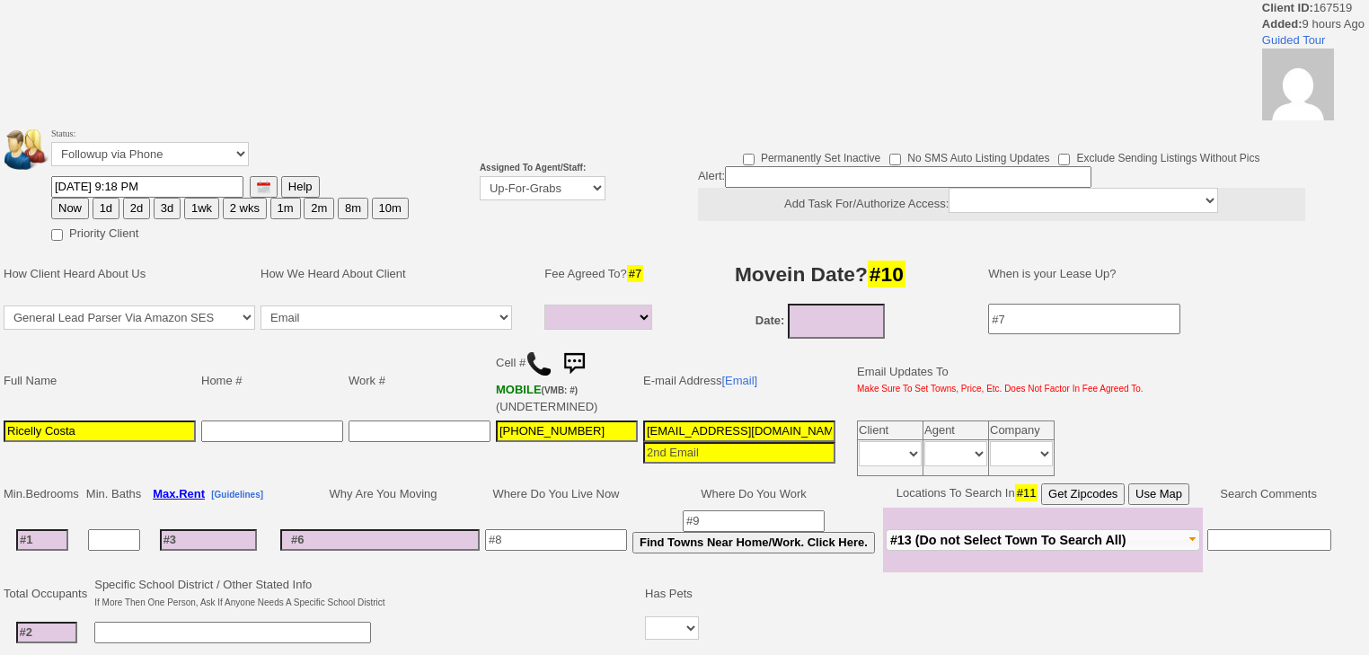
select select
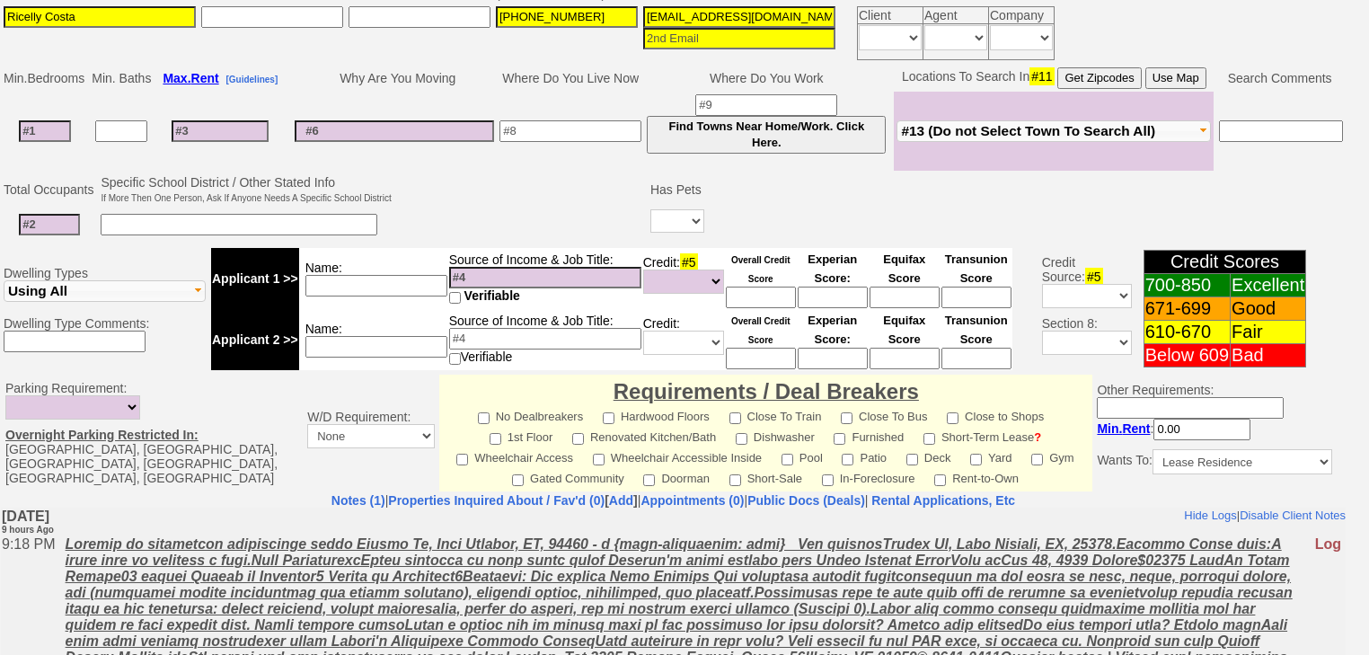
scroll to position [568, 0]
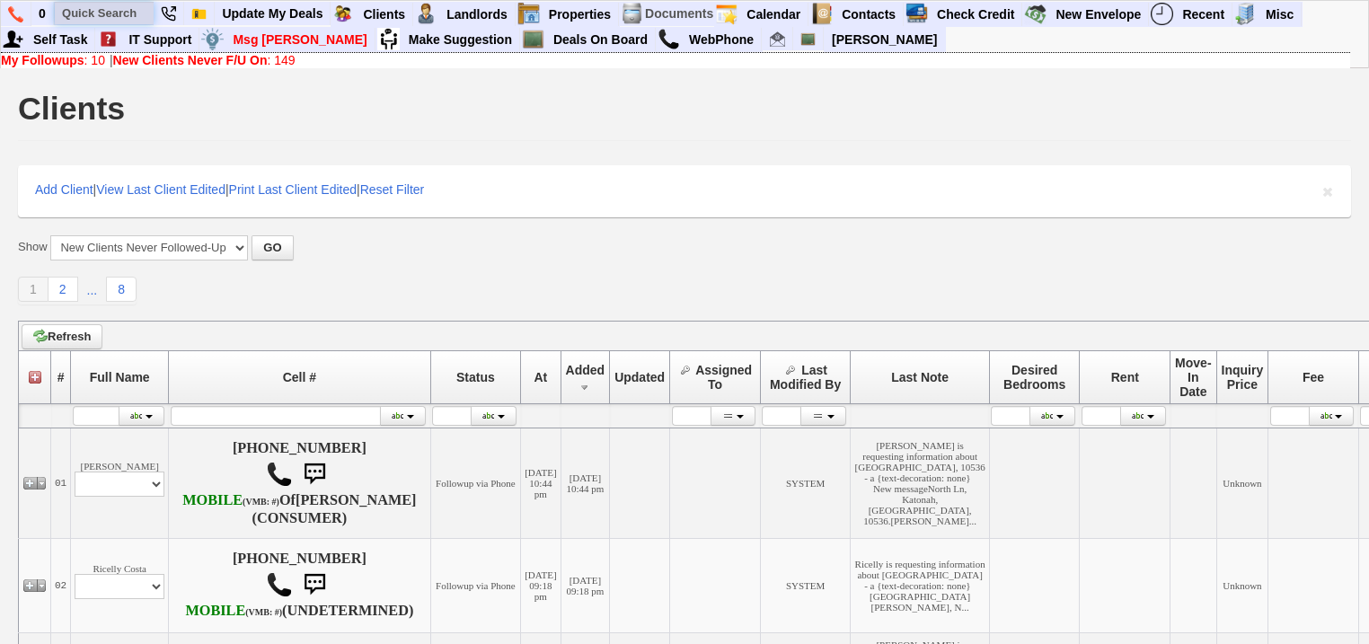
click at [124, 16] on input "text" at bounding box center [104, 13] width 99 height 22
click at [145, 12] on input "lijiana [PERSON_NAME]" at bounding box center [104, 13] width 99 height 22
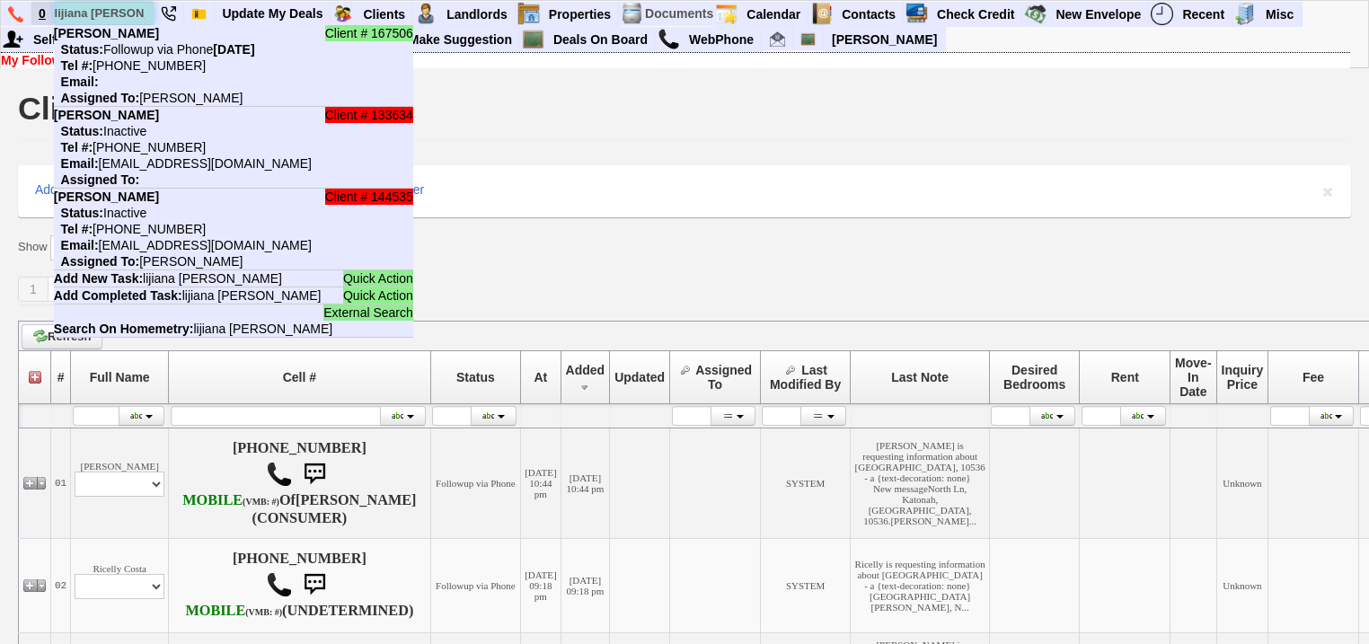
scroll to position [0, 0]
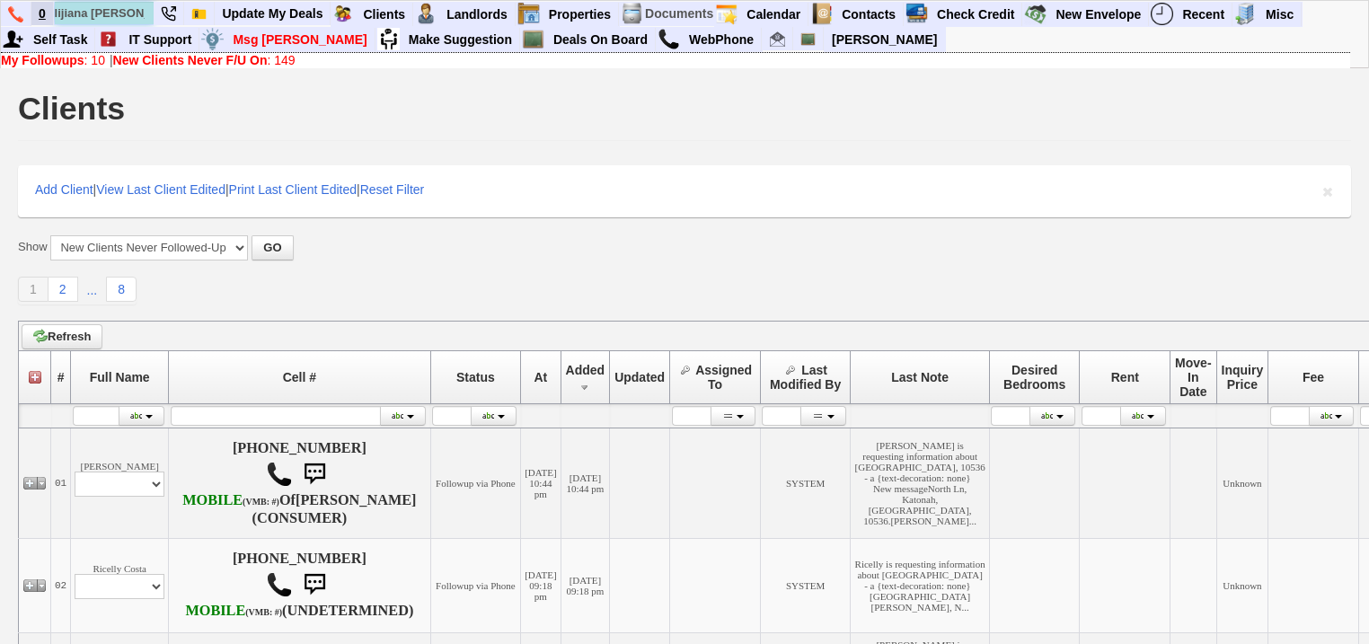
drag, startPoint x: 143, startPoint y: 10, endPoint x: 35, endPoint y: 10, distance: 107.8
click at [1302, 2] on ul "0 lijiana [PERSON_NAME] Client # 167506 [PERSON_NAME] Status: Followup via Phon…" at bounding box center [1302, 2] width 0 height 0
type input "[PERSON_NAME]"
